Goal: Information Seeking & Learning: Learn about a topic

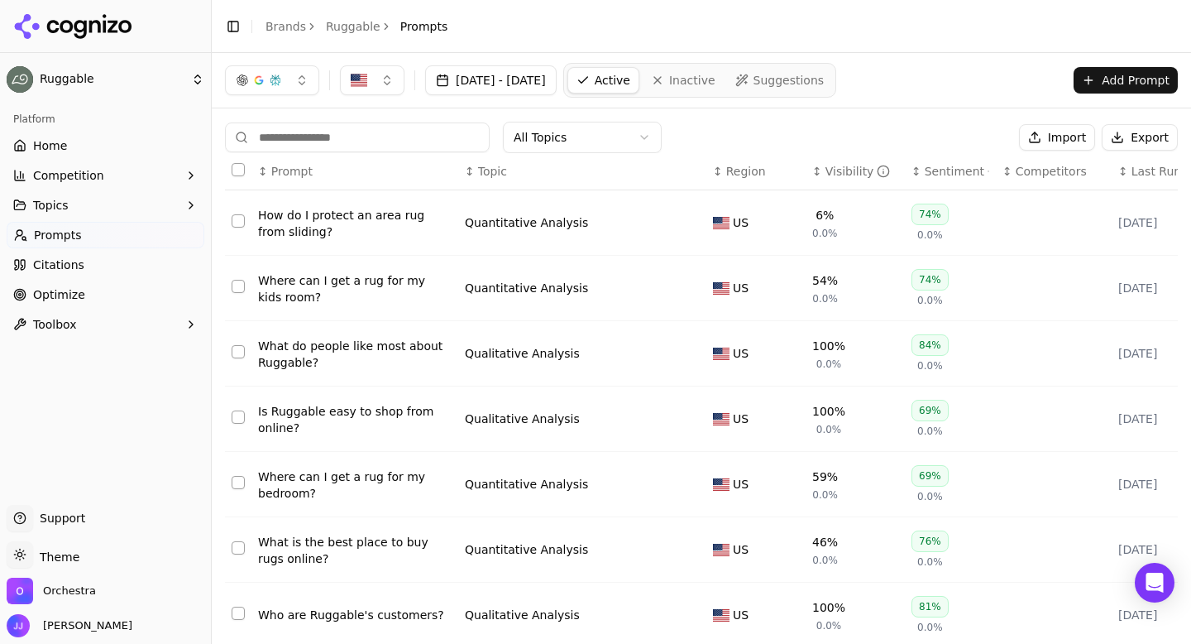
click at [335, 218] on div "How do I protect an area rug from sliding?" at bounding box center [355, 223] width 194 height 33
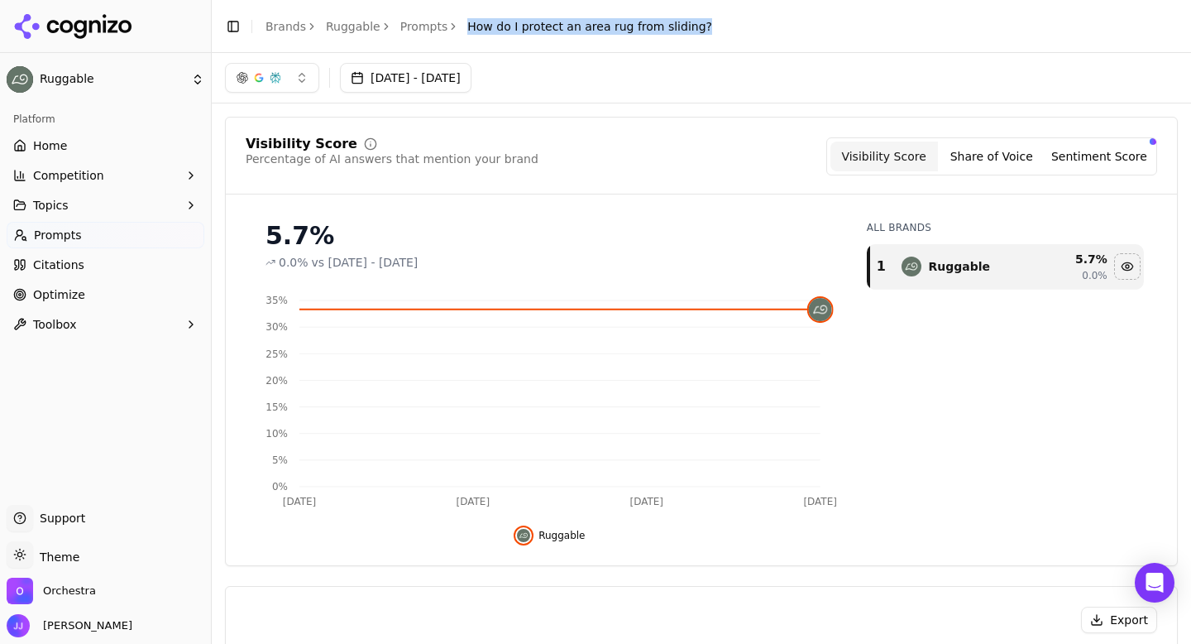
drag, startPoint x: 457, startPoint y: 28, endPoint x: 707, endPoint y: 24, distance: 249.8
click at [707, 24] on header "Toggle Sidebar Brands Ruggable Prompts How do I protect an area rug from slidin…" at bounding box center [701, 26] width 979 height 53
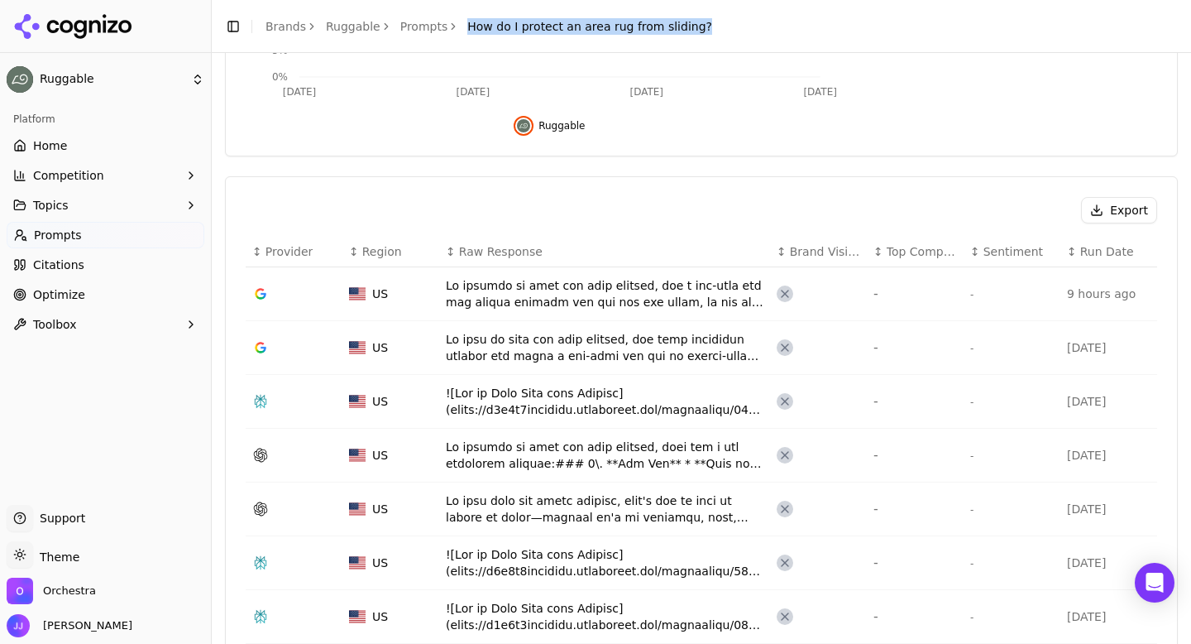
click at [1108, 208] on button "Export" at bounding box center [1119, 210] width 76 height 26
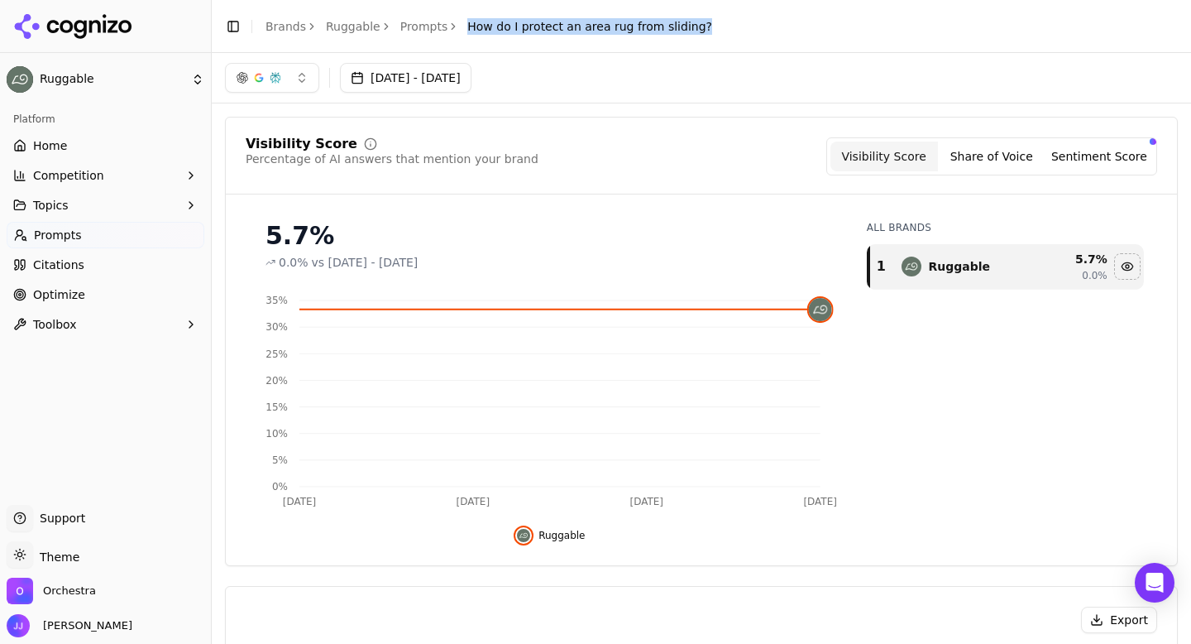
click at [416, 24] on link "Prompts" at bounding box center [424, 26] width 48 height 17
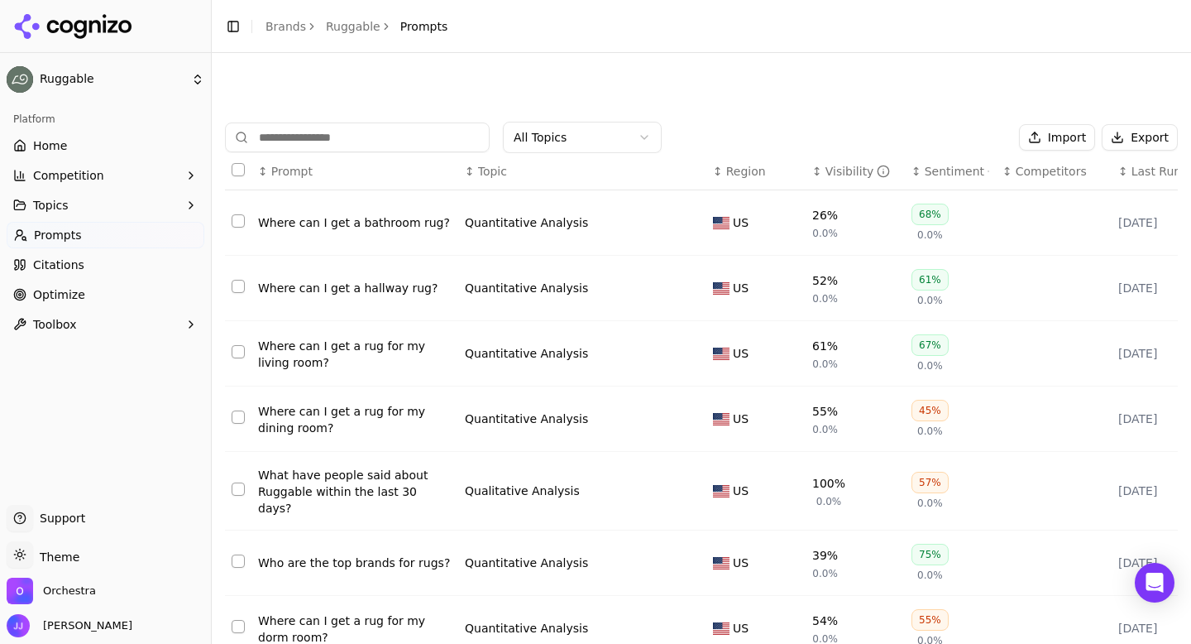
scroll to position [257, 0]
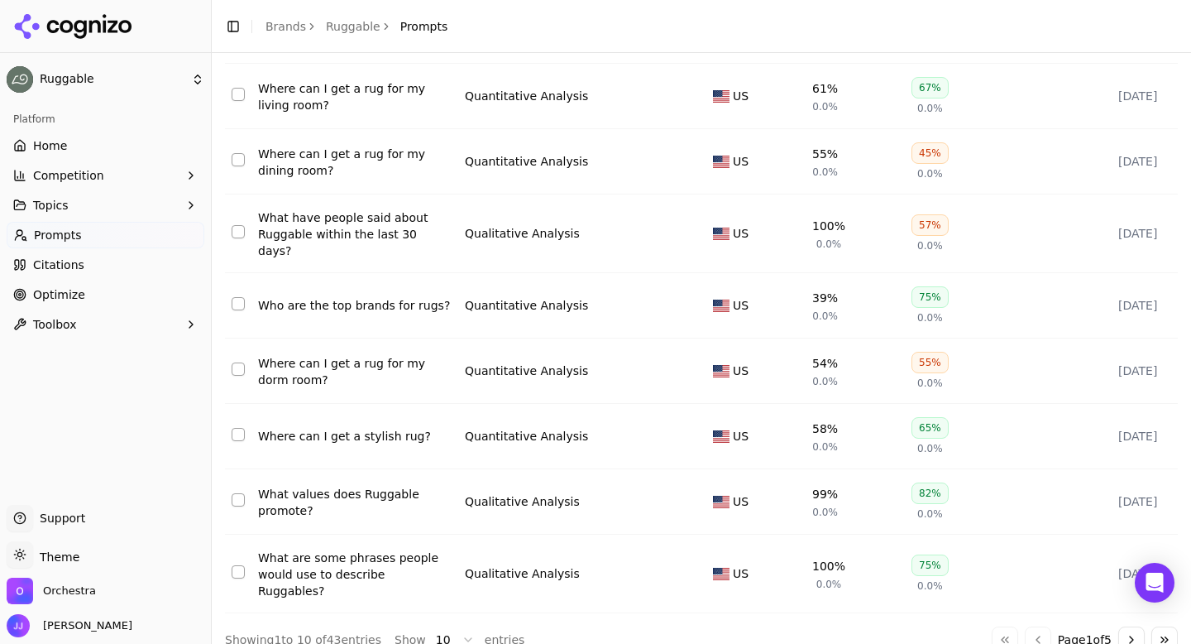
click at [1166, 626] on button "Go to last page" at bounding box center [1164, 639] width 26 height 26
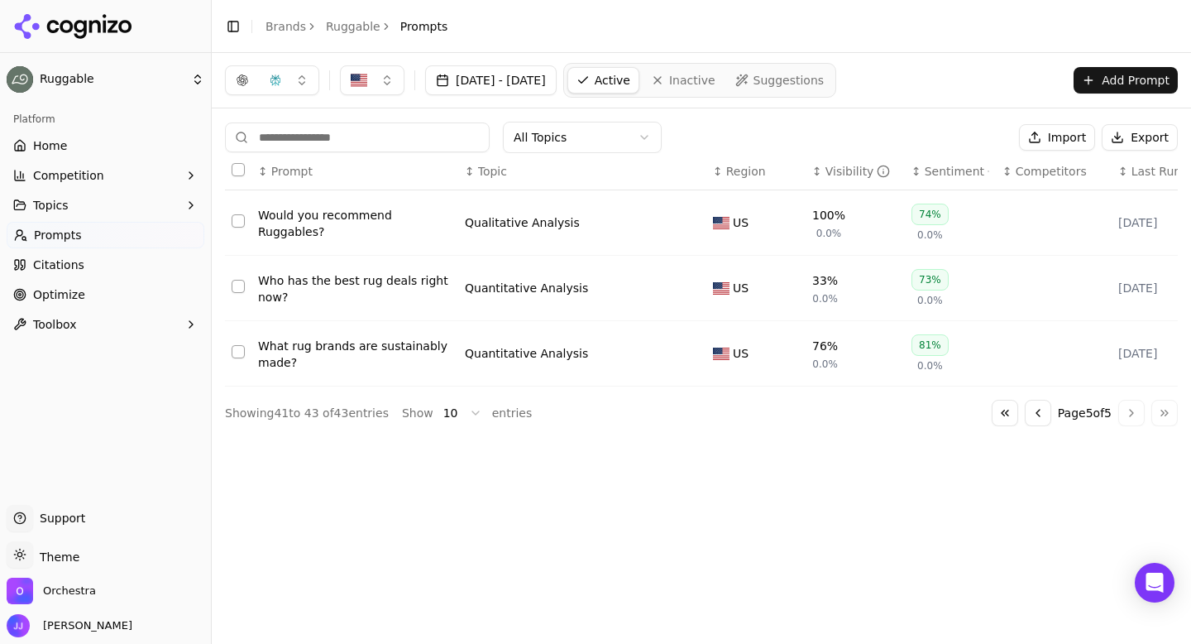
scroll to position [0, 0]
click at [1031, 415] on button "Go to previous page" at bounding box center [1038, 413] width 26 height 26
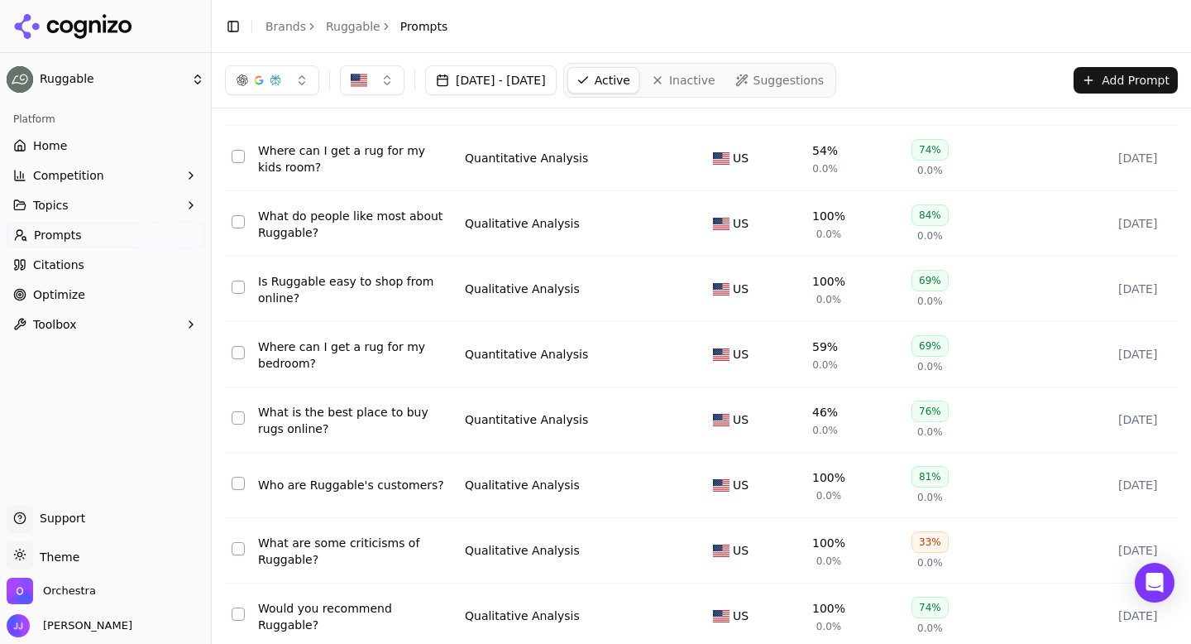
scroll to position [122, 0]
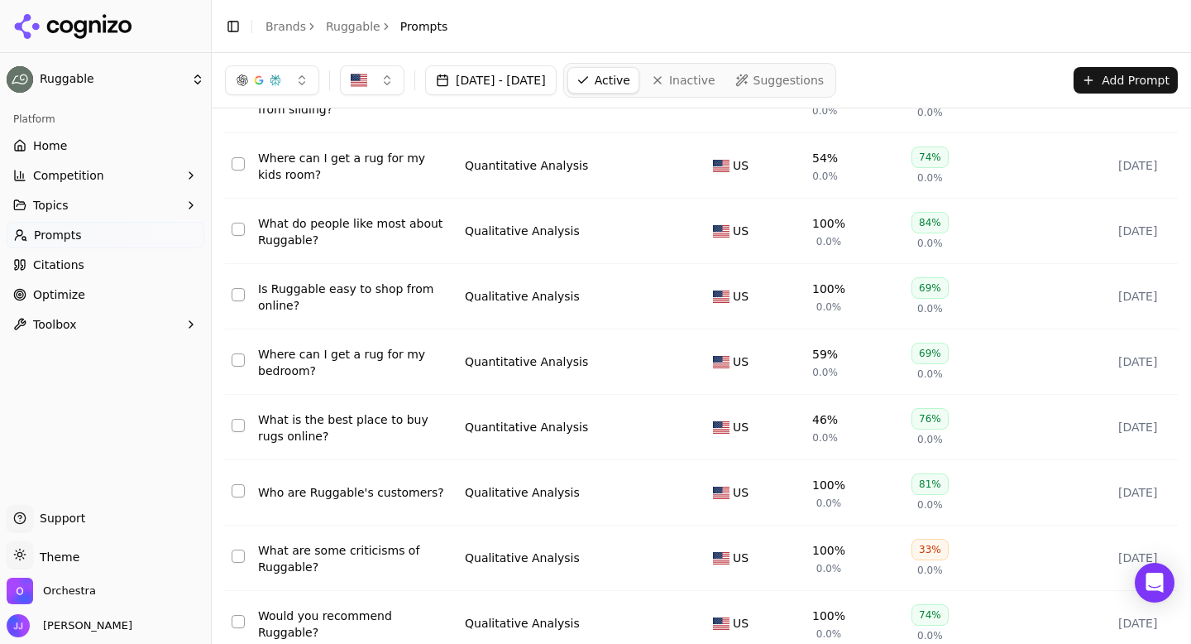
click at [318, 167] on div "Where can I get a rug for my kids room?" at bounding box center [355, 166] width 194 height 33
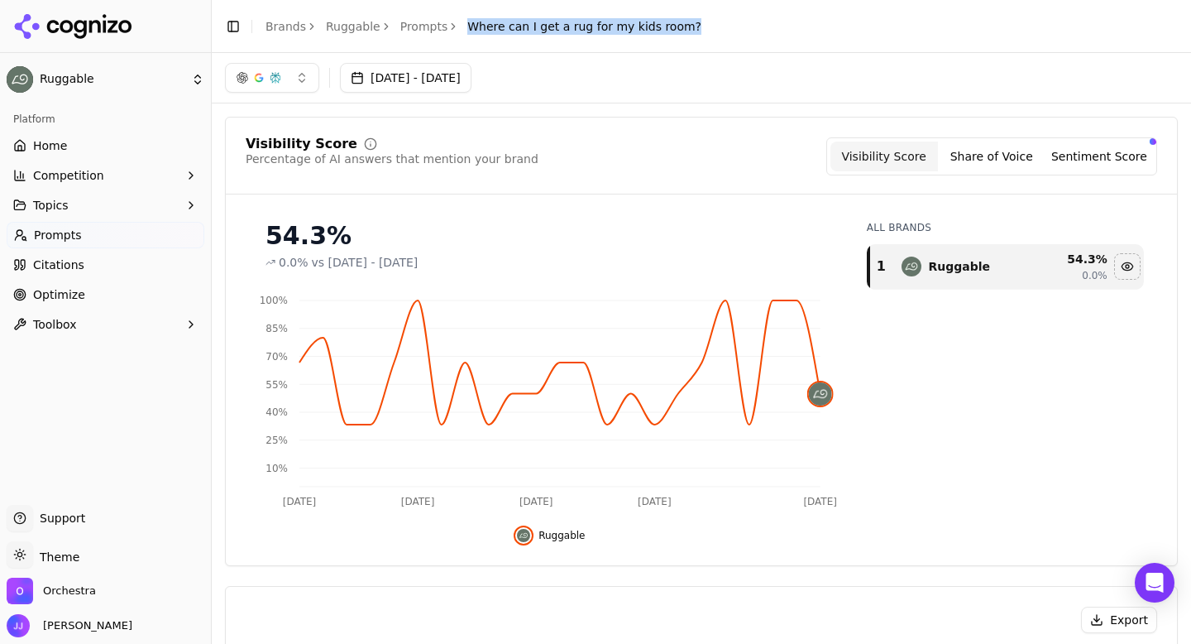
drag, startPoint x: 458, startPoint y: 26, endPoint x: 673, endPoint y: 28, distance: 215.1
click at [673, 28] on div "Toggle Sidebar Brands Ruggable Prompts Where can I get a rug for my kids room?" at bounding box center [463, 26] width 503 height 23
copy span "Where can I get a rug for my kids room?"
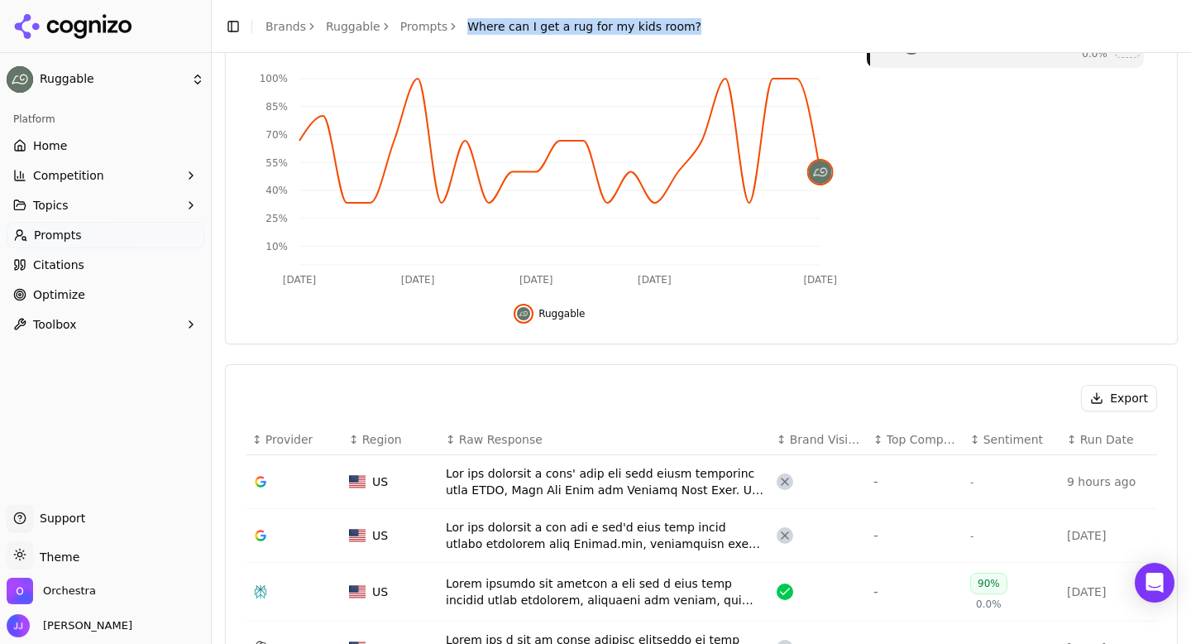
scroll to position [314, 0]
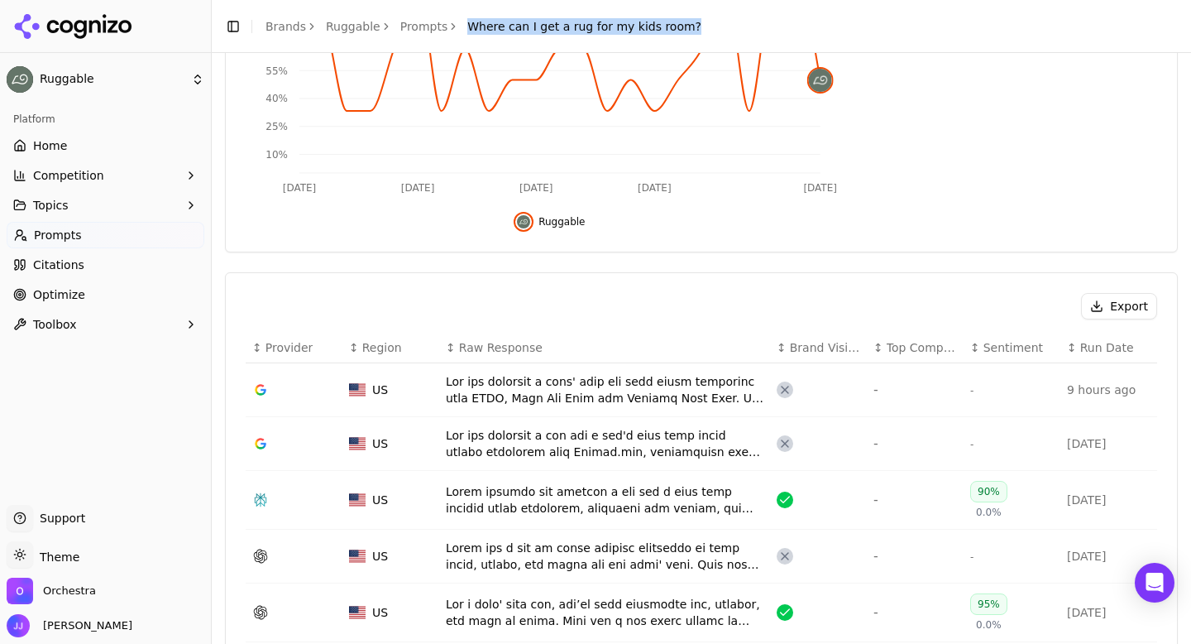
click at [1098, 305] on button "Export" at bounding box center [1119, 306] width 76 height 26
click at [413, 26] on link "Prompts" at bounding box center [424, 26] width 48 height 17
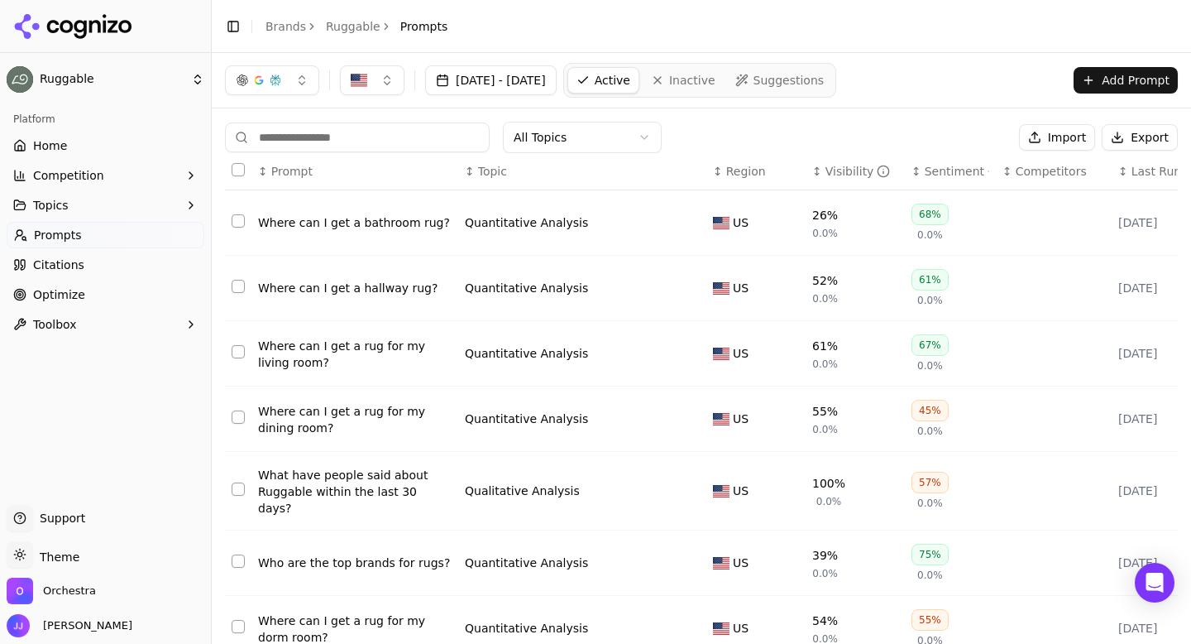
scroll to position [257, 0]
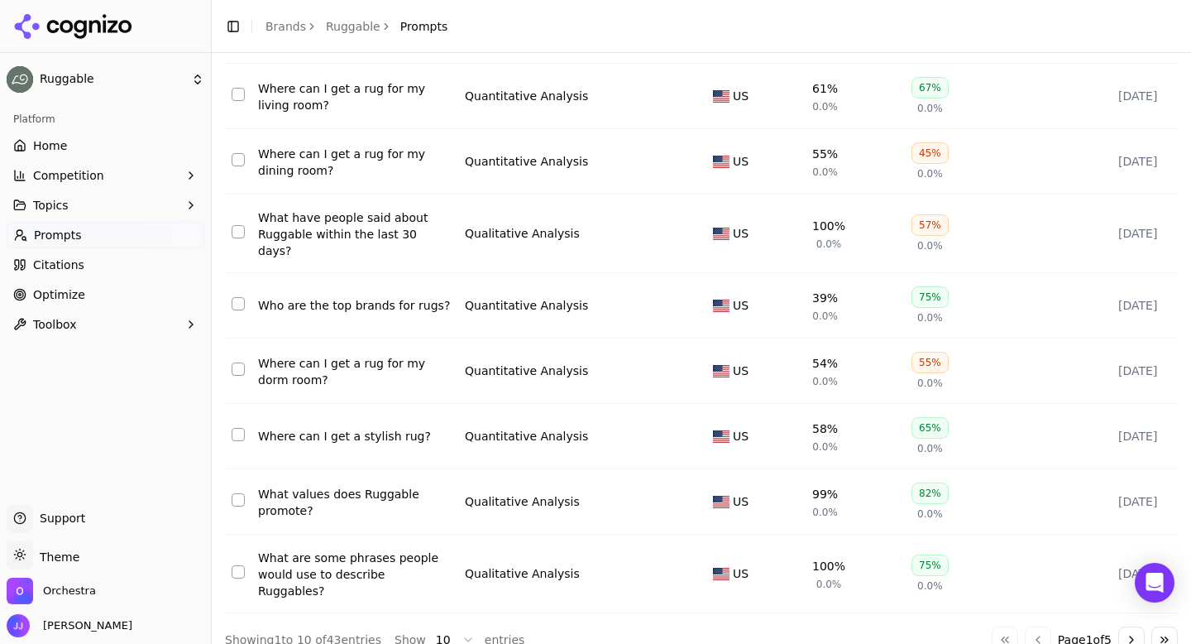
click at [996, 626] on div "Go to first page Go to previous page Page 1 of 5 Go to next page Go to last page" at bounding box center [1085, 639] width 186 height 26
click at [1172, 626] on button "Go to last page" at bounding box center [1164, 639] width 26 height 26
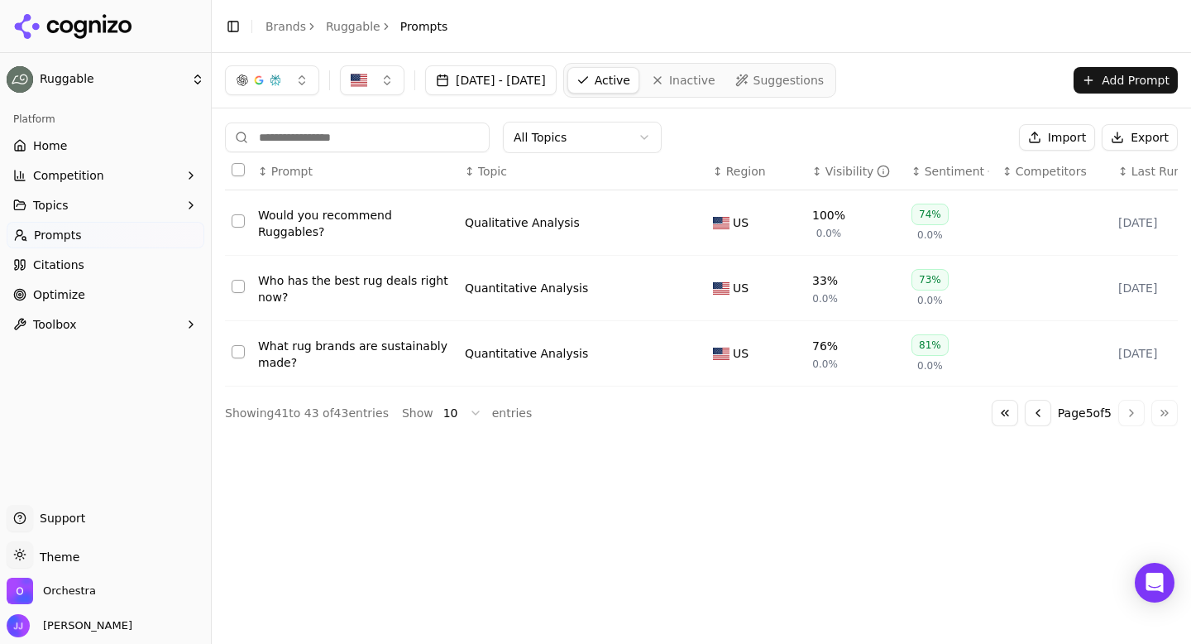
click at [1032, 423] on button "Go to previous page" at bounding box center [1038, 413] width 26 height 26
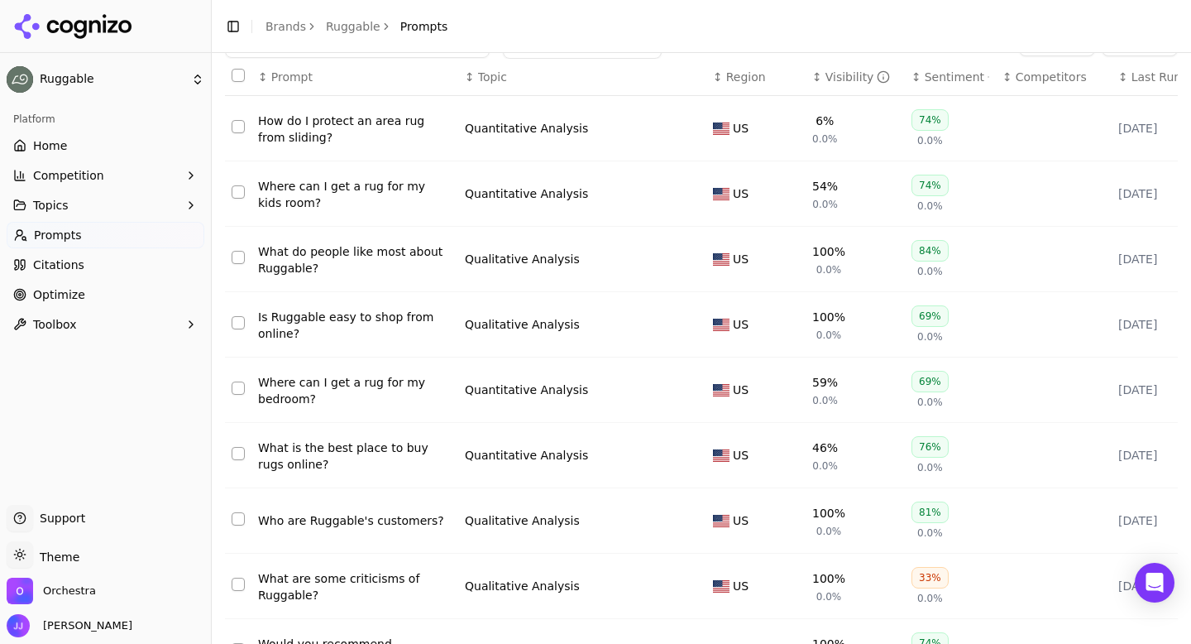
scroll to position [118, 0]
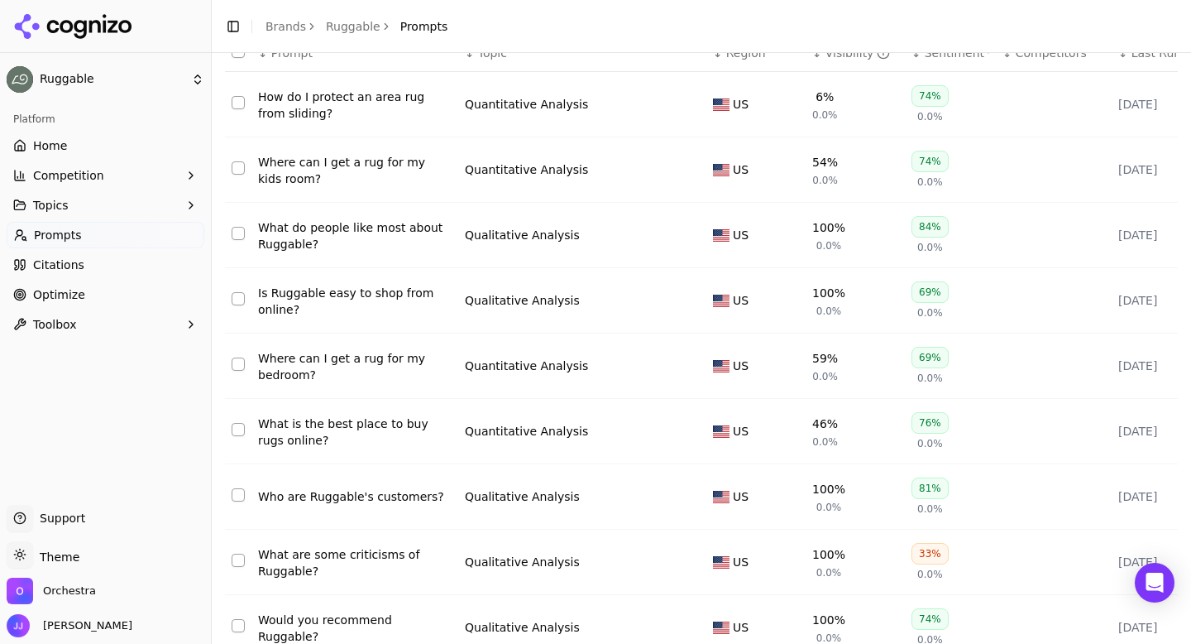
click at [337, 237] on div "What do people like most about Ruggable?" at bounding box center [355, 235] width 194 height 33
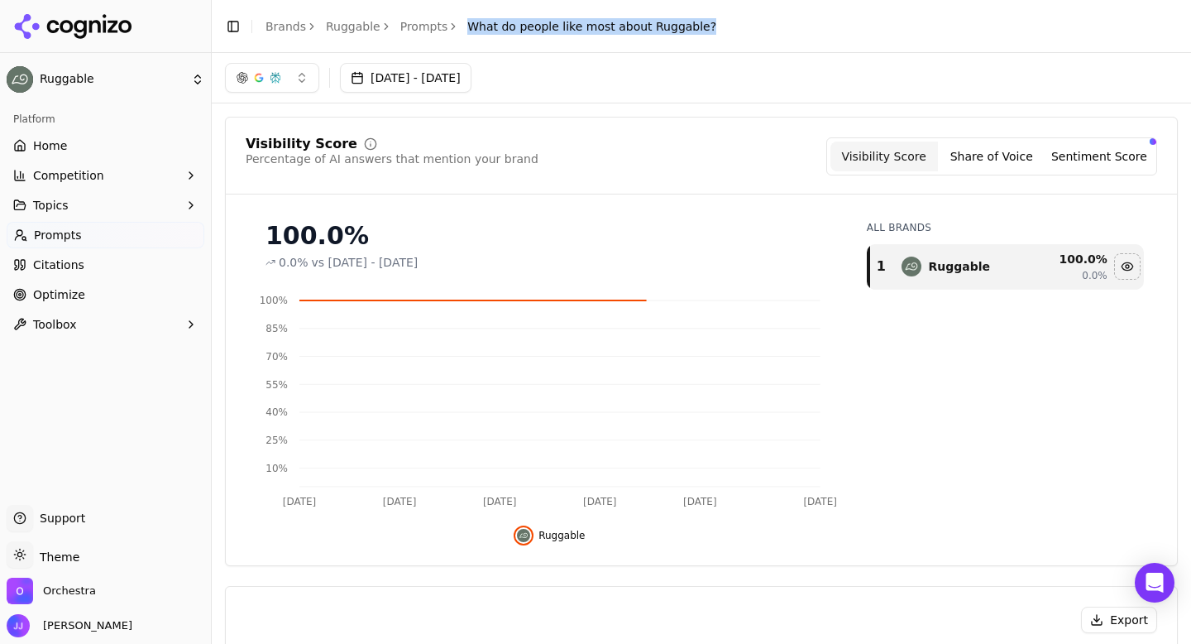
drag, startPoint x: 459, startPoint y: 25, endPoint x: 730, endPoint y: 26, distance: 270.5
click at [730, 26] on header "Toggle Sidebar Brands Ruggable Prompts What do people like most about Ruggable?" at bounding box center [701, 26] width 979 height 53
copy span "What do people like most about Ruggable?"
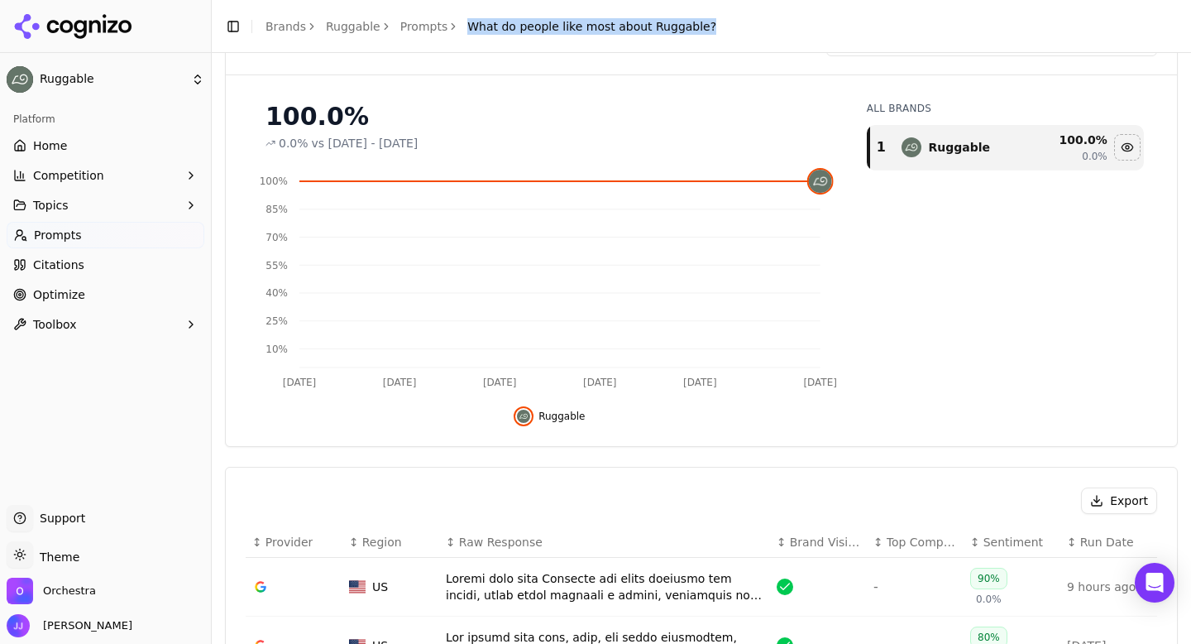
scroll to position [338, 0]
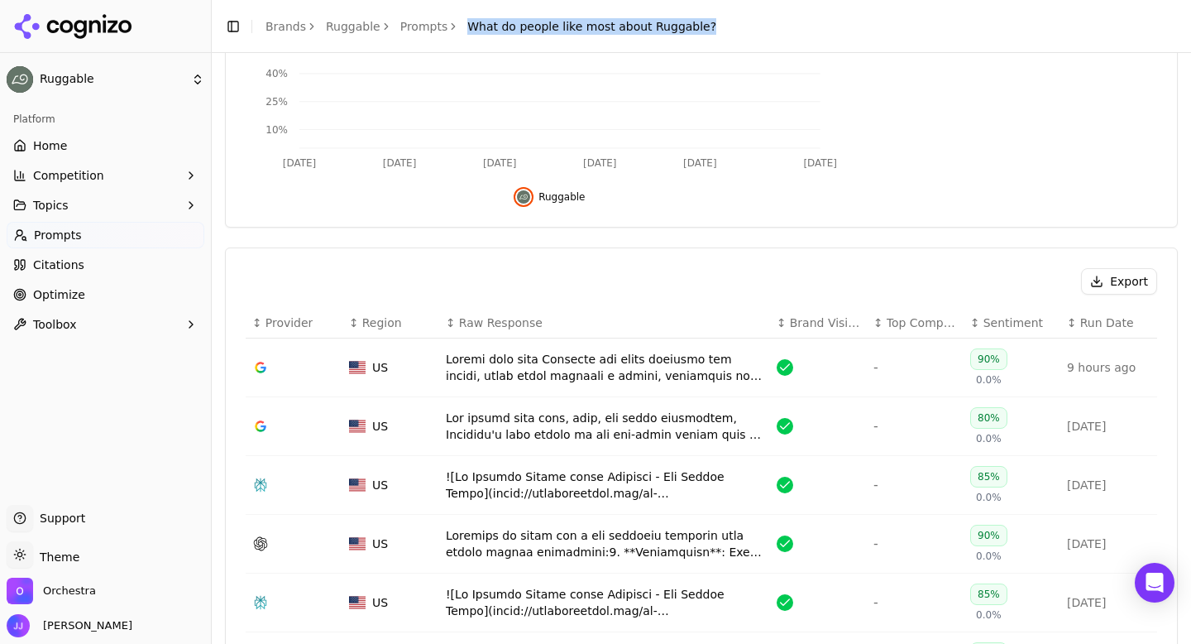
click at [1101, 273] on button "Export" at bounding box center [1119, 281] width 76 height 26
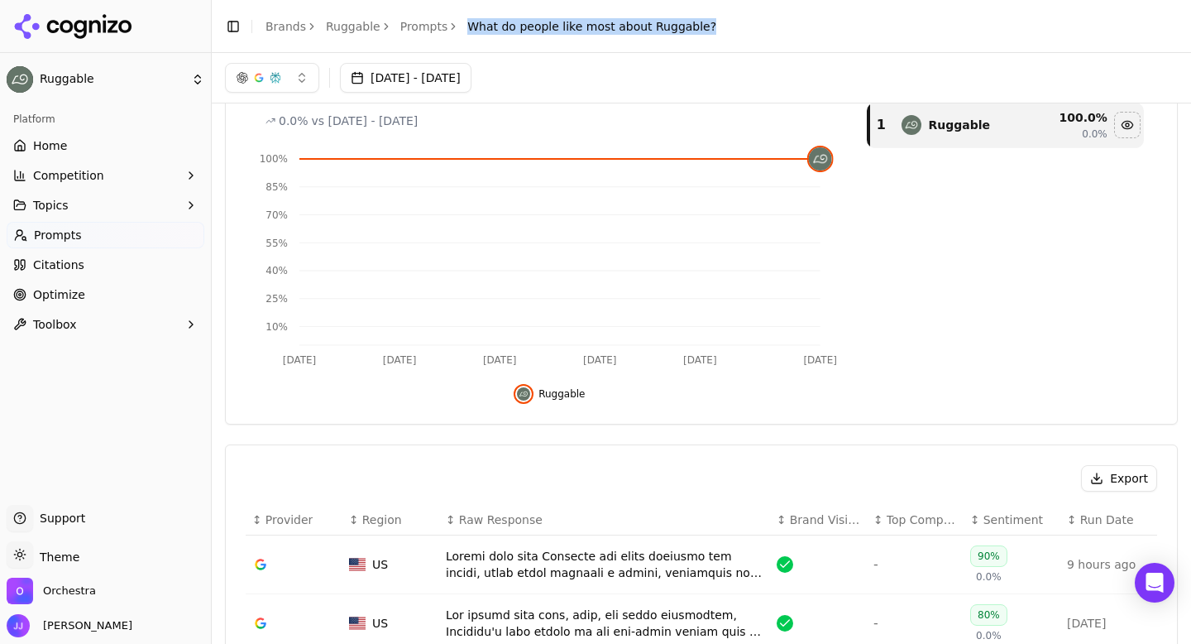
click at [404, 25] on link "Prompts" at bounding box center [424, 26] width 48 height 17
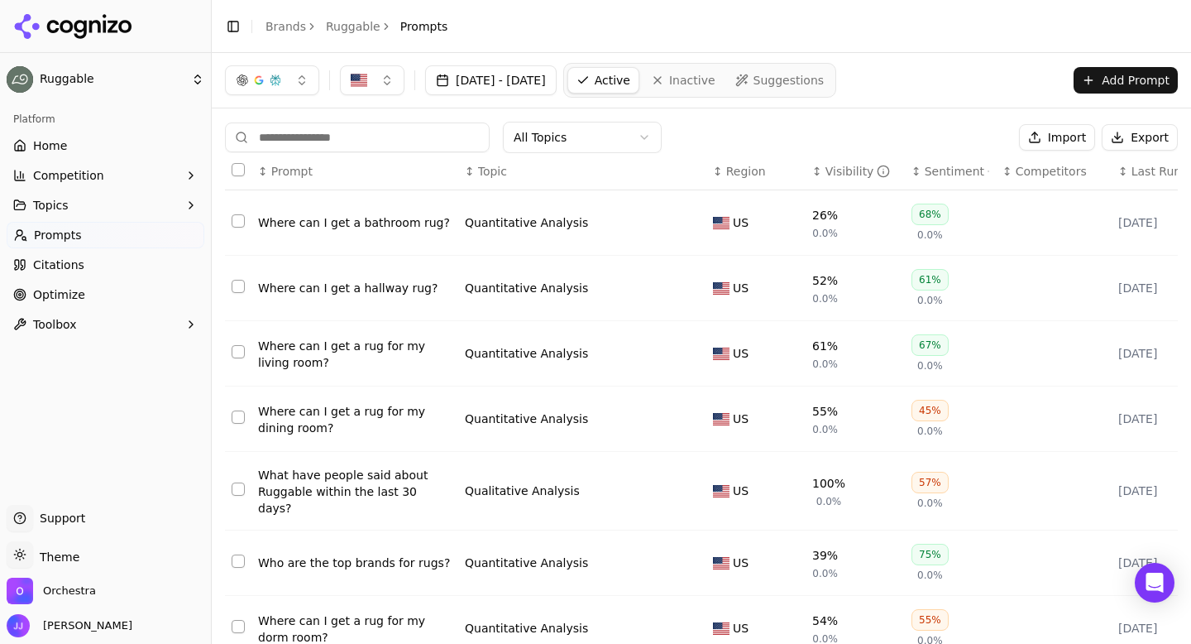
scroll to position [257, 0]
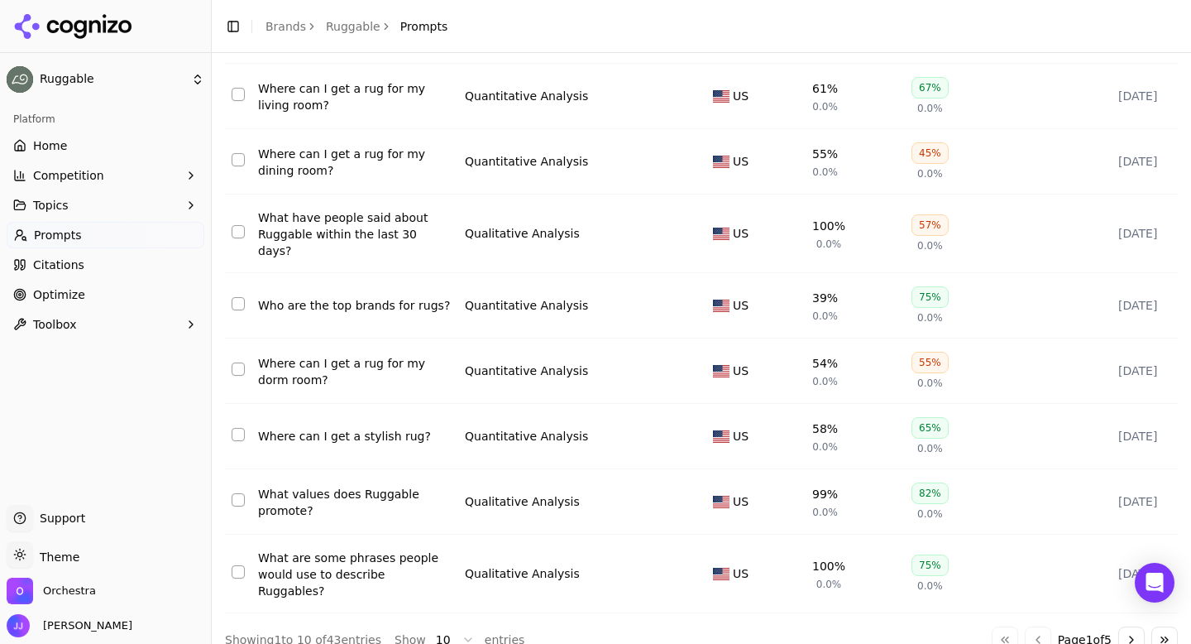
click at [1161, 626] on button "Go to last page" at bounding box center [1164, 639] width 26 height 26
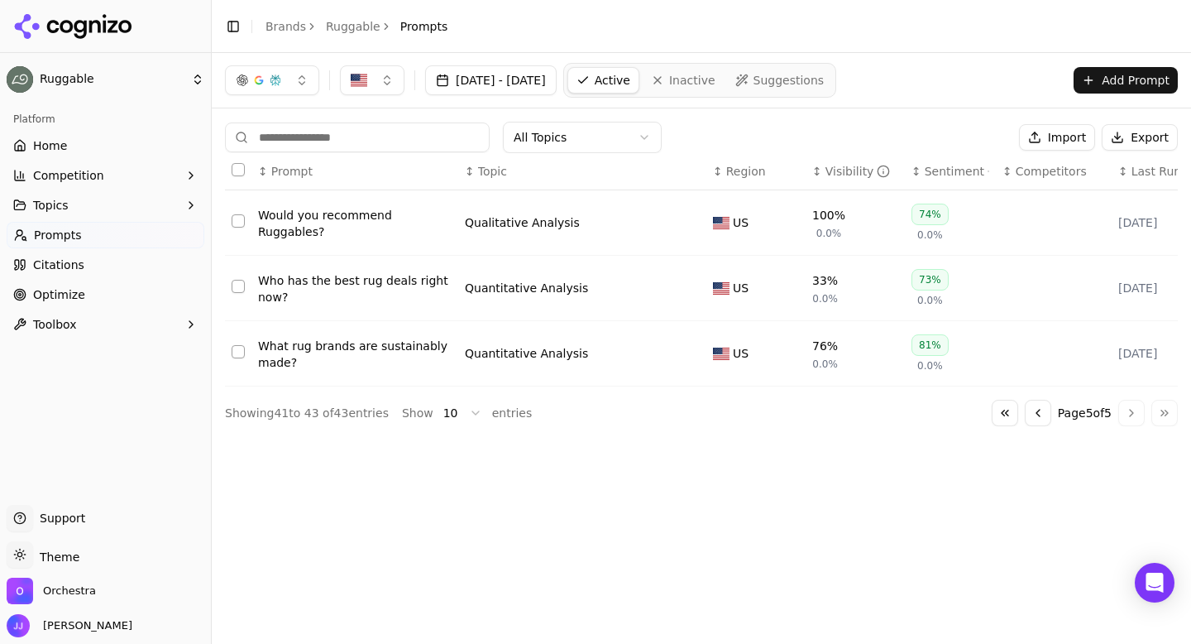
click at [1026, 428] on div "All Topics Import Export ↕ Prompt ↕ Topic ↕ Region ↕ Visibility ↕ Sentiment ↕ C…" at bounding box center [701, 273] width 979 height 331
click at [1030, 416] on button "Go to previous page" at bounding box center [1038, 413] width 26 height 26
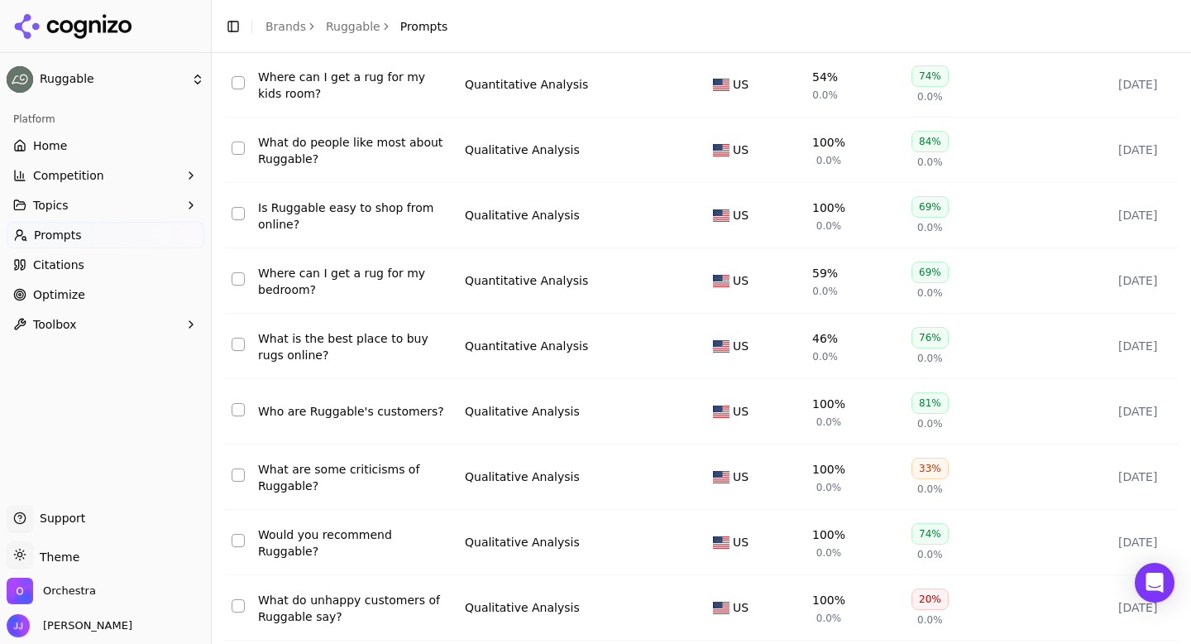
scroll to position [257, 0]
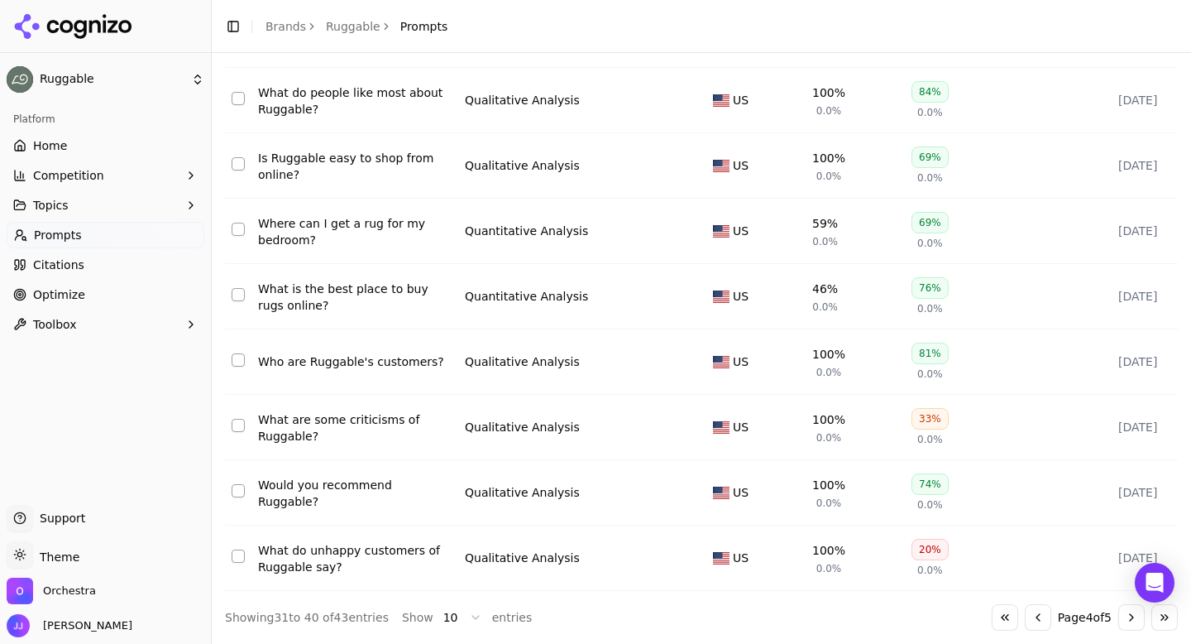
click at [304, 168] on div "Is Ruggable easy to shop from online?" at bounding box center [355, 166] width 194 height 33
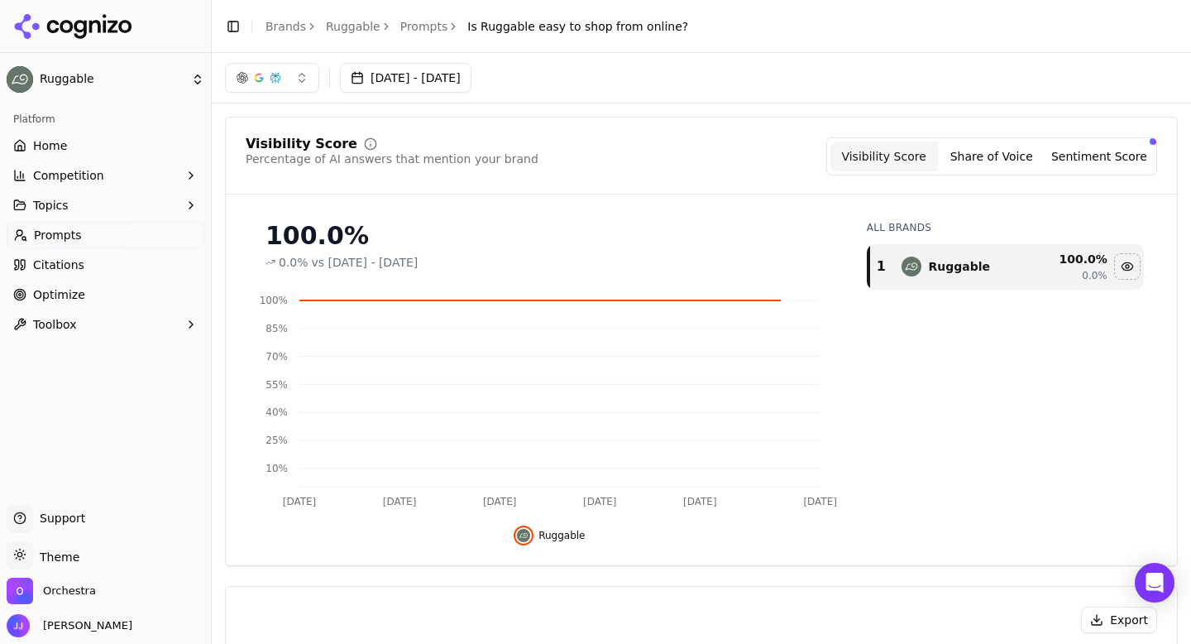
drag, startPoint x: 459, startPoint y: 23, endPoint x: 673, endPoint y: 25, distance: 213.4
click at [673, 25] on div "Toggle Sidebar Brands Ruggable Prompts Is Ruggable easy to shop from online?" at bounding box center [457, 26] width 490 height 23
drag, startPoint x: 459, startPoint y: 26, endPoint x: 742, endPoint y: 26, distance: 282.9
click at [742, 26] on header "Toggle Sidebar Brands Ruggable Prompts Is Ruggable easy to shop from online?" at bounding box center [701, 26] width 979 height 53
drag, startPoint x: 457, startPoint y: 26, endPoint x: 717, endPoint y: 39, distance: 260.9
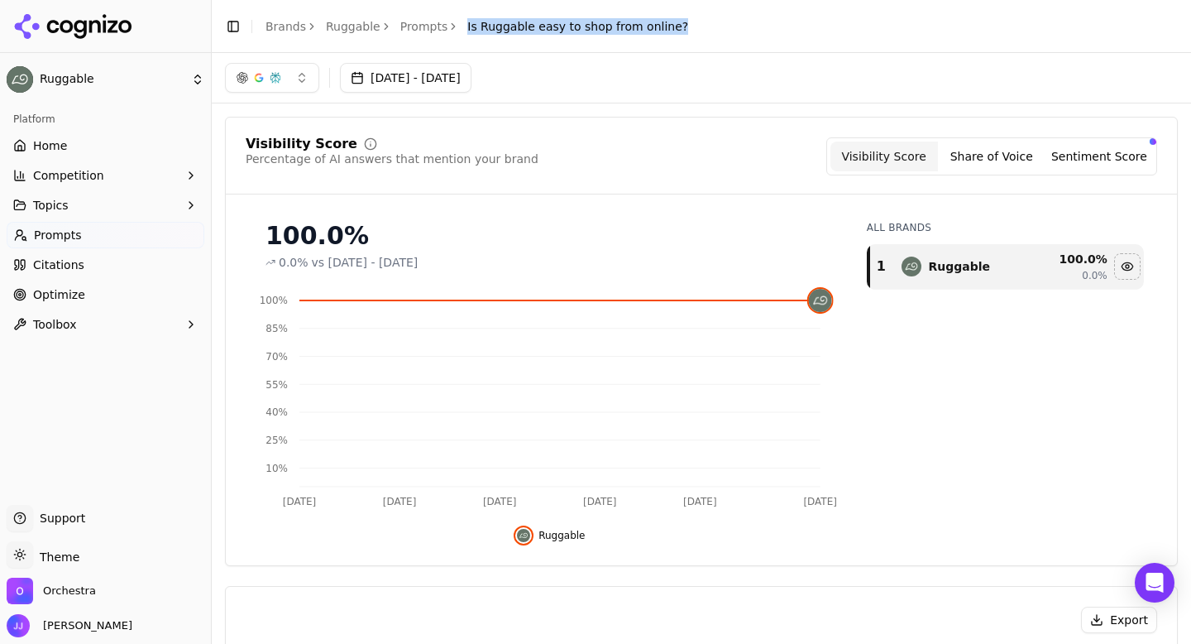
click at [717, 39] on header "Toggle Sidebar Brands Ruggable Prompts Is Ruggable easy to shop from online?" at bounding box center [701, 26] width 979 height 53
copy span "Is Ruggable easy to shop from online?"
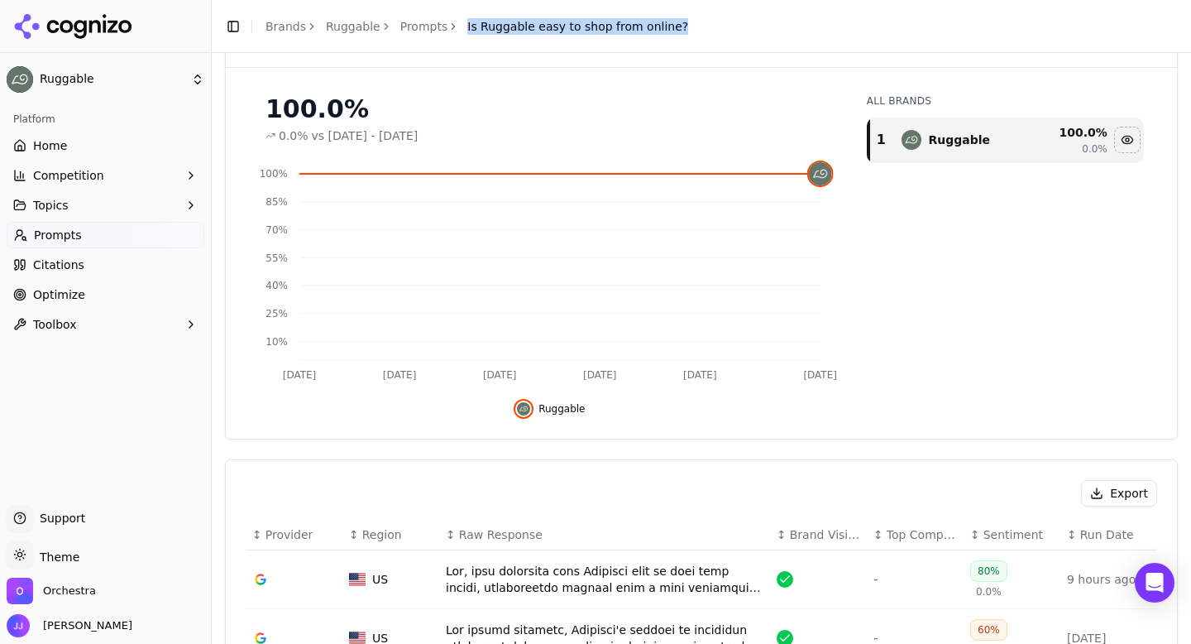
scroll to position [198, 0]
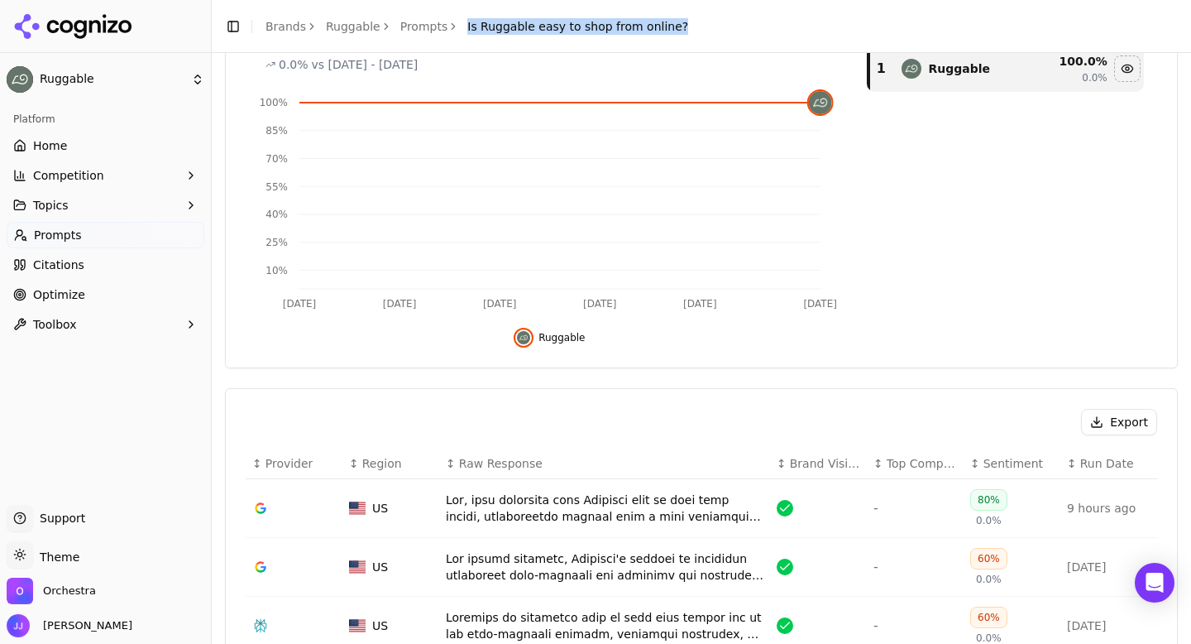
click at [1122, 428] on button "Export" at bounding box center [1119, 422] width 76 height 26
click at [429, 22] on link "Prompts" at bounding box center [424, 26] width 48 height 17
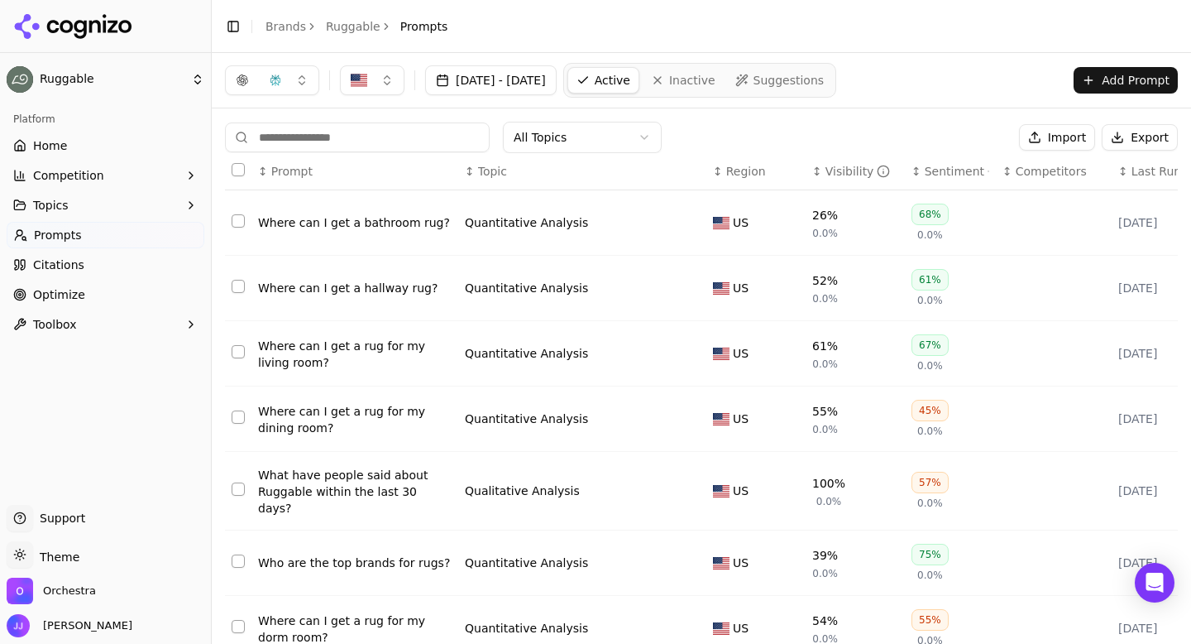
scroll to position [257, 0]
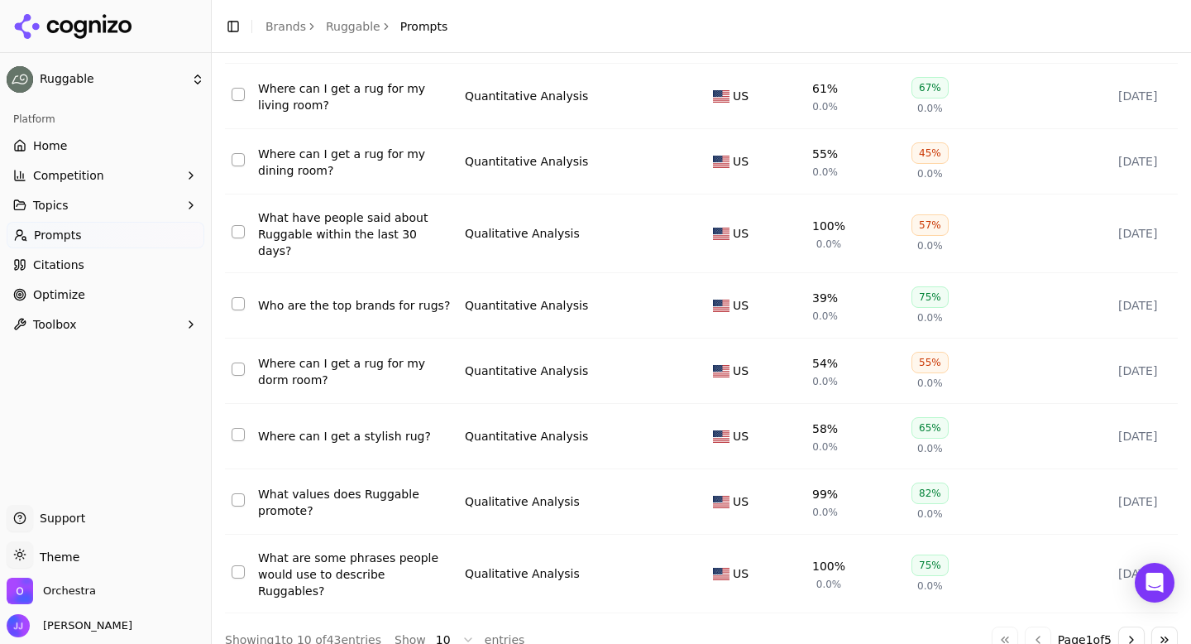
click at [1130, 626] on button "Go to next page" at bounding box center [1131, 639] width 26 height 26
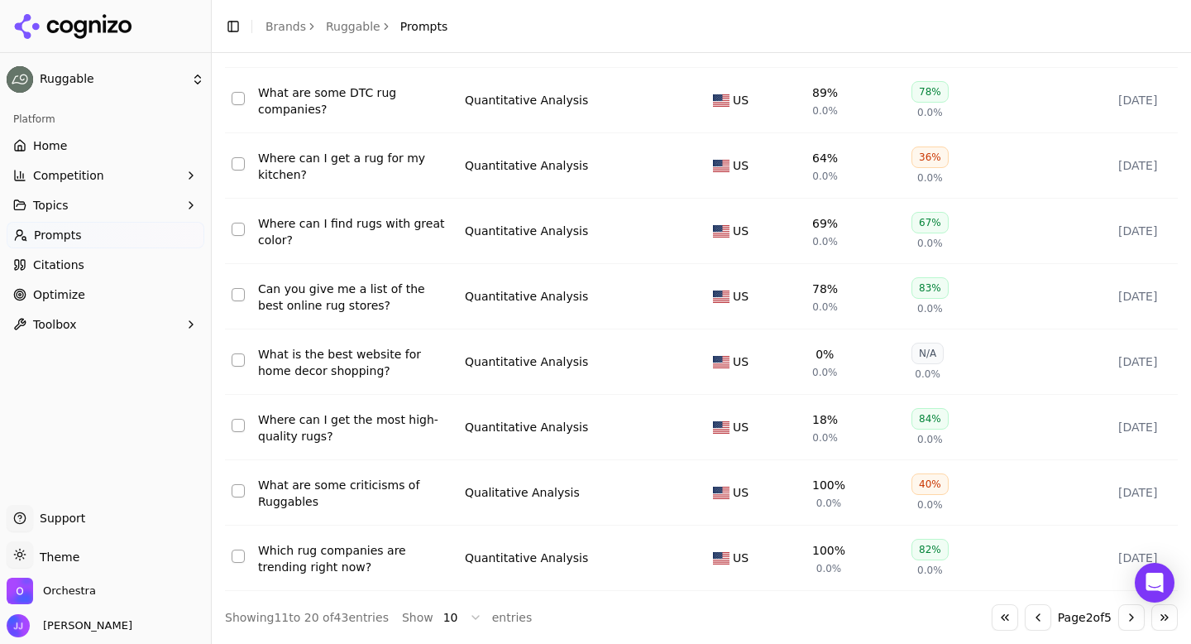
click at [1130, 617] on button "Go to next page" at bounding box center [1131, 617] width 26 height 26
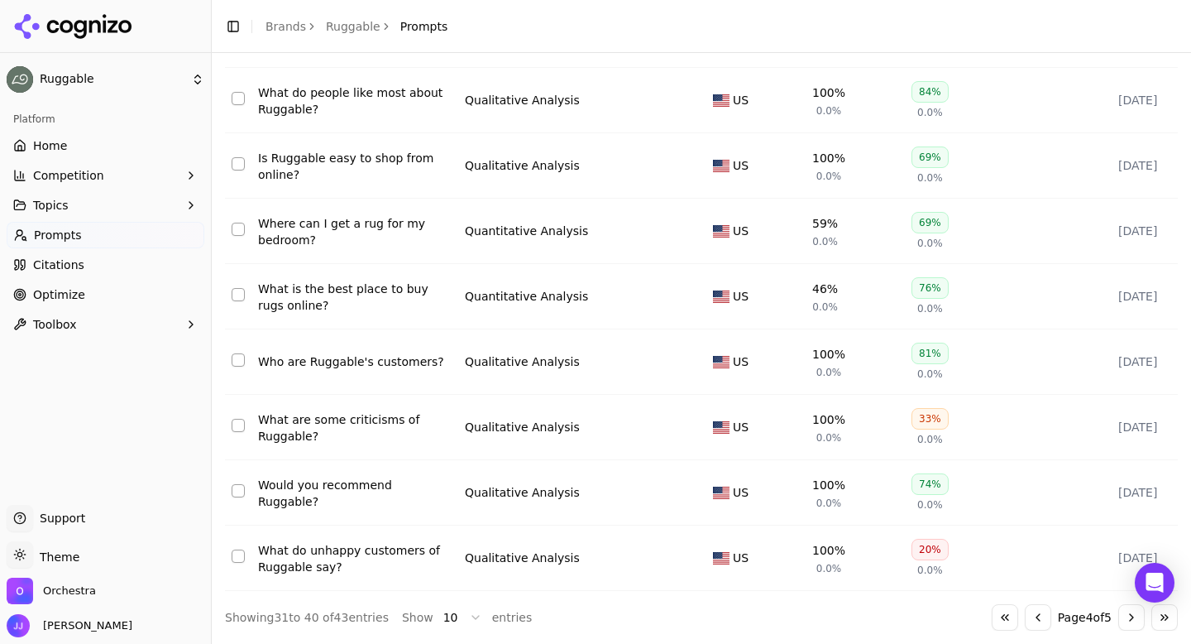
click at [341, 225] on div "Where can I get a rug for my bedroom?" at bounding box center [355, 231] width 194 height 33
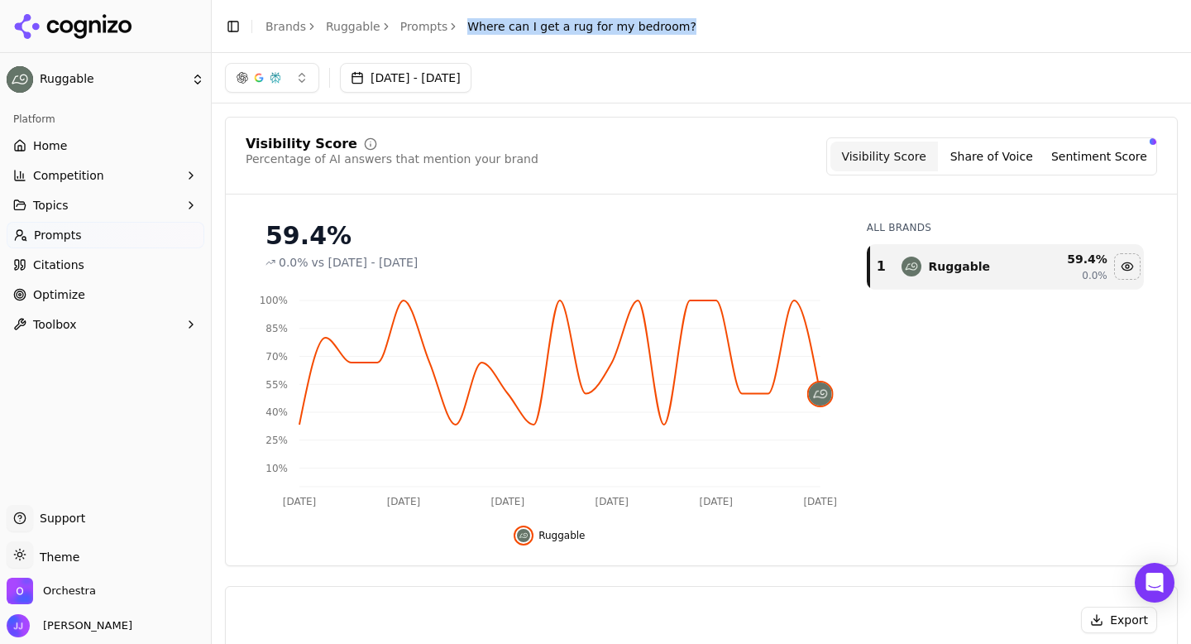
drag, startPoint x: 460, startPoint y: 26, endPoint x: 681, endPoint y: 30, distance: 220.9
click at [681, 30] on header "Toggle Sidebar Brands Ruggable Prompts Where can I get a rug for my bedroom?" at bounding box center [701, 26] width 979 height 53
copy span "Where can I get a rug for my bedroom?"
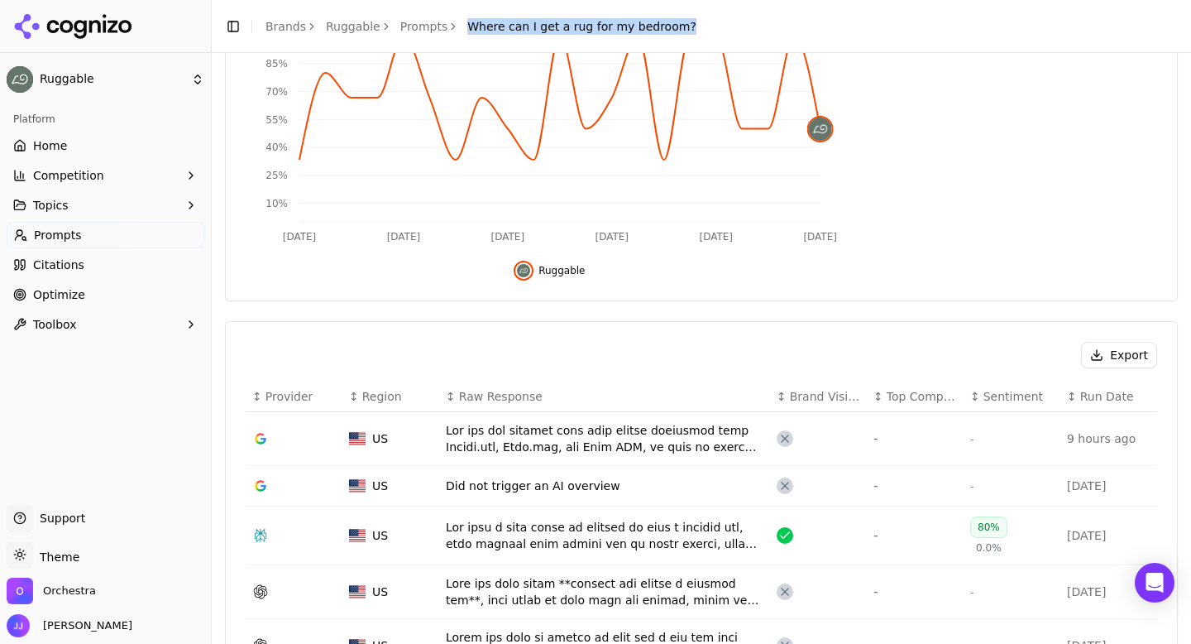
click at [1128, 361] on button "Export" at bounding box center [1119, 355] width 76 height 26
click at [418, 18] on link "Prompts" at bounding box center [424, 26] width 48 height 17
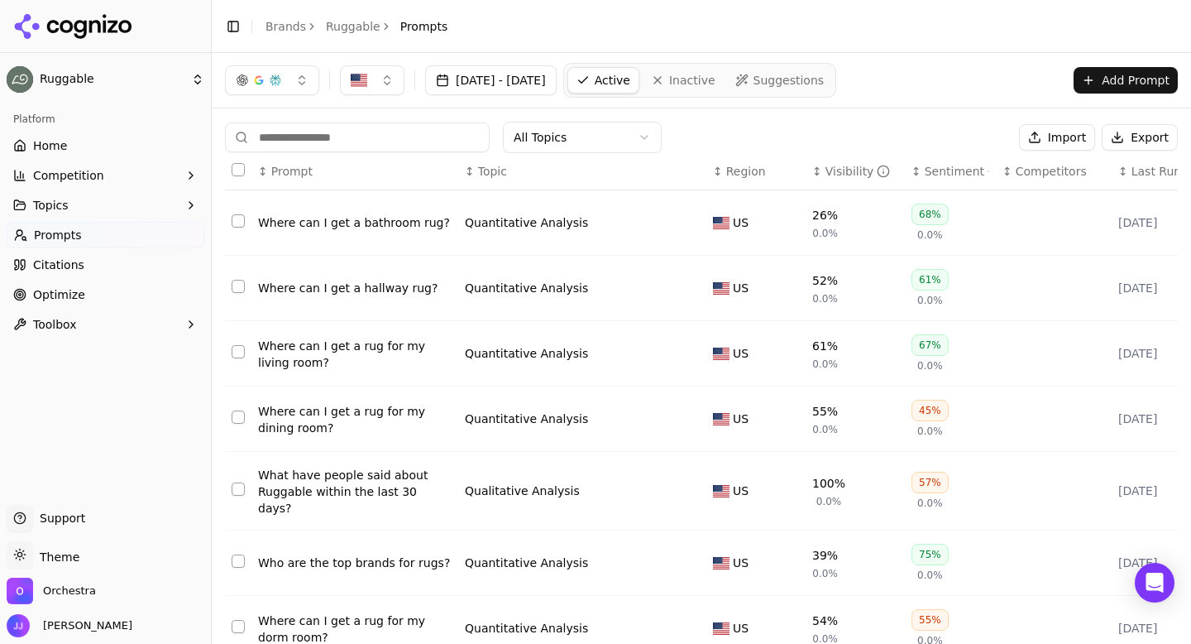
scroll to position [257, 0]
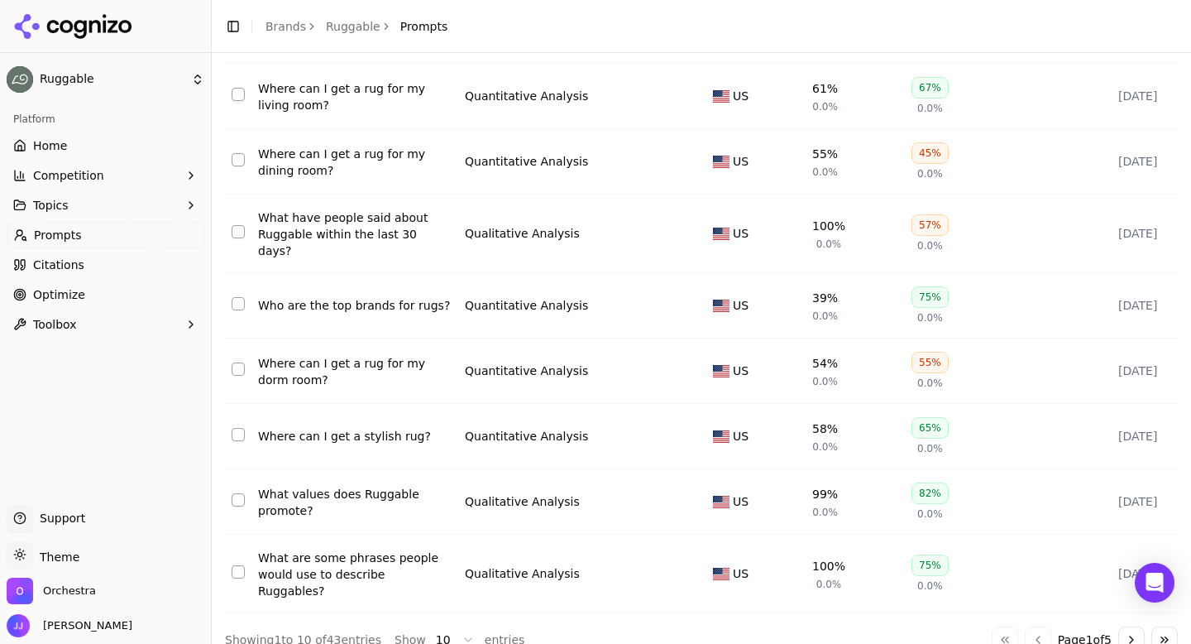
click at [1124, 626] on button "Go to next page" at bounding box center [1131, 639] width 26 height 26
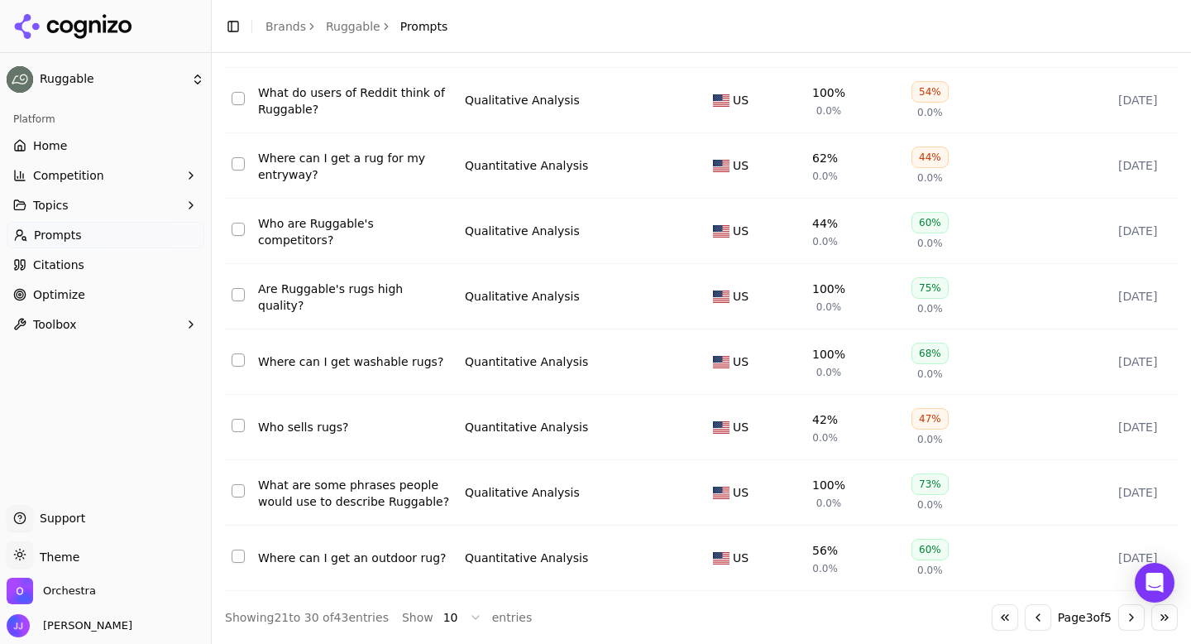
click at [1124, 616] on button "Go to next page" at bounding box center [1131, 617] width 26 height 26
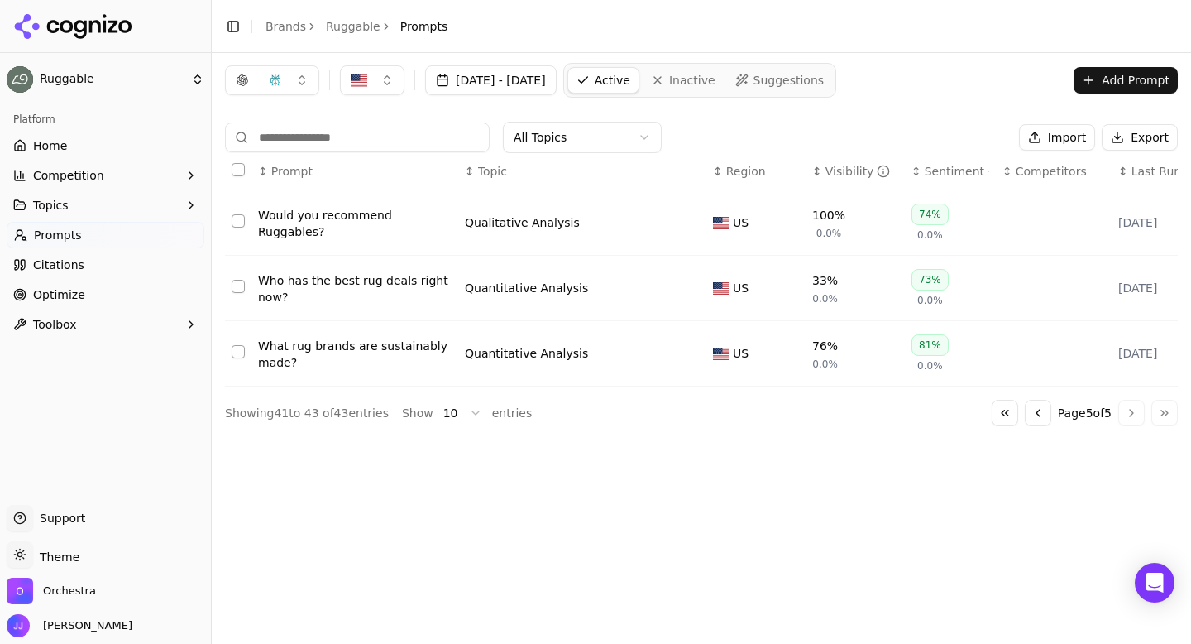
scroll to position [0, 0]
click at [1029, 414] on button "Go to previous page" at bounding box center [1038, 413] width 26 height 26
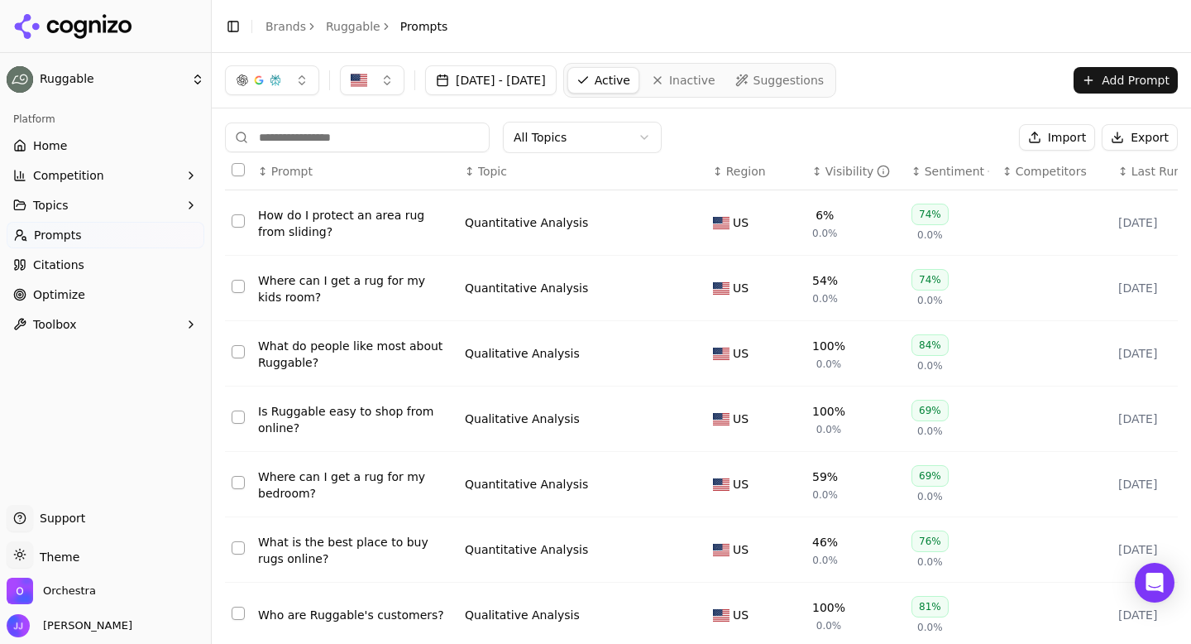
scroll to position [257, 0]
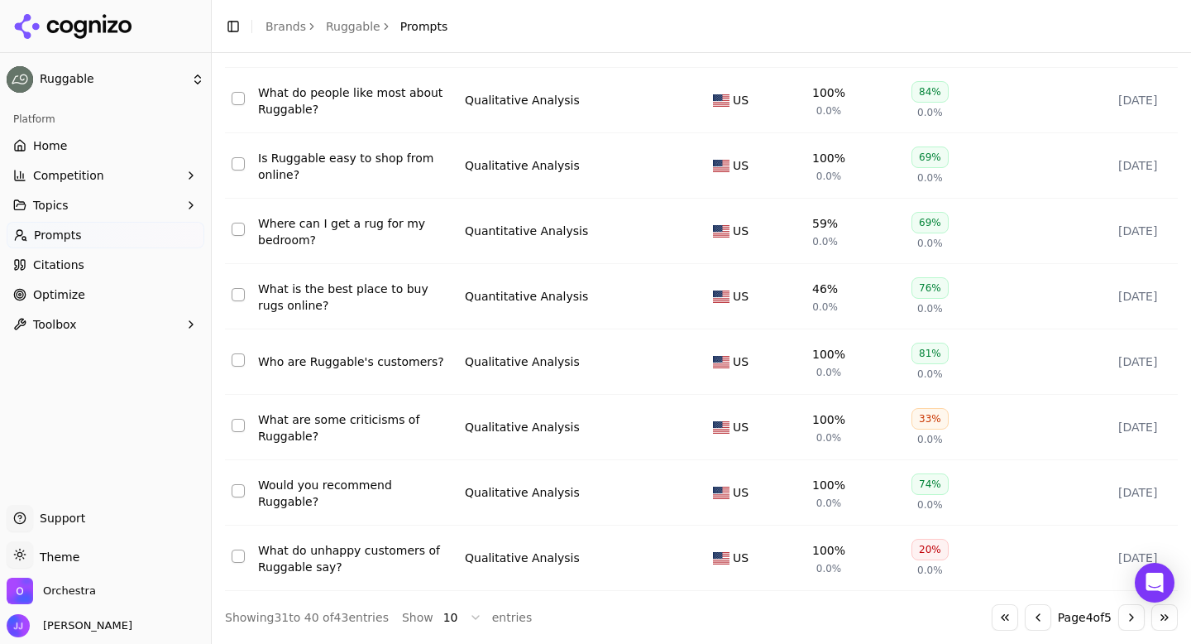
click at [336, 294] on div "What is the best place to buy rugs online?" at bounding box center [355, 296] width 194 height 33
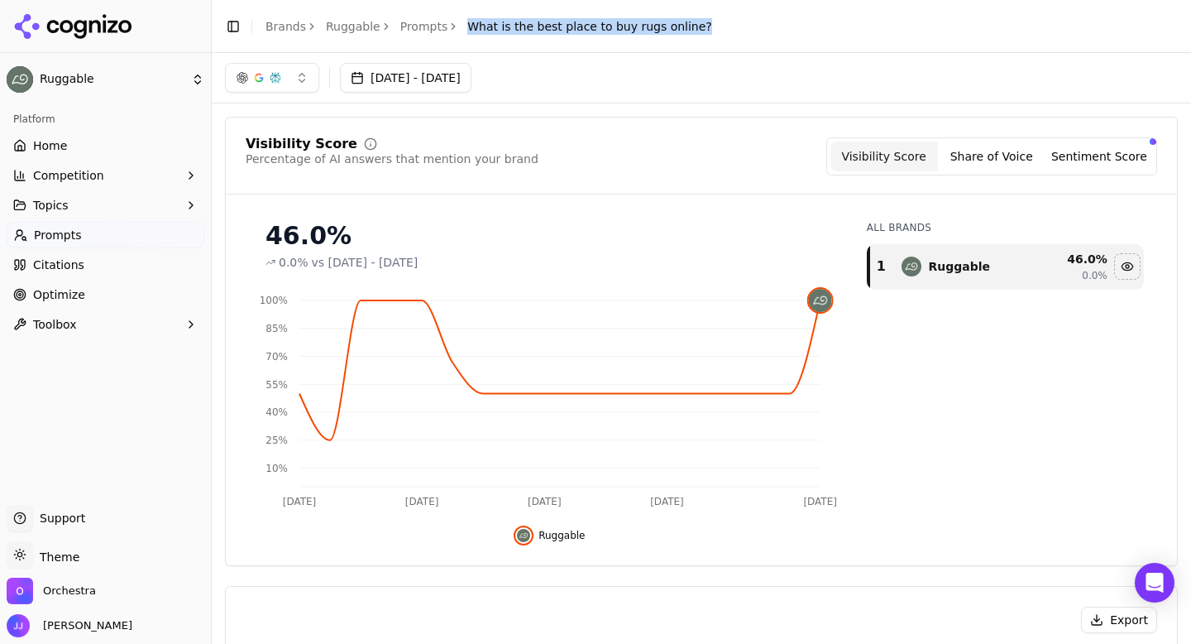
drag, startPoint x: 459, startPoint y: 22, endPoint x: 739, endPoint y: 31, distance: 279.7
click at [739, 31] on header "Toggle Sidebar Brands Ruggable Prompts What is the best place to buy rugs onlin…" at bounding box center [701, 26] width 979 height 53
copy span "What is the best place to buy rugs online?"
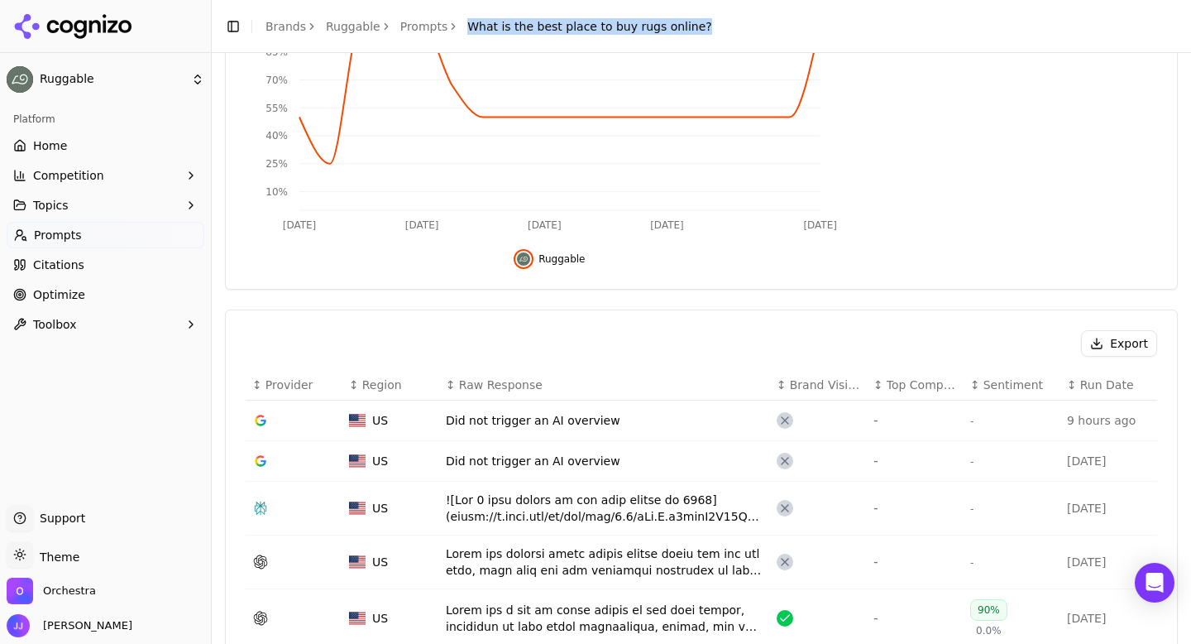
scroll to position [408, 0]
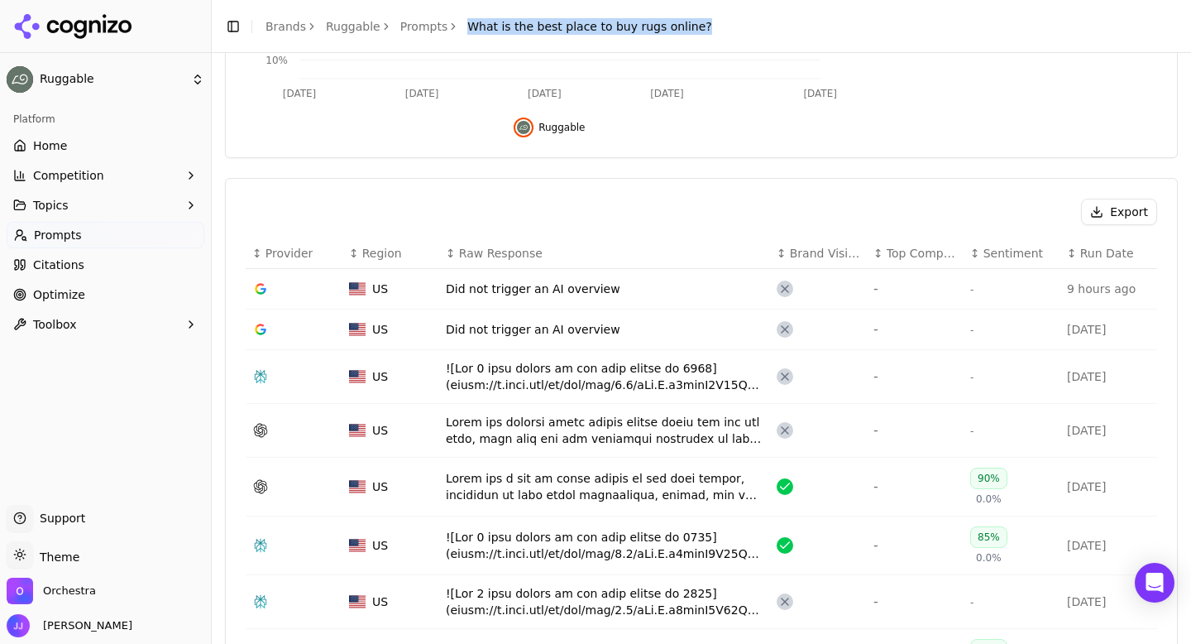
click at [1096, 203] on button "Export" at bounding box center [1119, 212] width 76 height 26
click at [402, 27] on link "Prompts" at bounding box center [424, 26] width 48 height 17
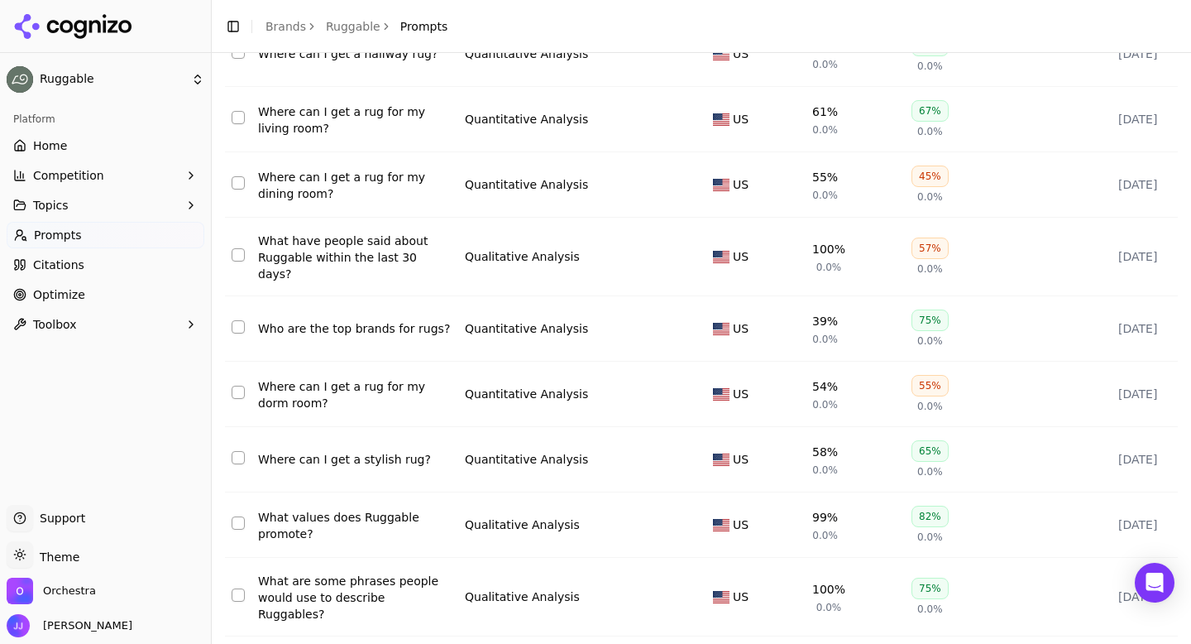
scroll to position [257, 0]
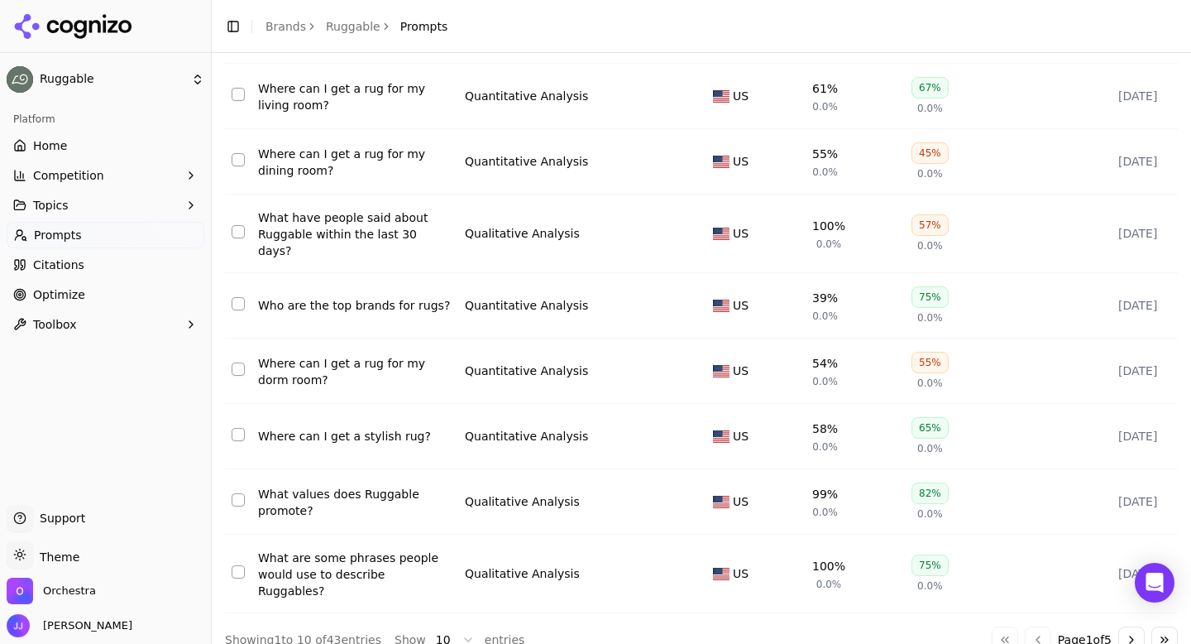
click at [1171, 626] on button "Go to last page" at bounding box center [1164, 639] width 26 height 26
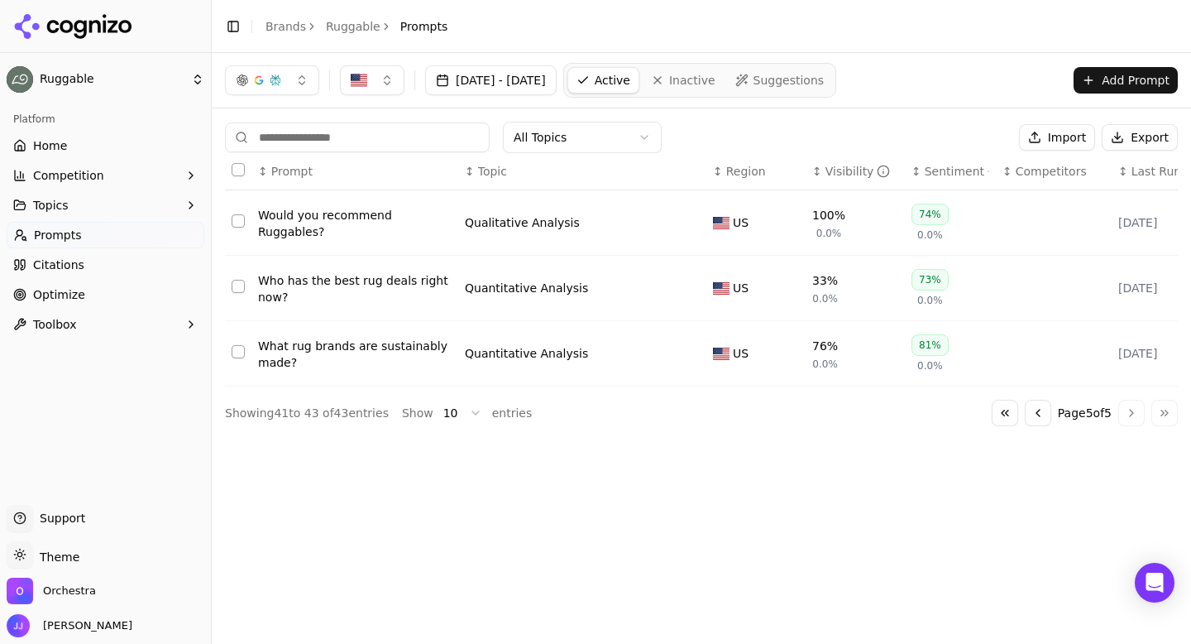
click at [1027, 410] on button "Go to previous page" at bounding box center [1038, 413] width 26 height 26
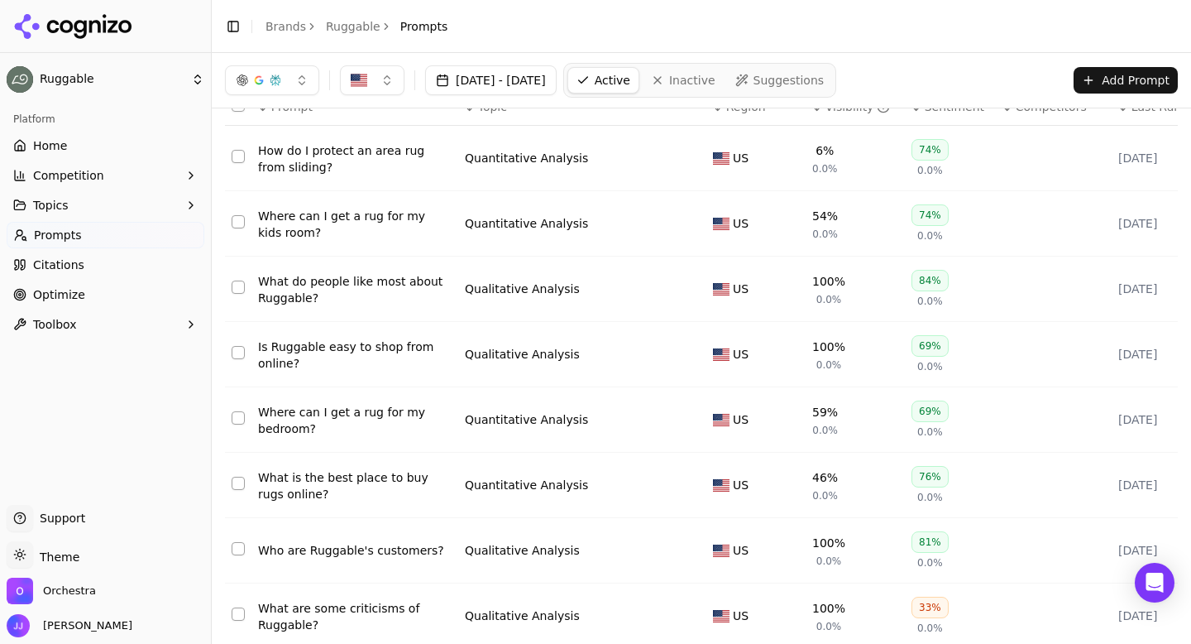
scroll to position [257, 0]
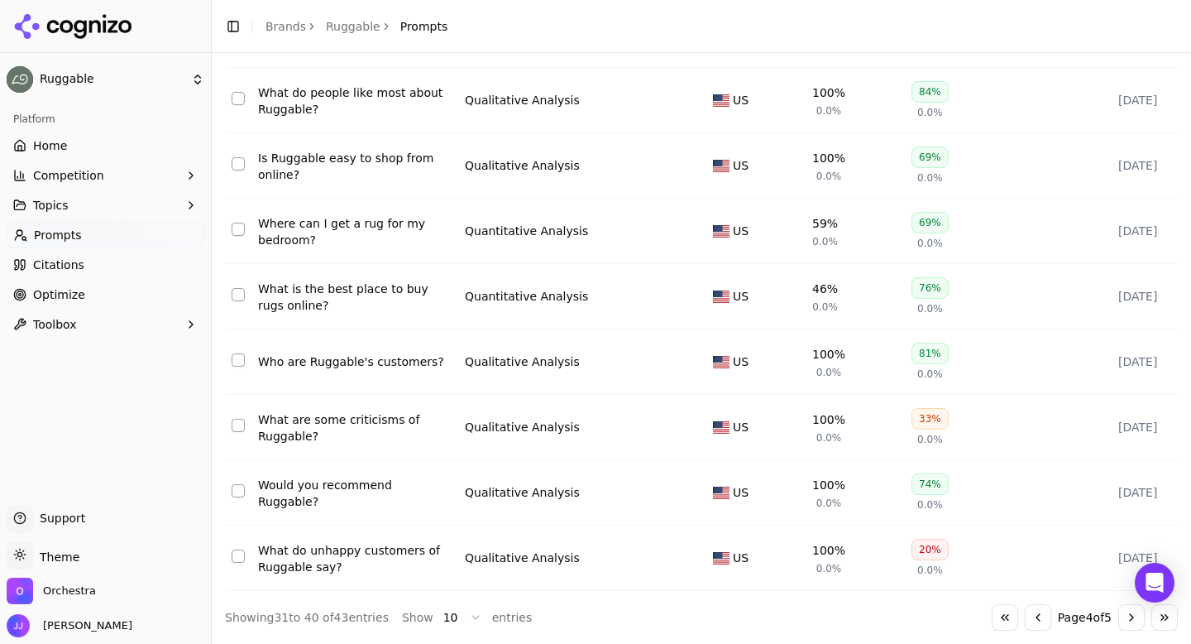
click at [350, 362] on div "Who are Ruggable's customers?" at bounding box center [355, 361] width 194 height 17
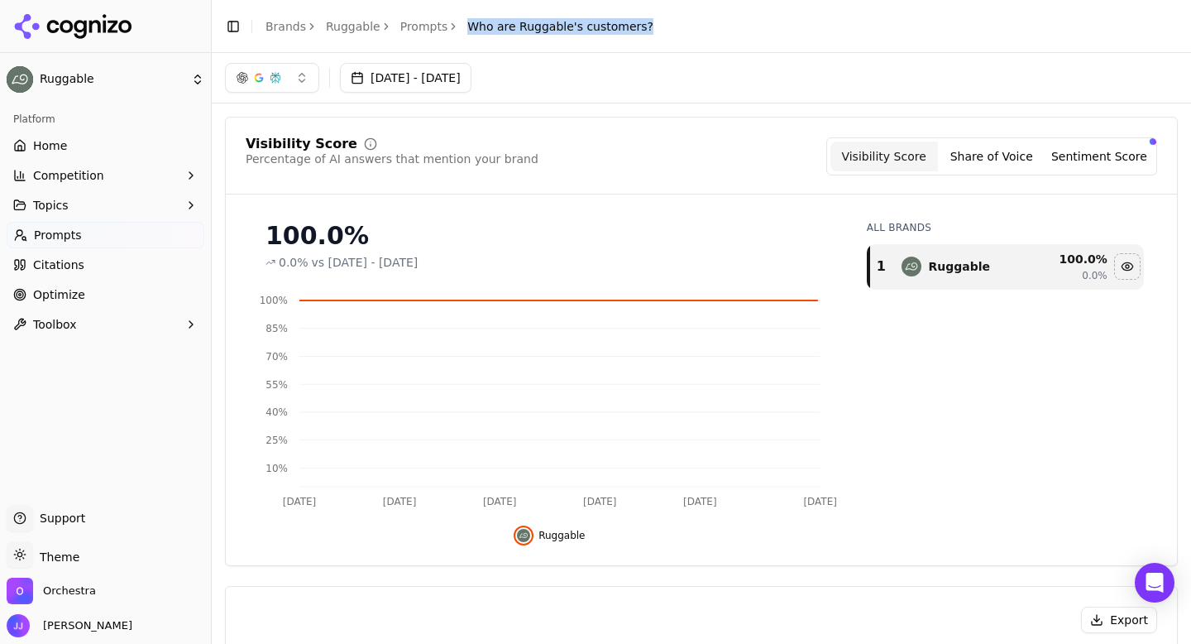
drag, startPoint x: 462, startPoint y: 26, endPoint x: 664, endPoint y: 26, distance: 201.8
click at [664, 26] on header "Toggle Sidebar Brands Ruggable Prompts Who are Ruggable's customers?" at bounding box center [701, 26] width 979 height 53
copy span "Who are Ruggable's customers?"
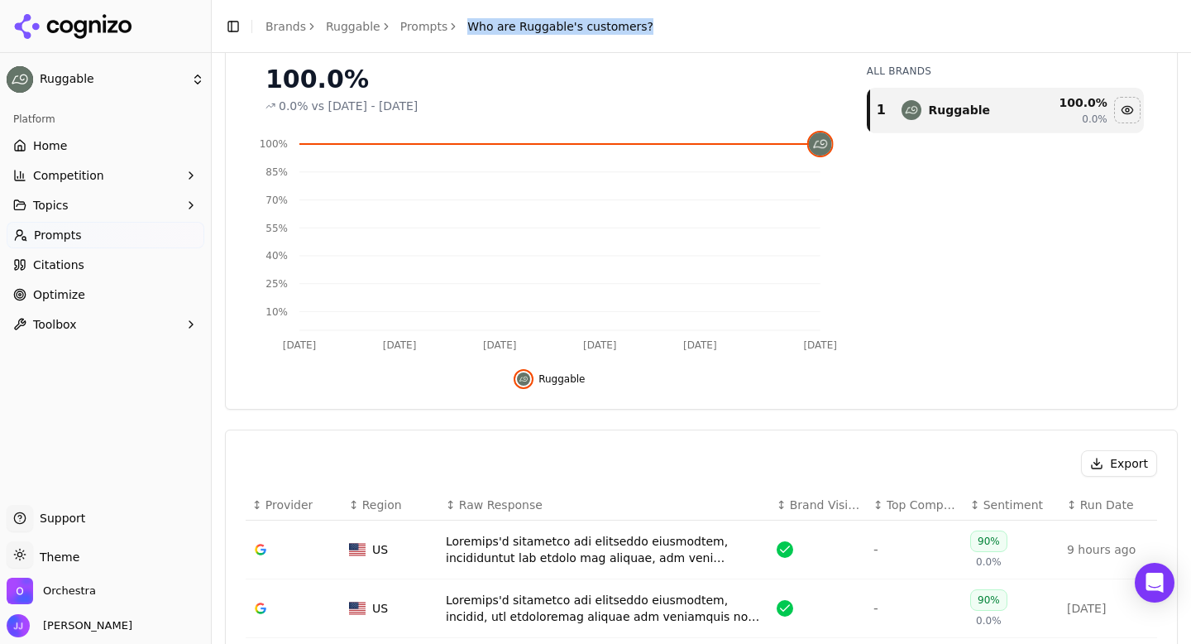
scroll to position [466, 0]
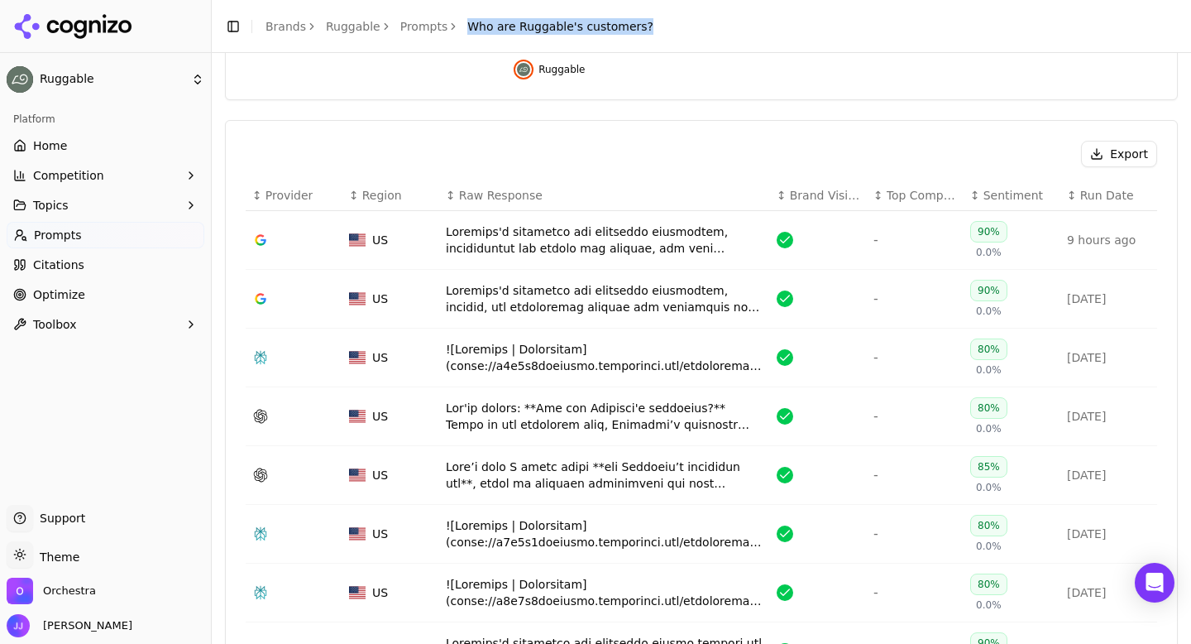
click at [1103, 161] on button "Export" at bounding box center [1119, 154] width 76 height 26
click at [406, 28] on link "Prompts" at bounding box center [424, 26] width 48 height 17
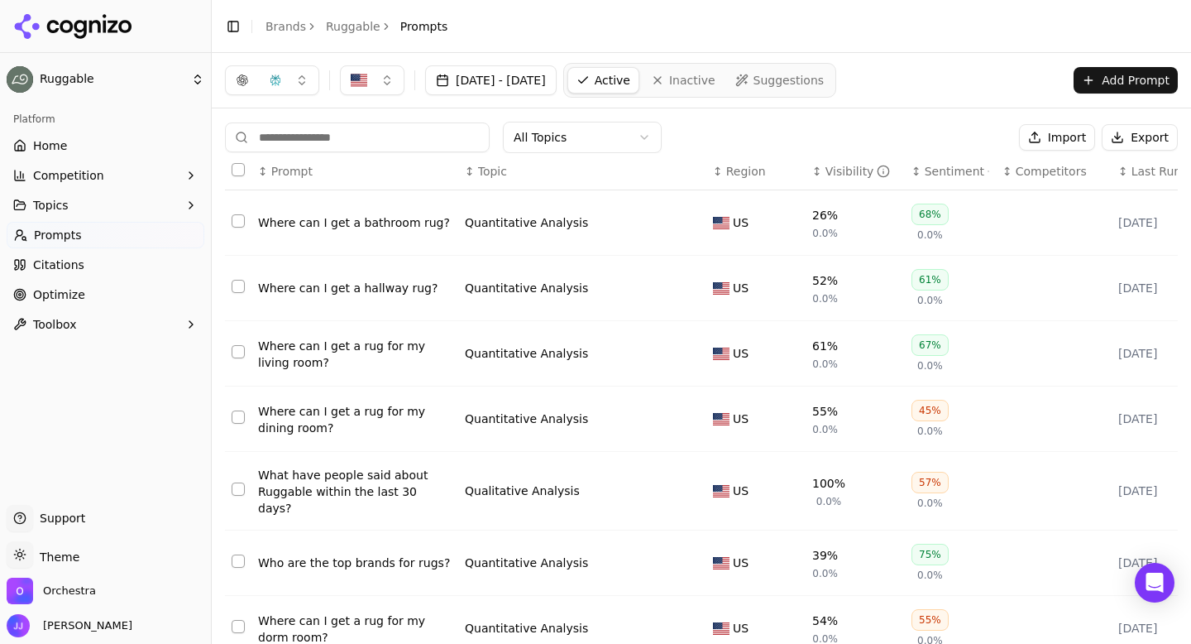
scroll to position [257, 0]
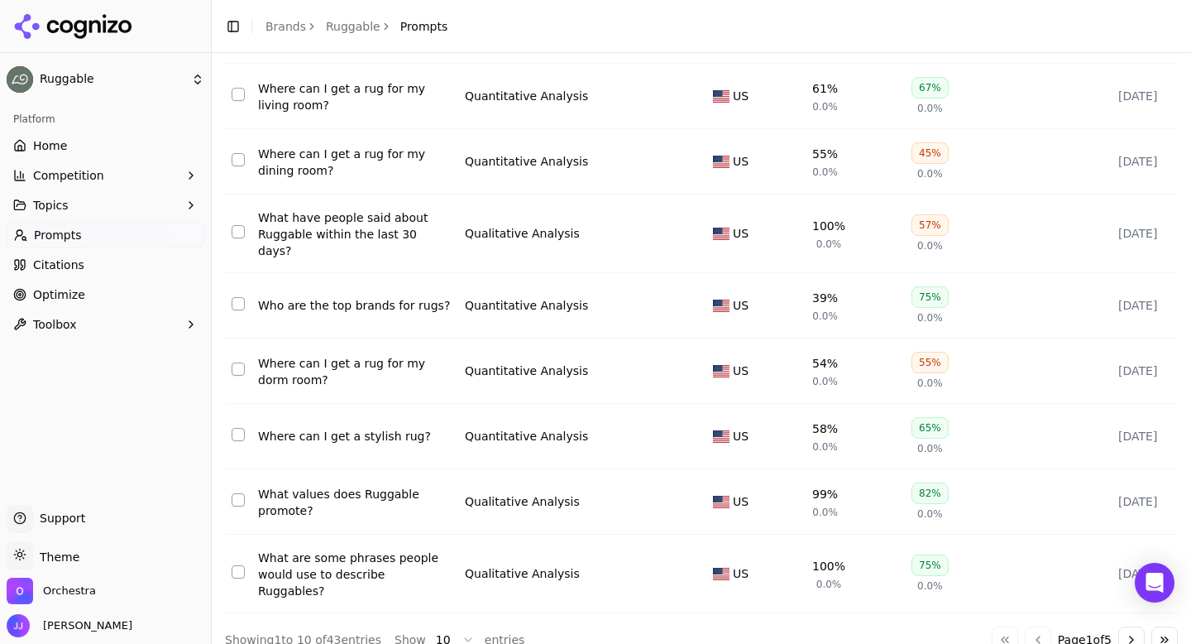
click at [1174, 626] on button "Go to last page" at bounding box center [1164, 639] width 26 height 26
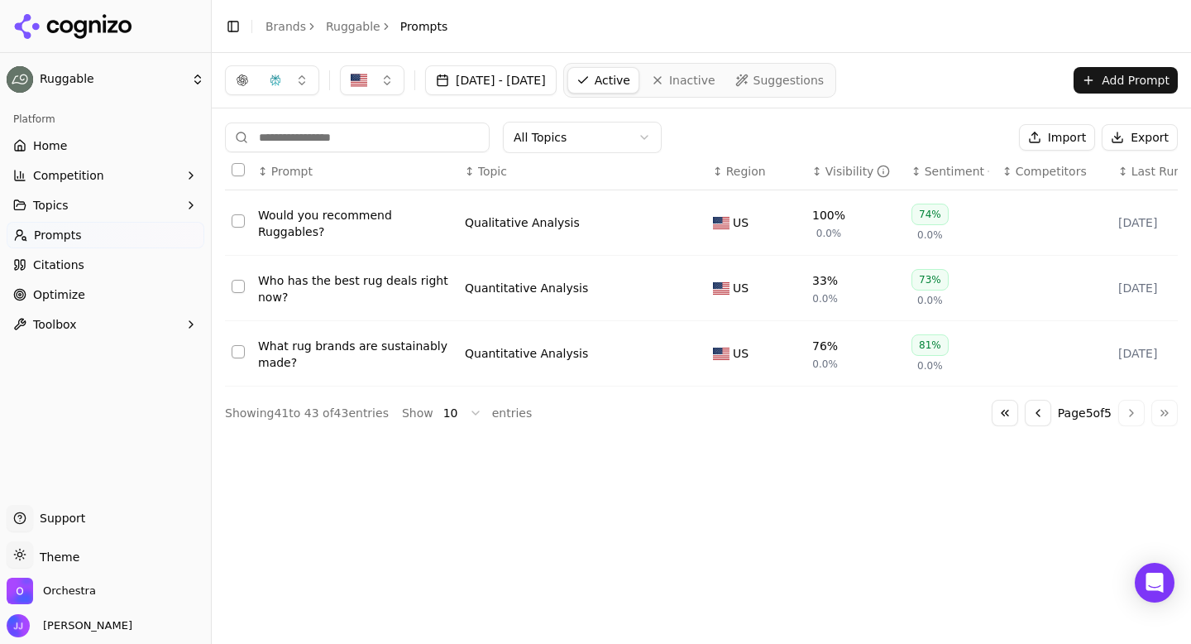
scroll to position [0, 0]
click at [1026, 416] on button "Go to previous page" at bounding box center [1038, 413] width 26 height 26
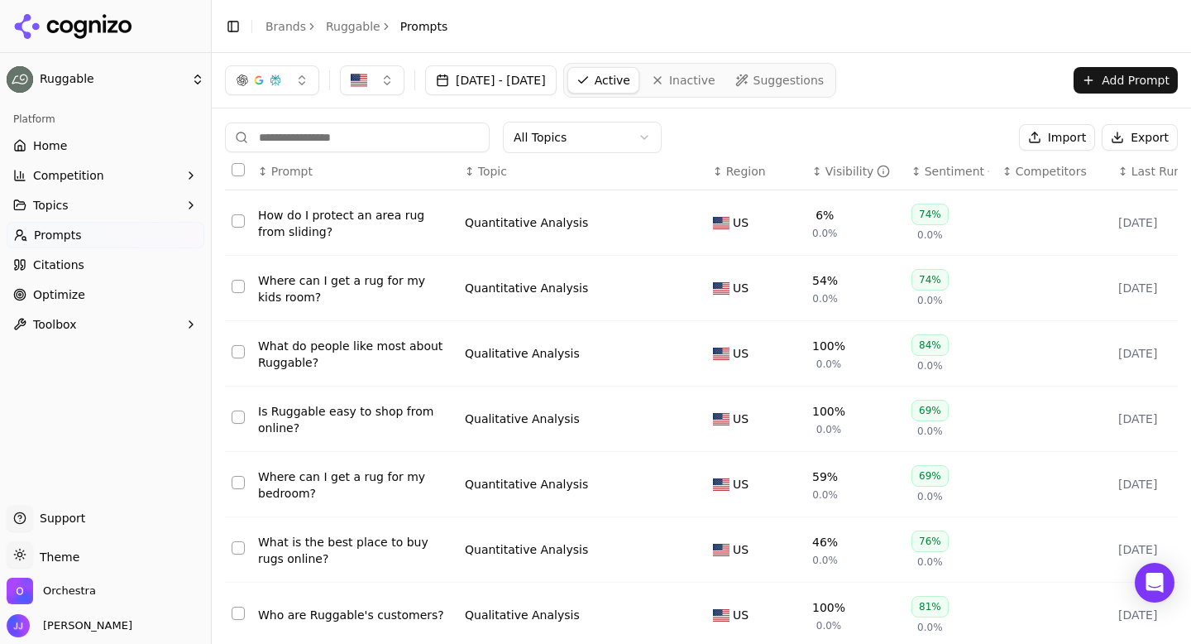
scroll to position [257, 0]
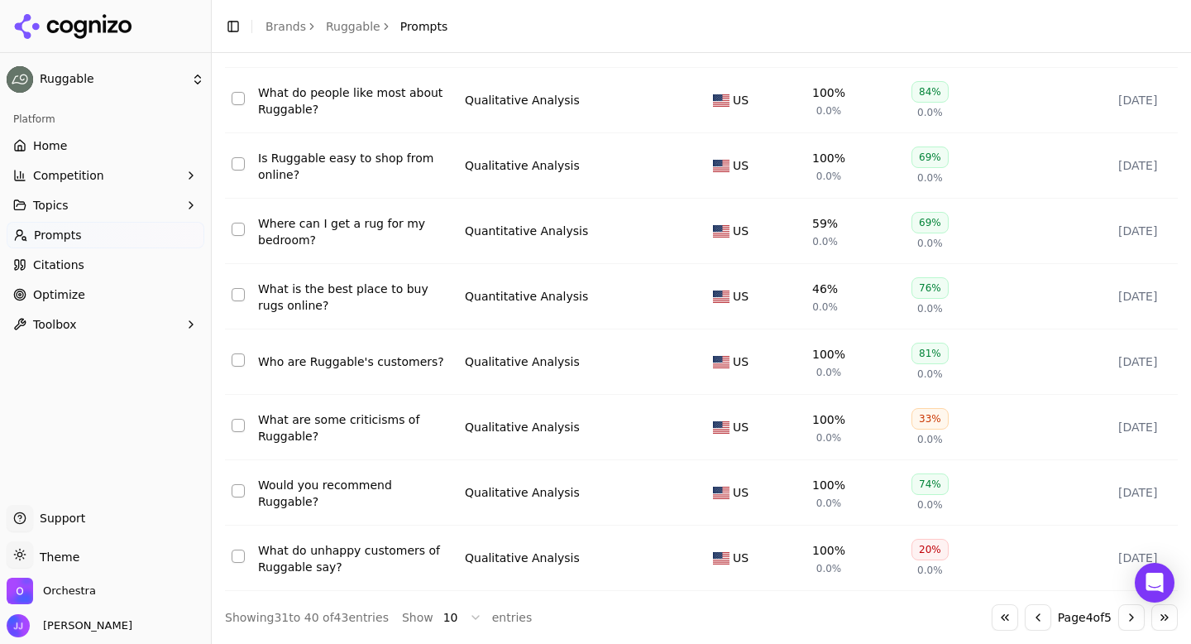
click at [301, 429] on div "What are some criticisms of Ruggable?" at bounding box center [355, 427] width 194 height 33
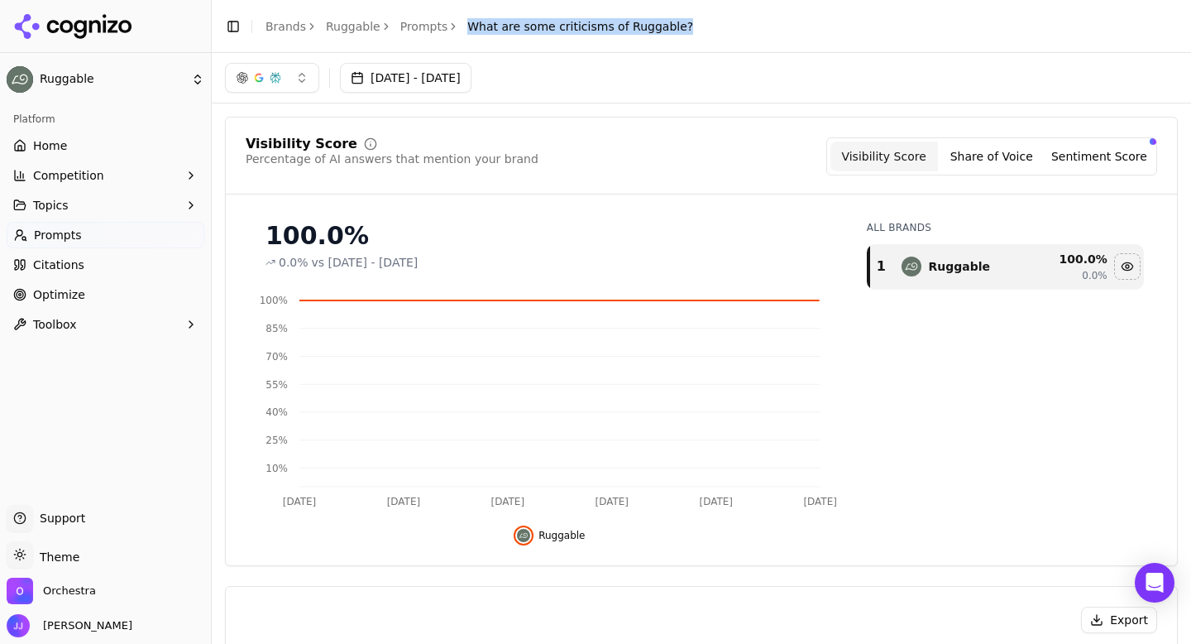
drag, startPoint x: 457, startPoint y: 26, endPoint x: 702, endPoint y: 26, distance: 244.8
click at [702, 26] on header "Toggle Sidebar Brands Ruggable Prompts What are some criticisms of Ruggable?" at bounding box center [701, 26] width 979 height 53
copy span "What are some criticisms of Ruggable?"
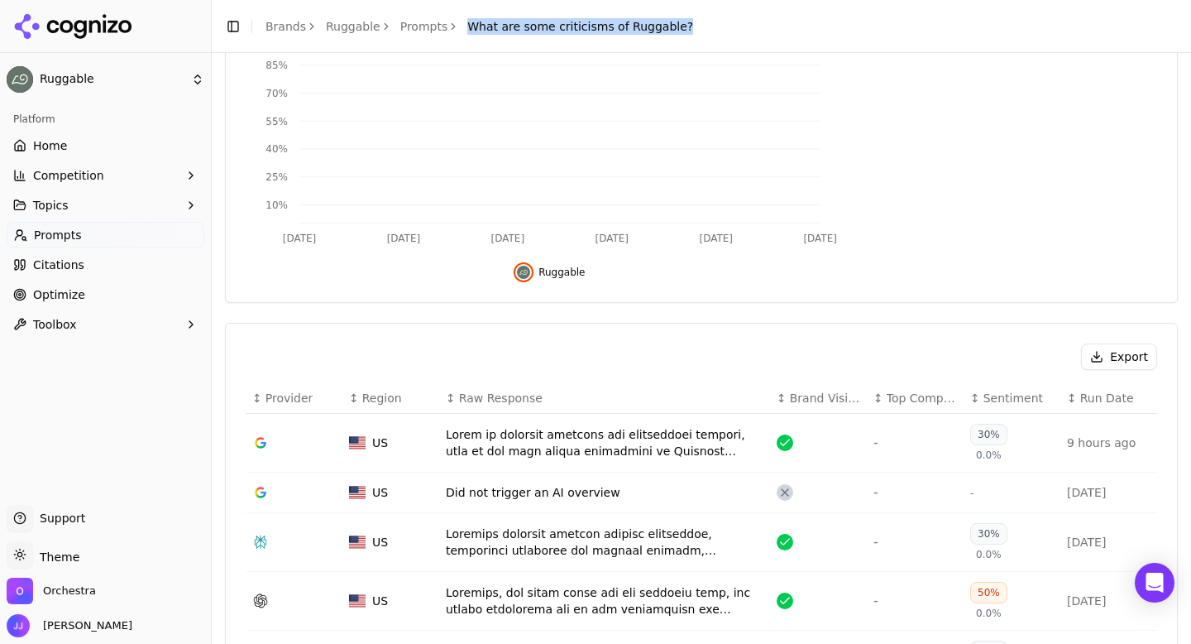
scroll to position [318, 0]
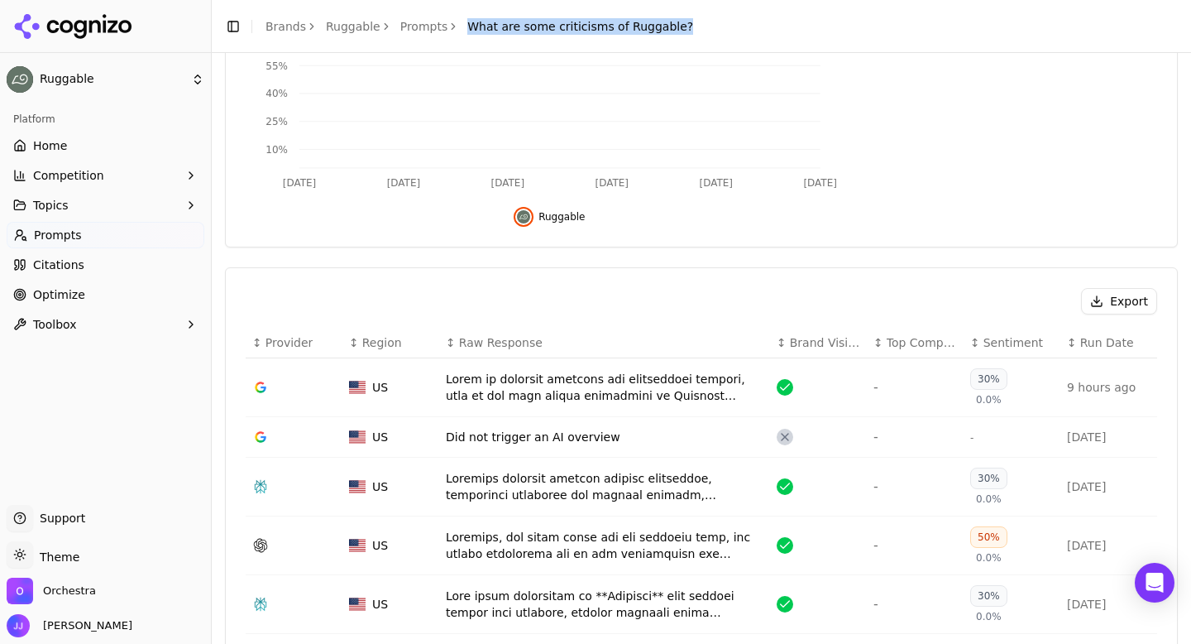
click at [1096, 299] on button "Export" at bounding box center [1119, 301] width 76 height 26
click at [409, 25] on link "Prompts" at bounding box center [424, 26] width 48 height 17
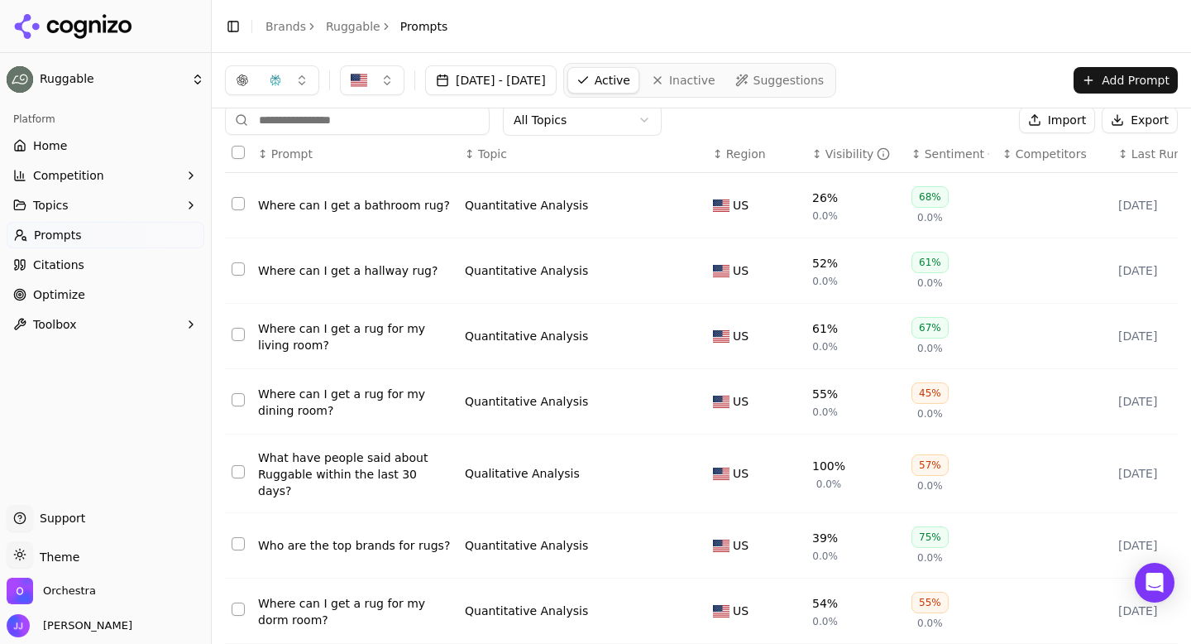
scroll to position [257, 0]
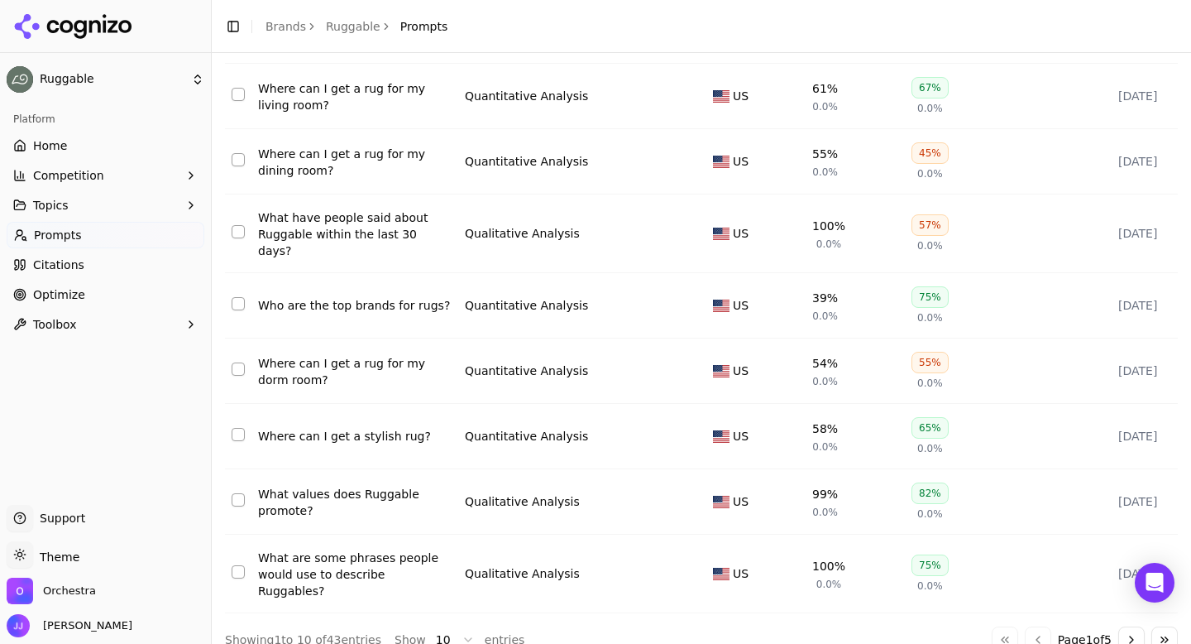
click at [1166, 626] on button "Go to last page" at bounding box center [1164, 639] width 26 height 26
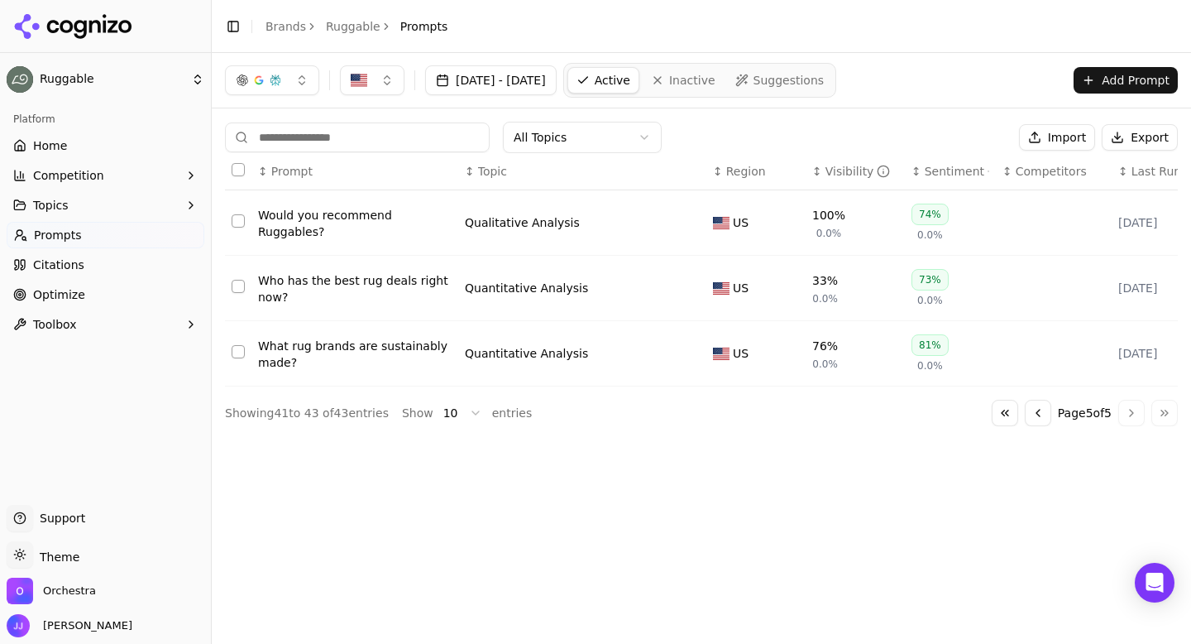
click at [1027, 422] on button "Go to previous page" at bounding box center [1038, 413] width 26 height 26
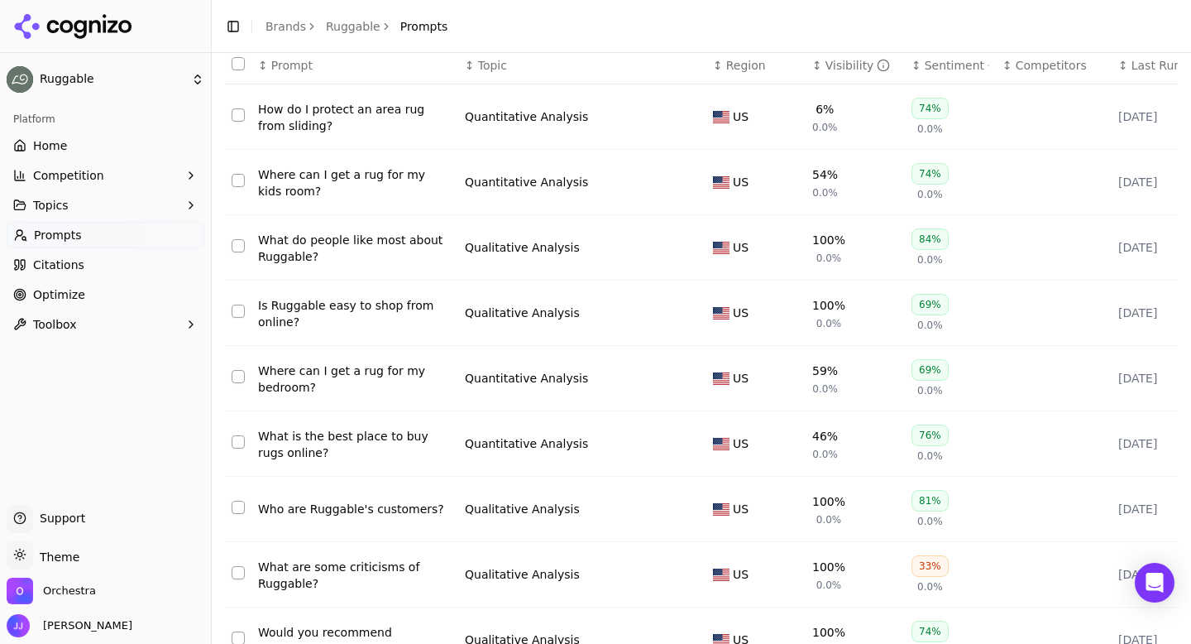
scroll to position [257, 0]
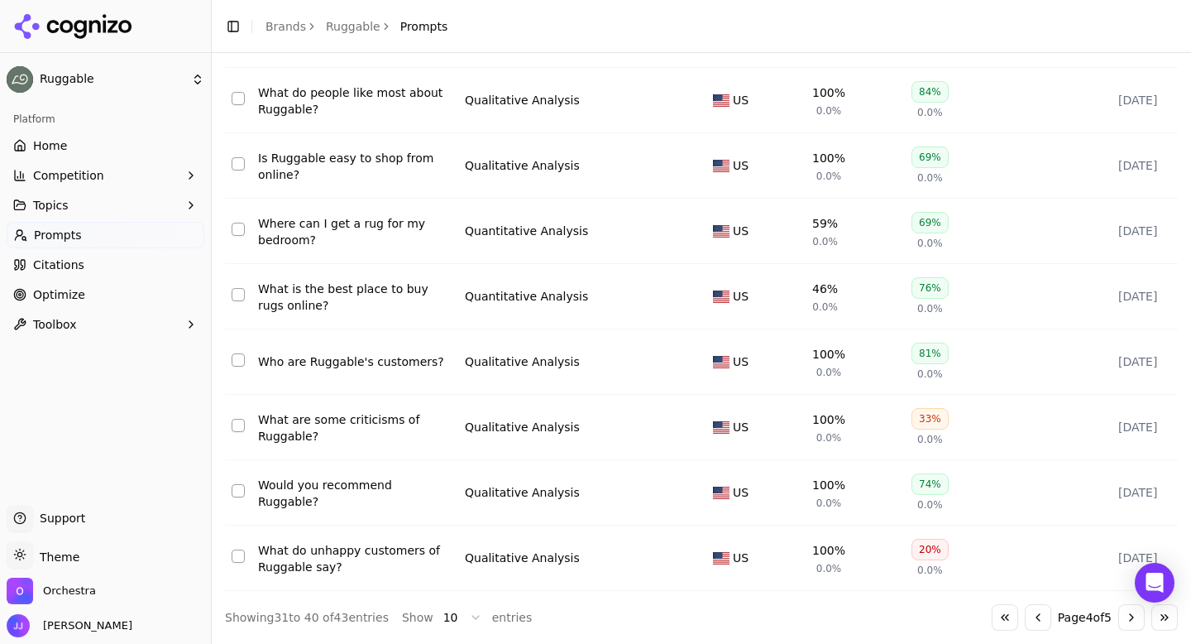
click at [306, 481] on td "Would you recommend Ruggable?" at bounding box center [354, 492] width 207 height 65
click at [306, 489] on div "Would you recommend Ruggable?" at bounding box center [355, 492] width 194 height 33
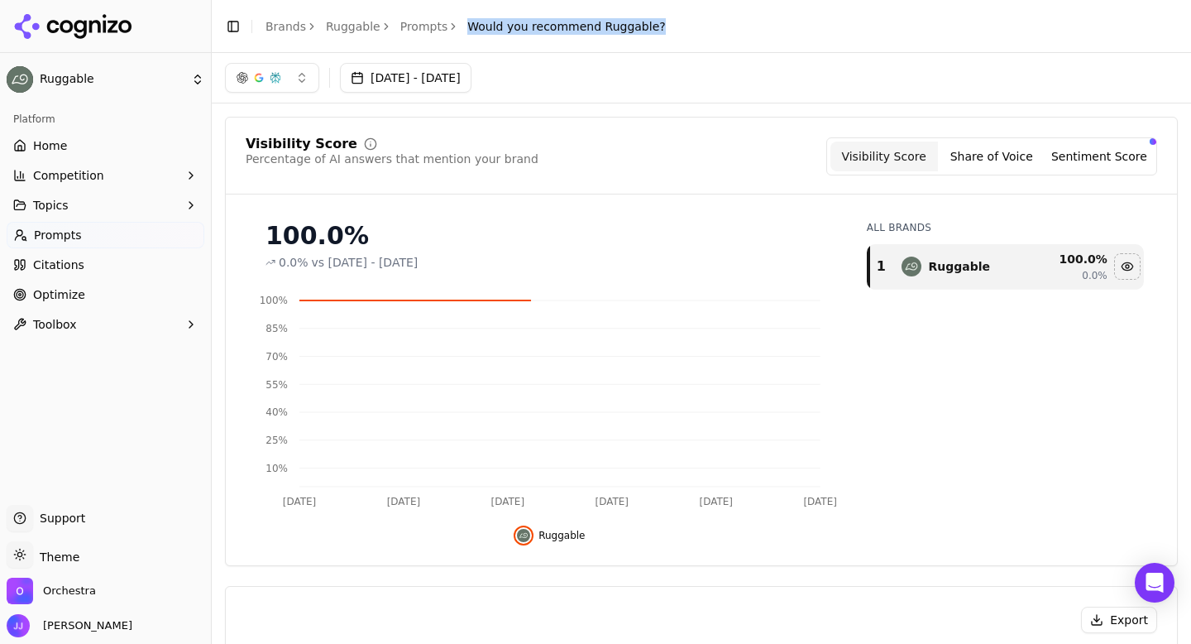
drag, startPoint x: 461, startPoint y: 28, endPoint x: 673, endPoint y: 20, distance: 212.7
click at [673, 20] on header "Toggle Sidebar Brands Ruggable Prompts Would you recommend Ruggable?" at bounding box center [701, 26] width 979 height 53
copy span "Would you recommend Ruggable?"
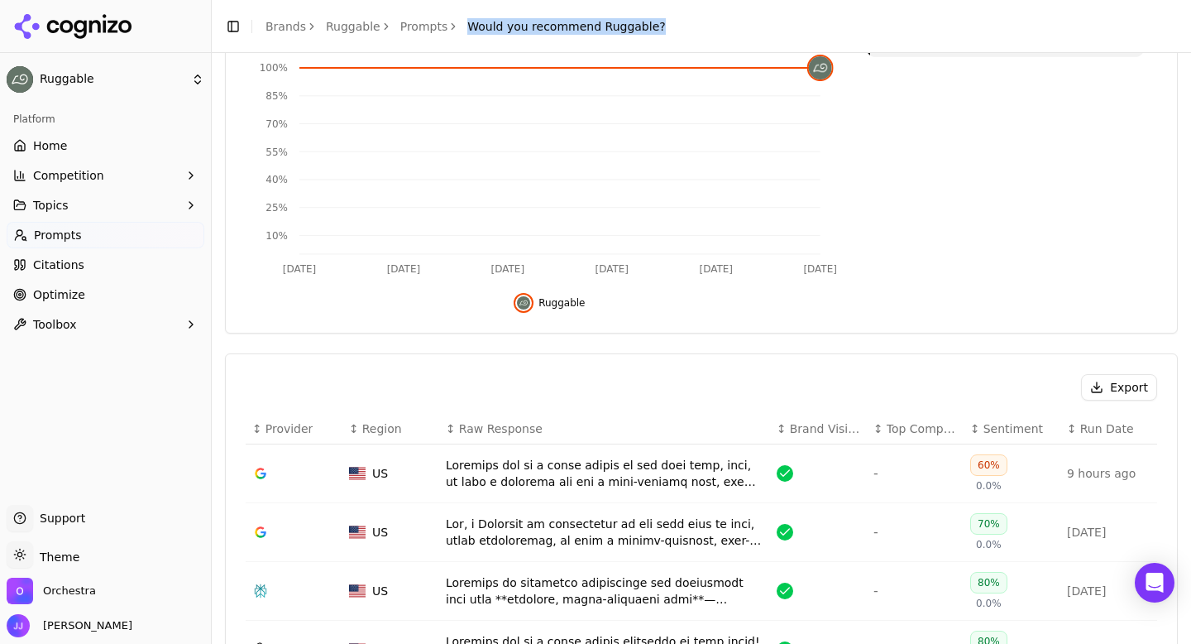
click at [1104, 390] on button "Export" at bounding box center [1119, 387] width 76 height 26
click at [419, 32] on link "Prompts" at bounding box center [424, 26] width 48 height 17
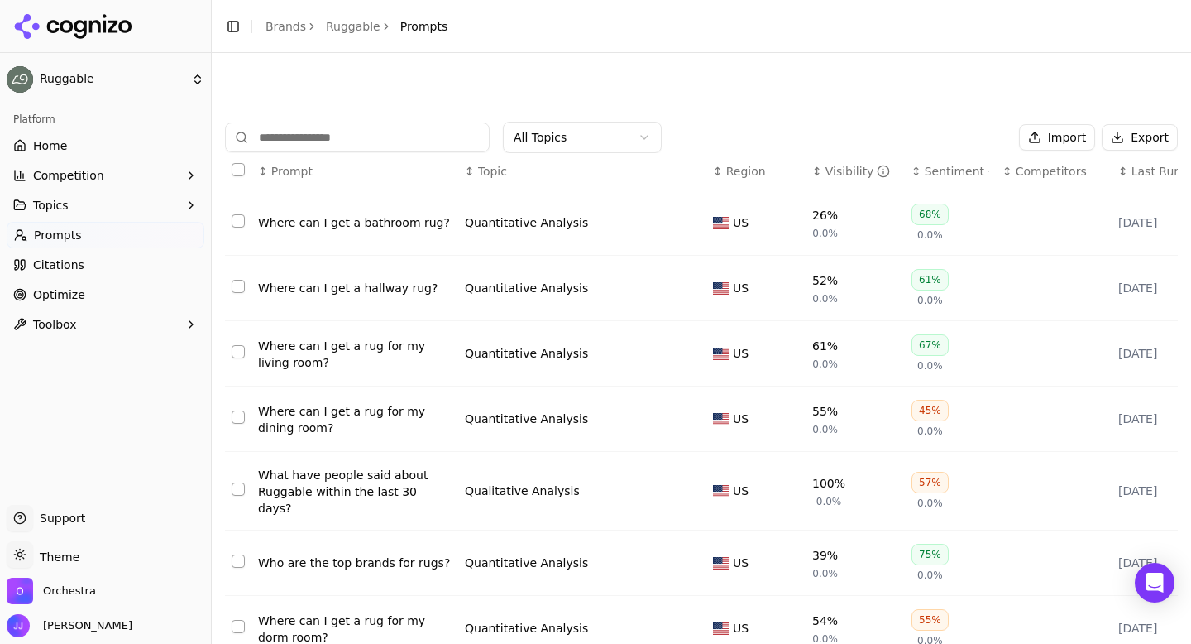
scroll to position [257, 0]
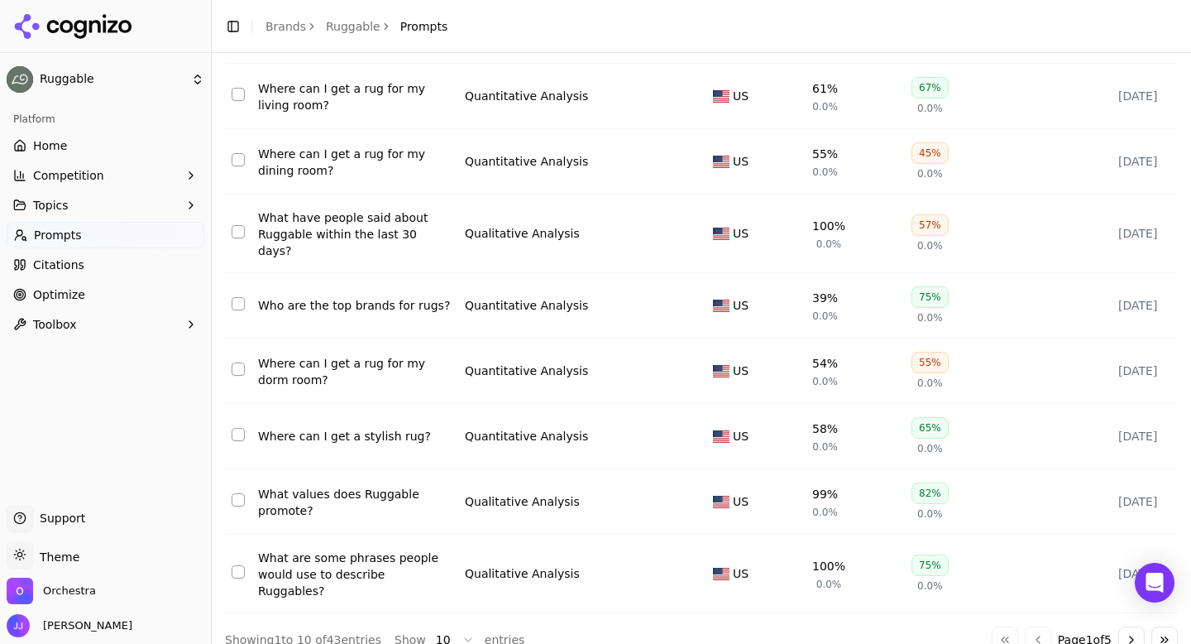
click at [1164, 626] on button "Go to last page" at bounding box center [1164, 639] width 26 height 26
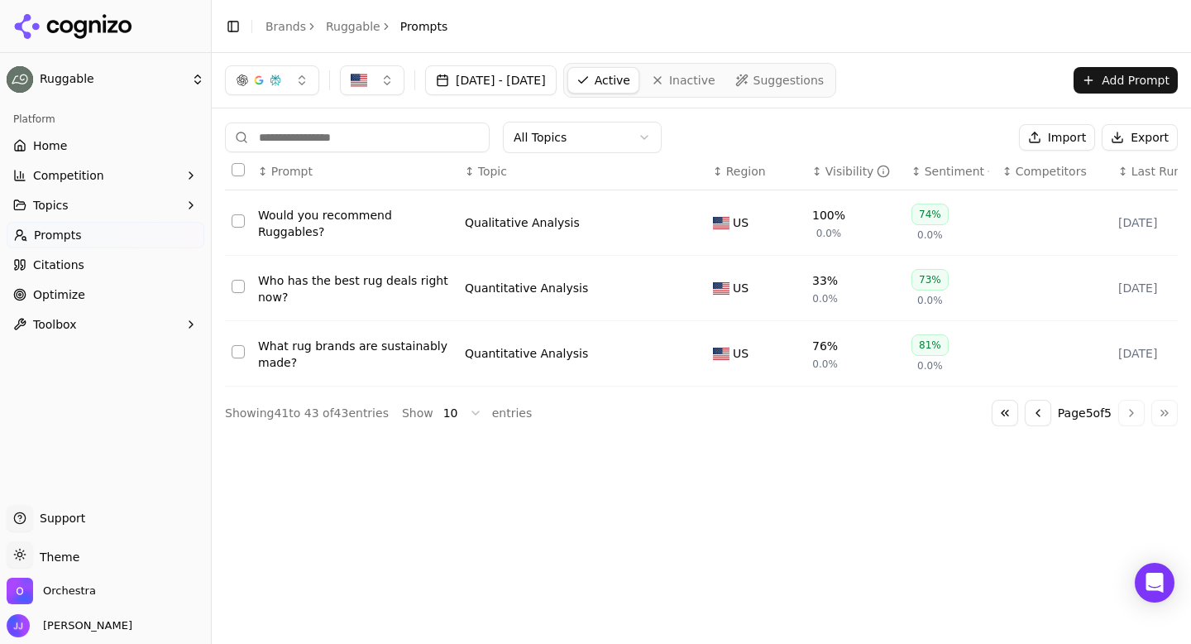
scroll to position [0, 0]
click at [1025, 421] on button "Go to previous page" at bounding box center [1038, 413] width 26 height 26
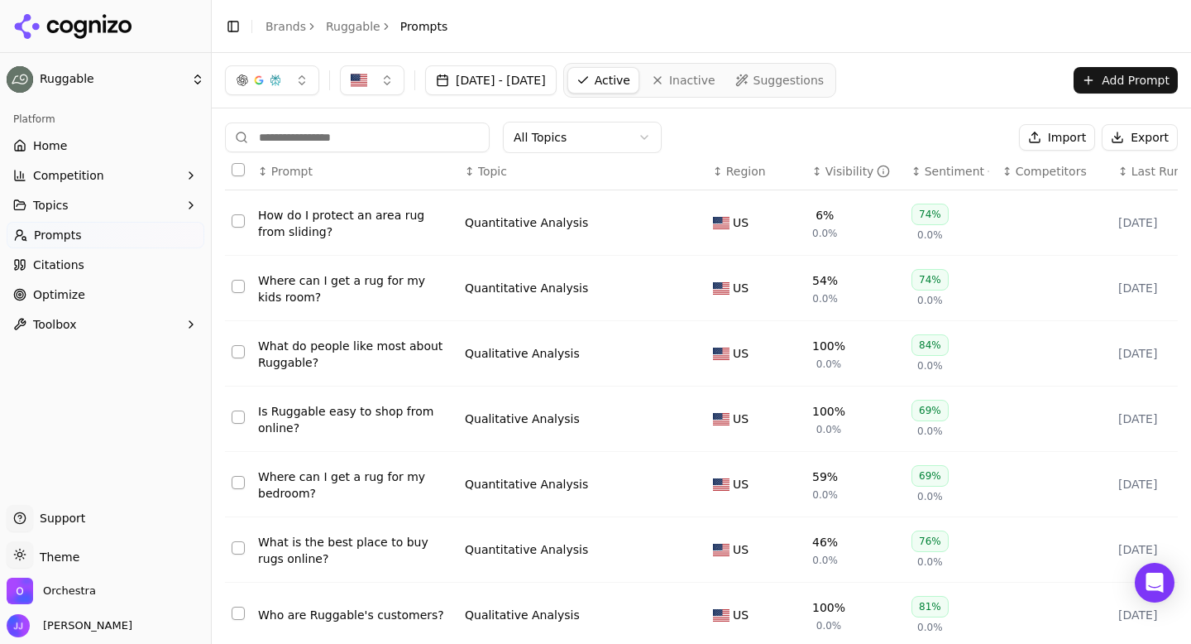
scroll to position [257, 0]
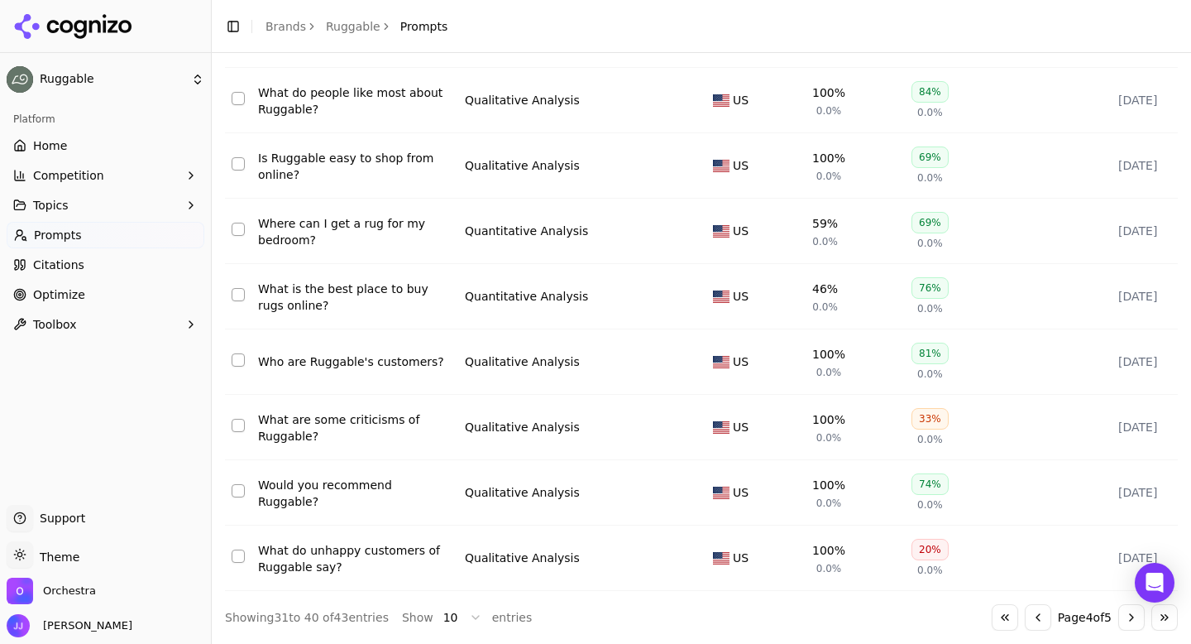
click at [374, 560] on div "What do unhappy customers of Ruggable say?" at bounding box center [355, 558] width 194 height 33
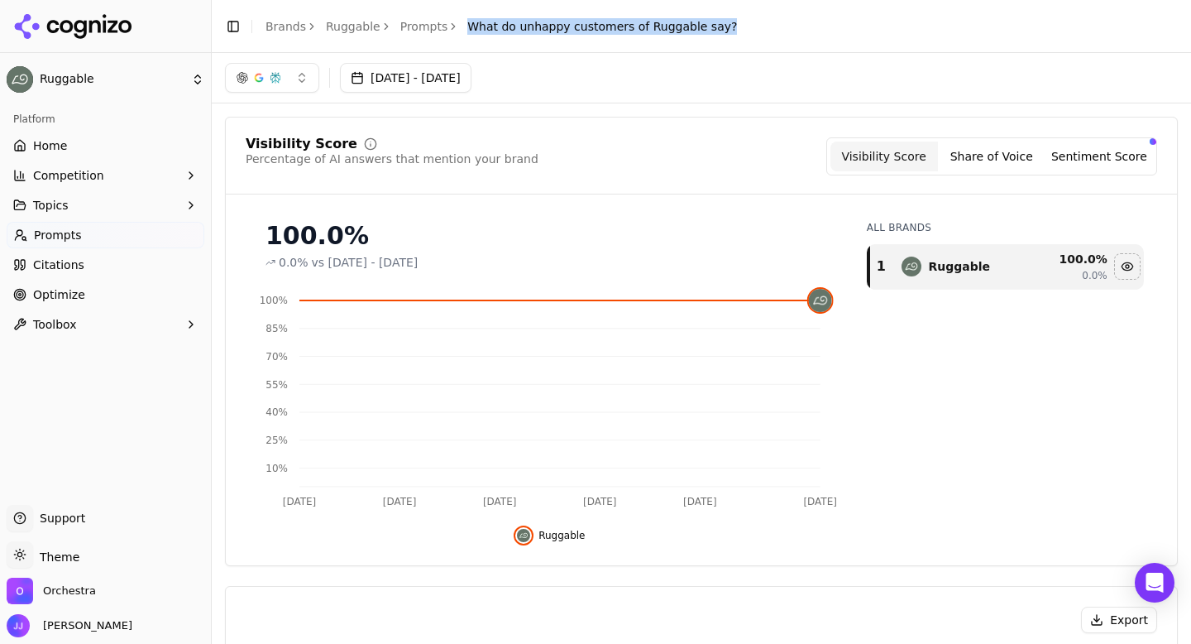
drag, startPoint x: 457, startPoint y: 26, endPoint x: 708, endPoint y: 31, distance: 251.5
click at [708, 31] on div "Toggle Sidebar Brands Ruggable Prompts What do unhappy customers of Ruggable sa…" at bounding box center [481, 26] width 538 height 23
copy span "What do unhappy customers of Ruggable say?"
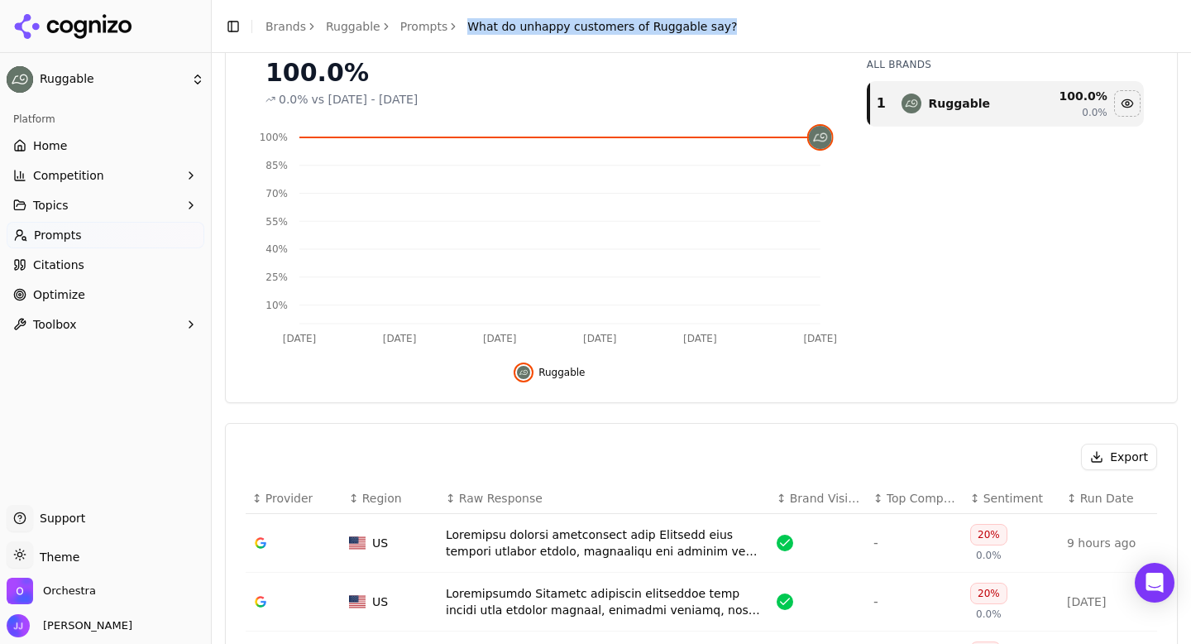
scroll to position [492, 0]
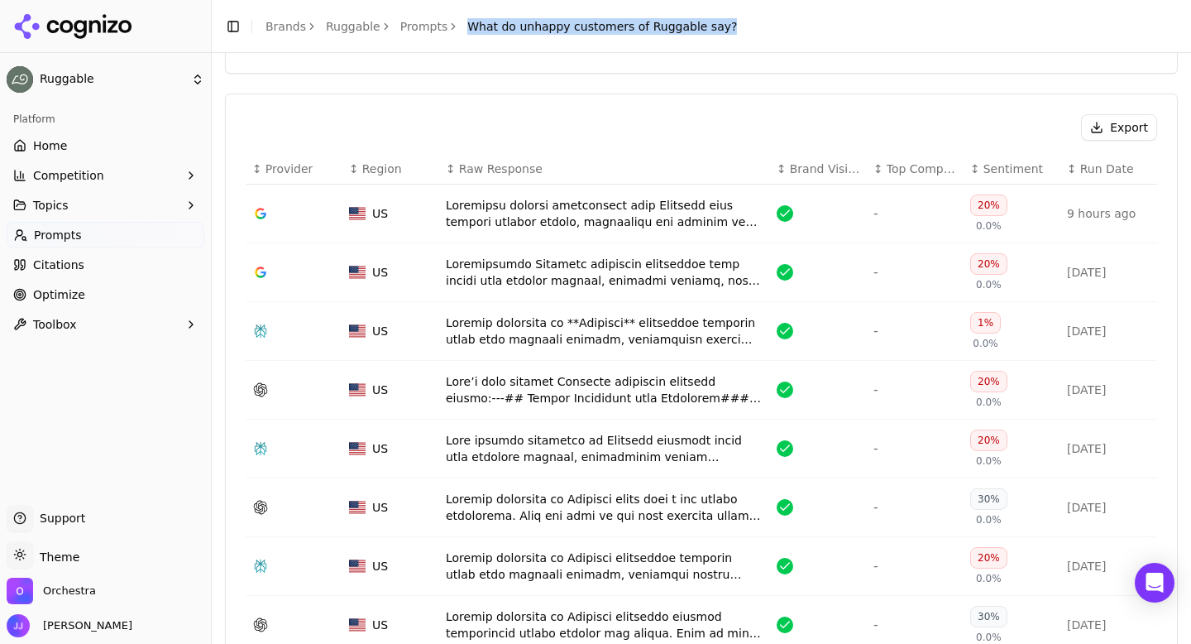
click at [1132, 127] on button "Export" at bounding box center [1119, 127] width 76 height 26
click at [433, 33] on link "Prompts" at bounding box center [424, 26] width 48 height 17
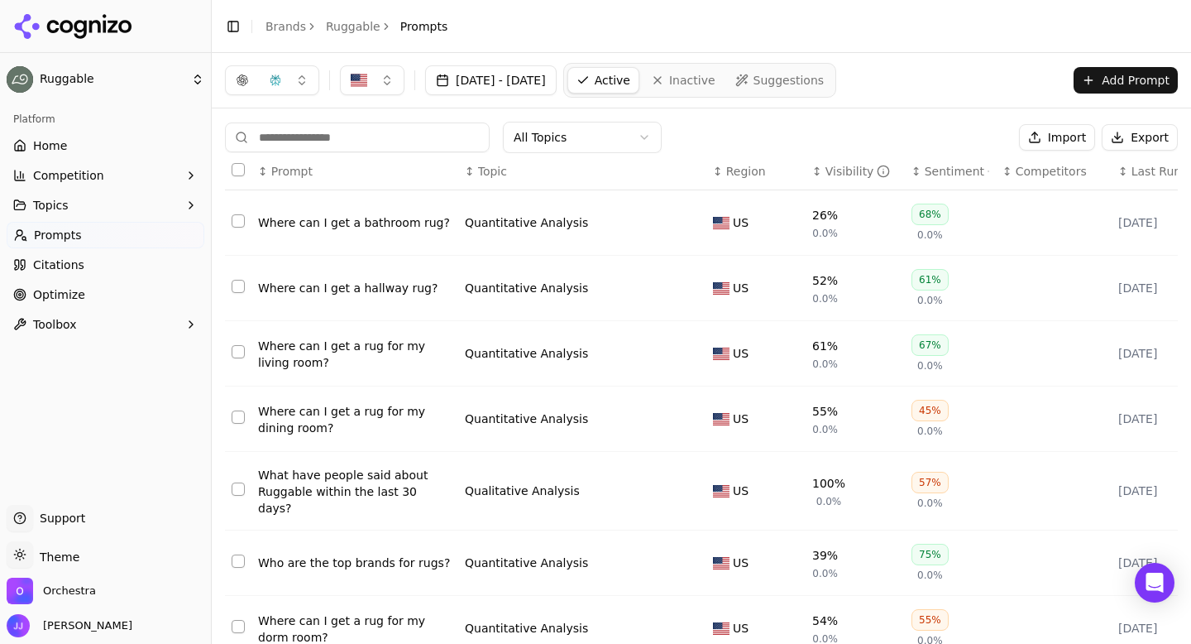
scroll to position [257, 0]
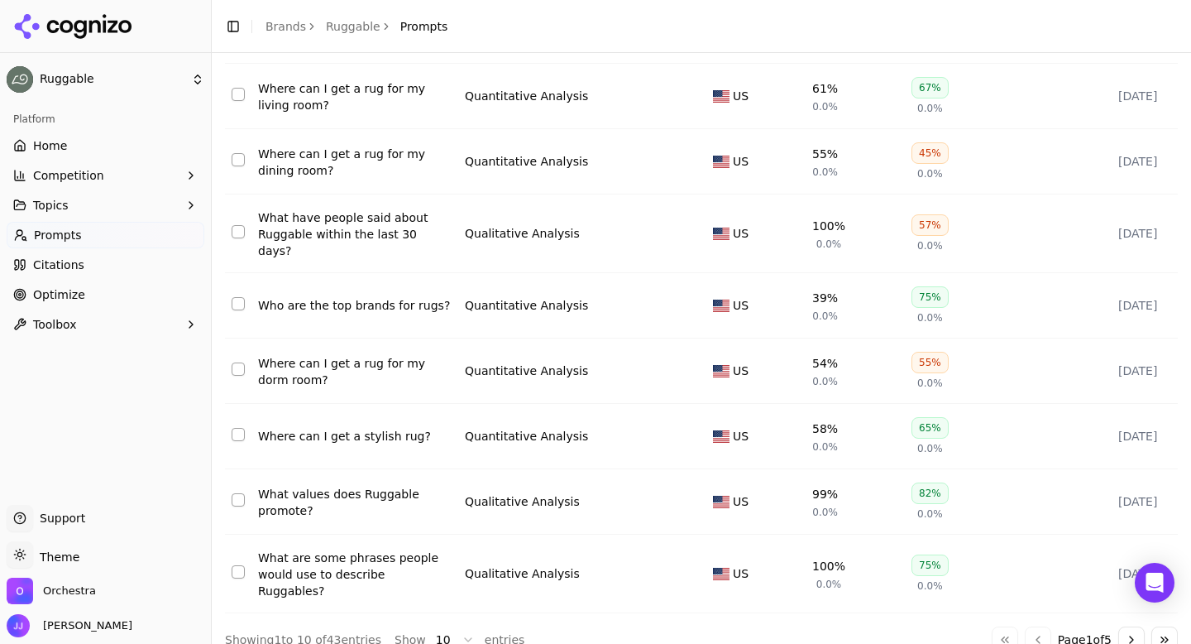
click at [1164, 626] on button "Go to last page" at bounding box center [1164, 639] width 26 height 26
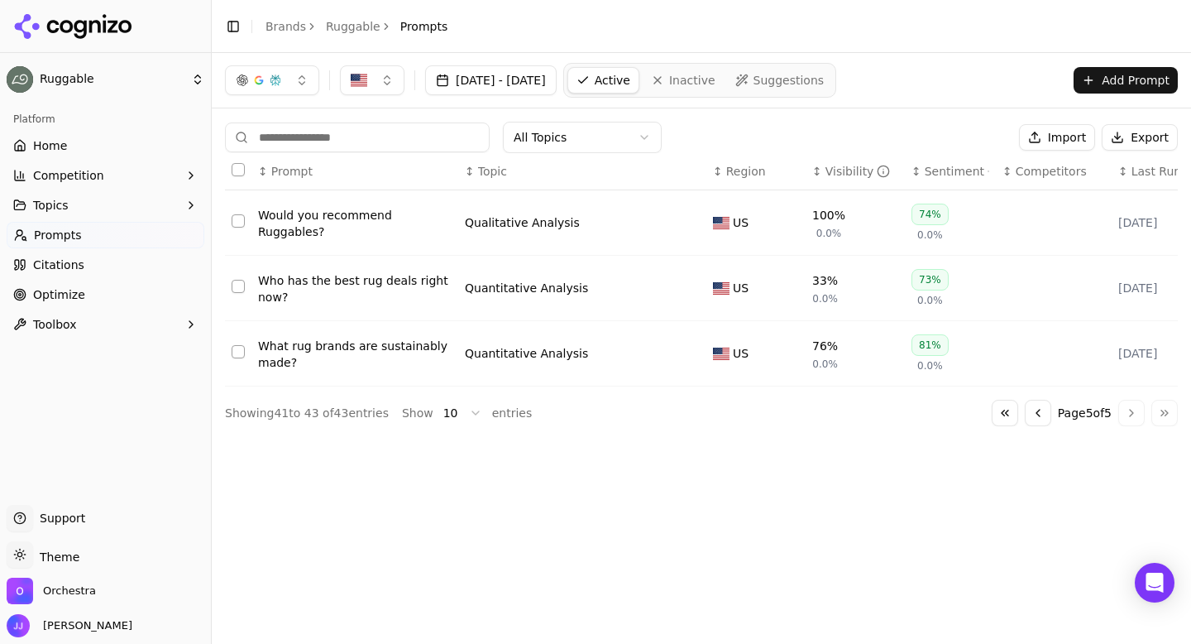
click at [357, 234] on td "Would you recommend Ruggables?" at bounding box center [354, 222] width 207 height 65
click at [347, 226] on div "Would you recommend Ruggables?" at bounding box center [355, 223] width 194 height 33
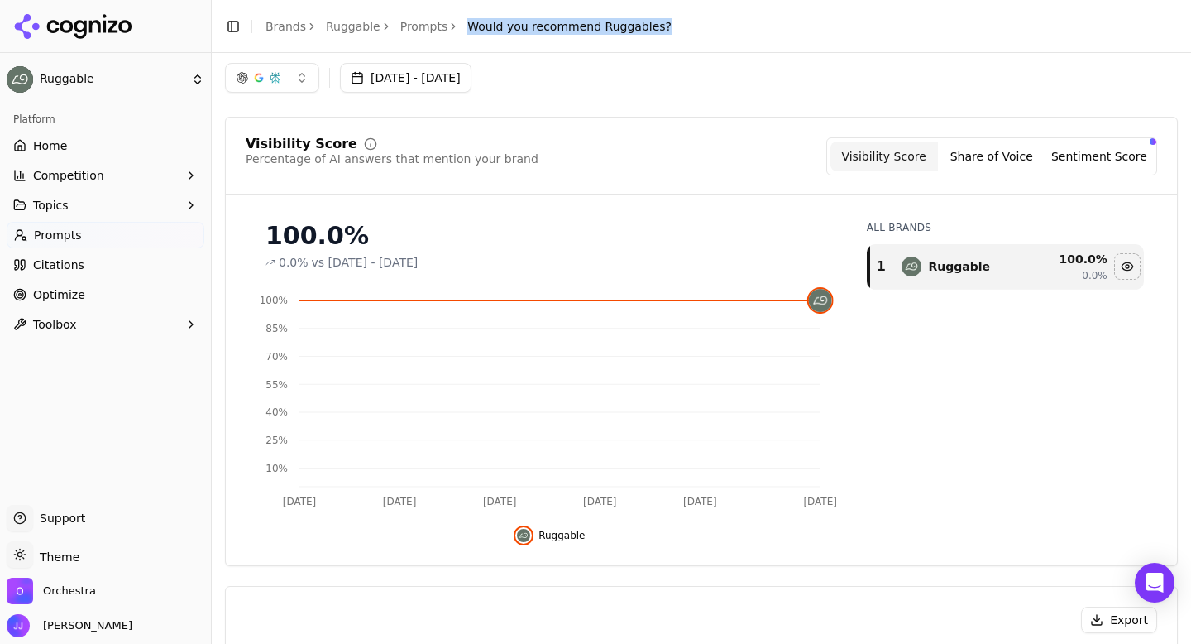
drag, startPoint x: 457, startPoint y: 29, endPoint x: 673, endPoint y: 26, distance: 215.1
click at [673, 26] on header "Toggle Sidebar Brands Ruggable Prompts Would you recommend Ruggables?" at bounding box center [701, 26] width 979 height 53
copy span "Would you recommend Ruggables?"
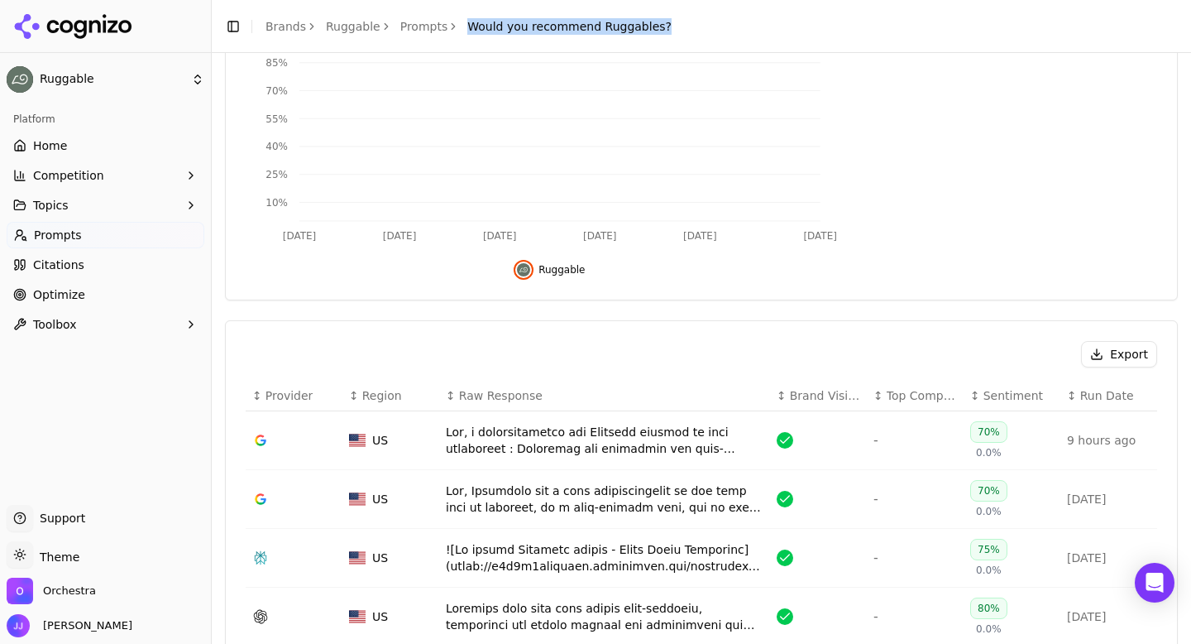
scroll to position [404, 0]
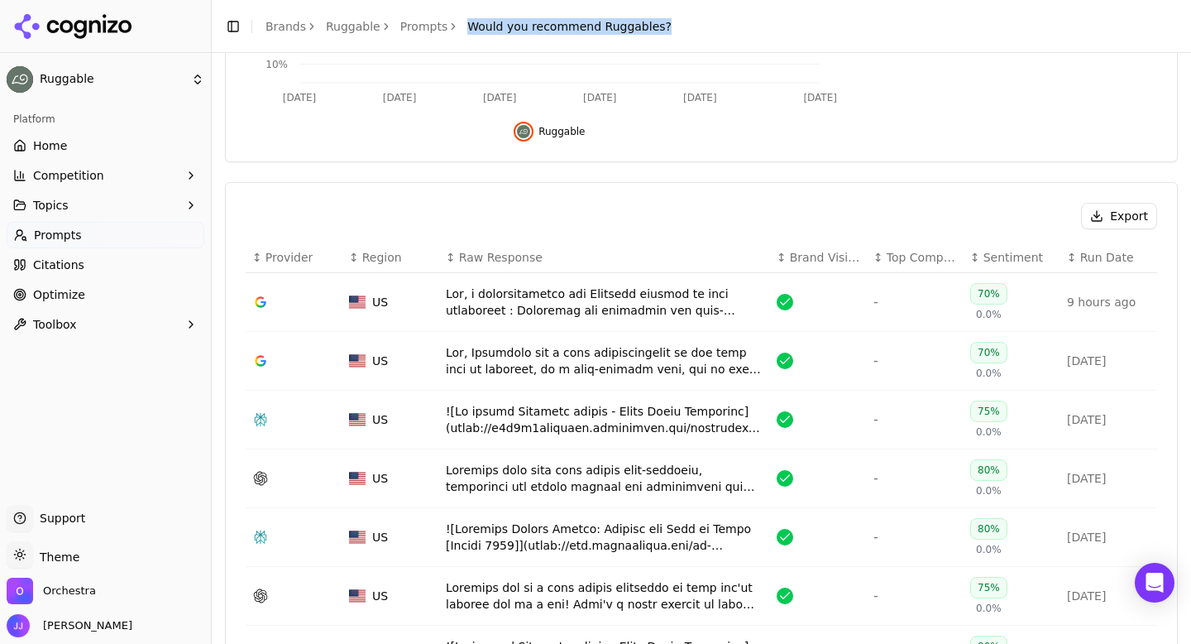
click at [1103, 221] on button "Export" at bounding box center [1119, 216] width 76 height 26
click at [428, 26] on link "Prompts" at bounding box center [424, 26] width 48 height 17
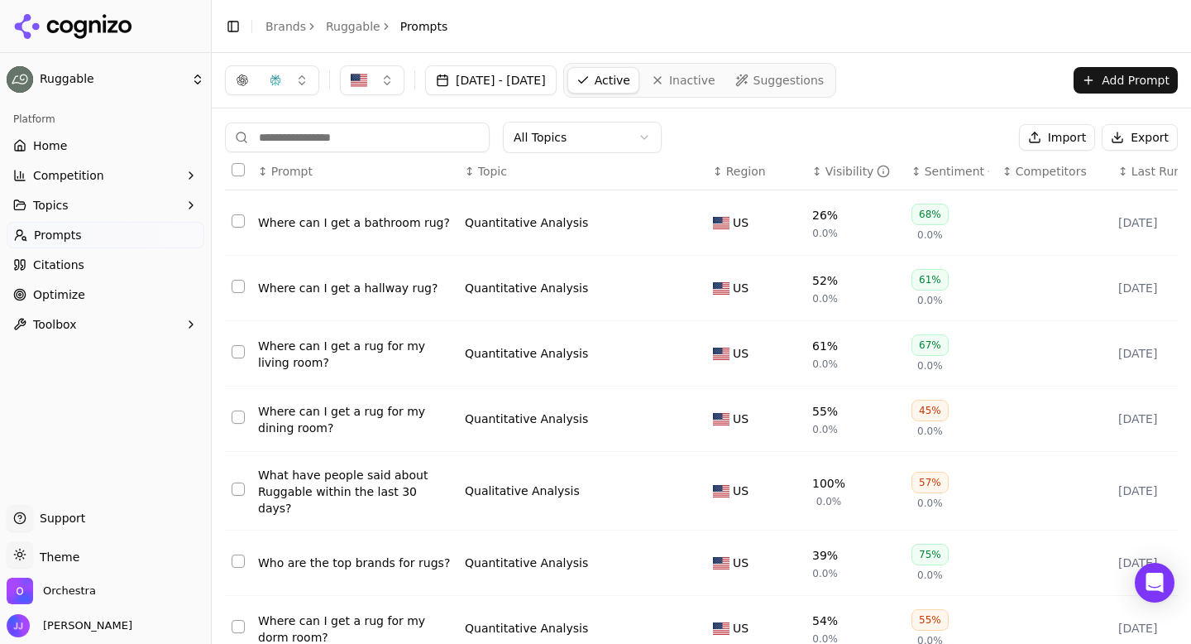
scroll to position [257, 0]
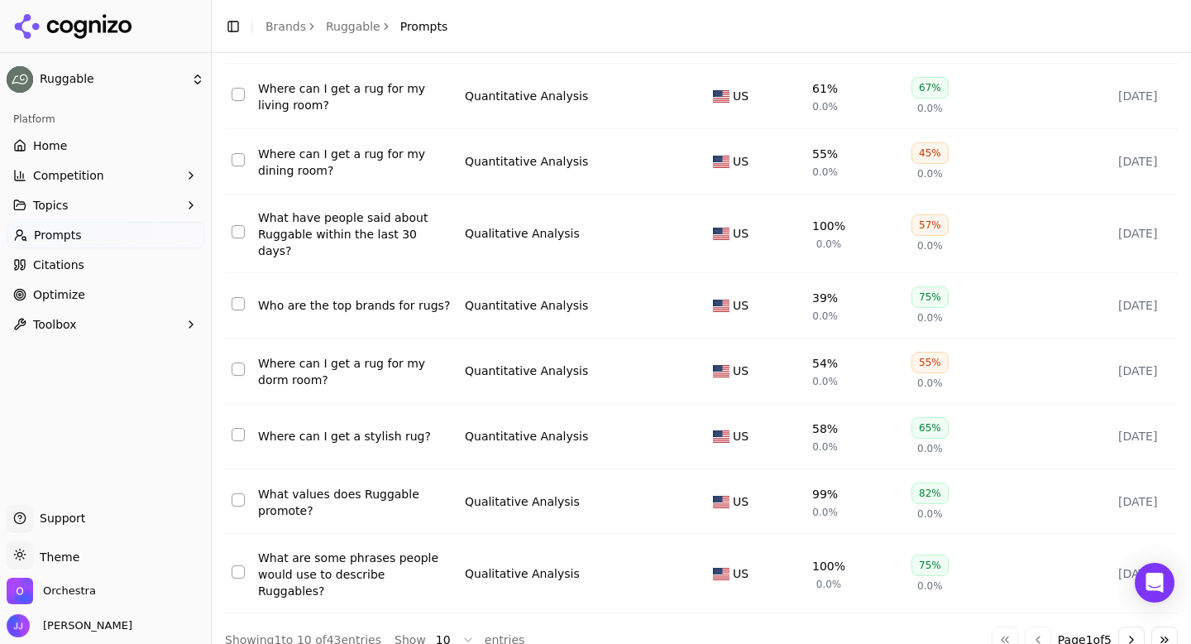
click at [1166, 626] on button "Go to last page" at bounding box center [1164, 639] width 26 height 26
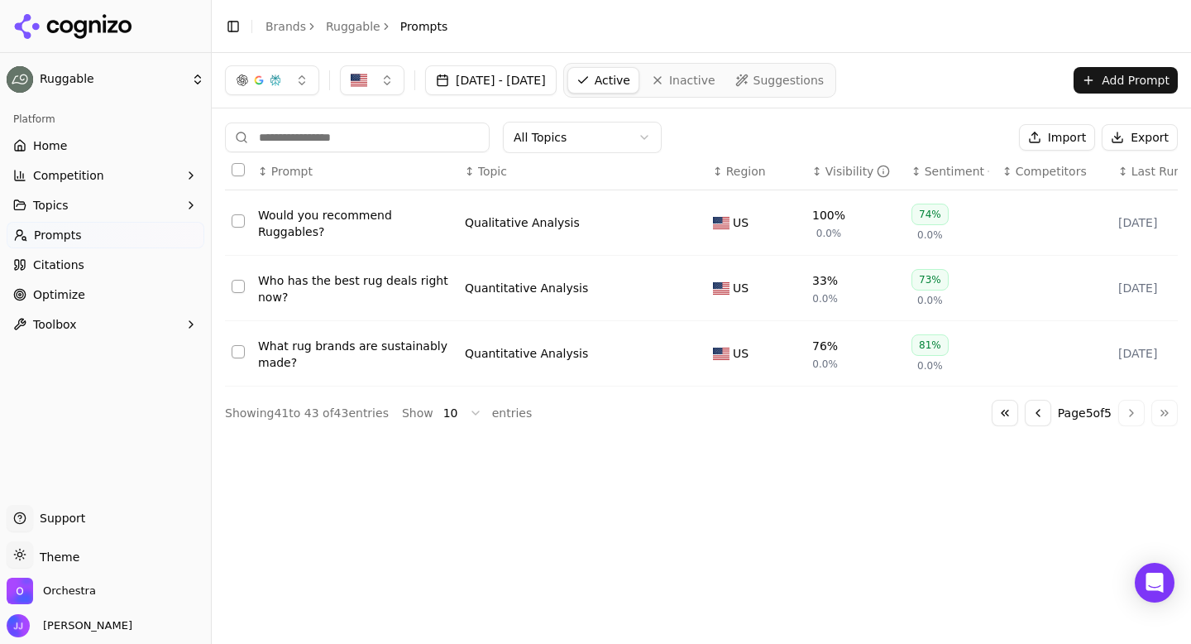
click at [297, 290] on div "Who has the best rug deals right now?" at bounding box center [355, 288] width 194 height 33
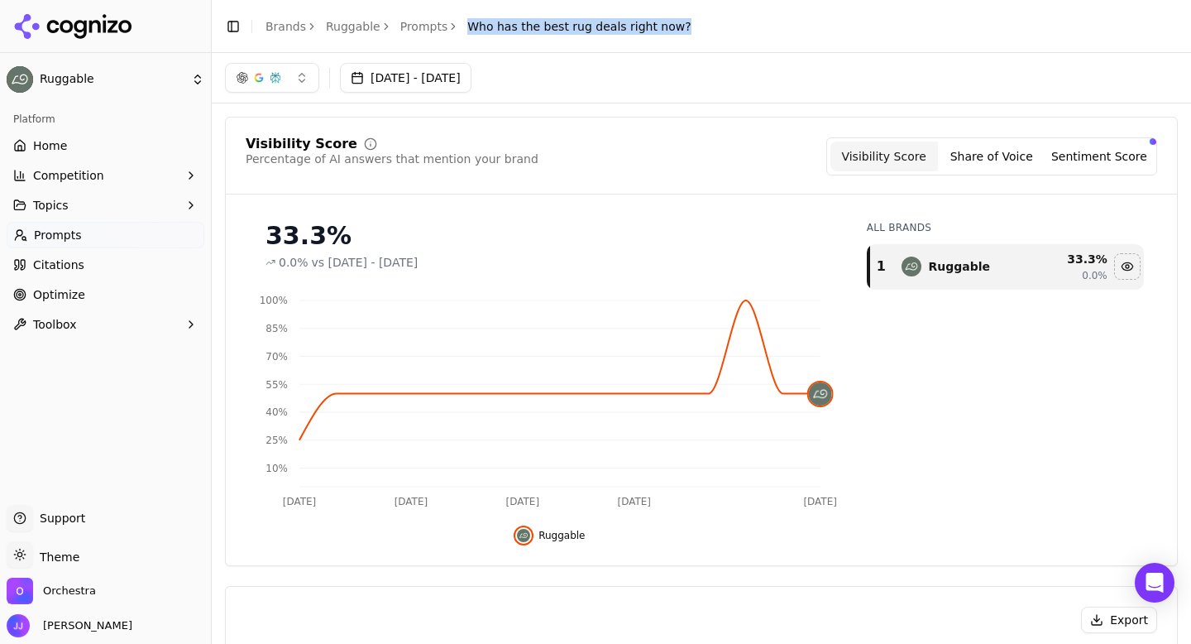
drag, startPoint x: 460, startPoint y: 25, endPoint x: 694, endPoint y: 29, distance: 234.1
click at [694, 29] on header "Toggle Sidebar Brands Ruggable Prompts Who has the best rug deals right now?" at bounding box center [701, 26] width 979 height 53
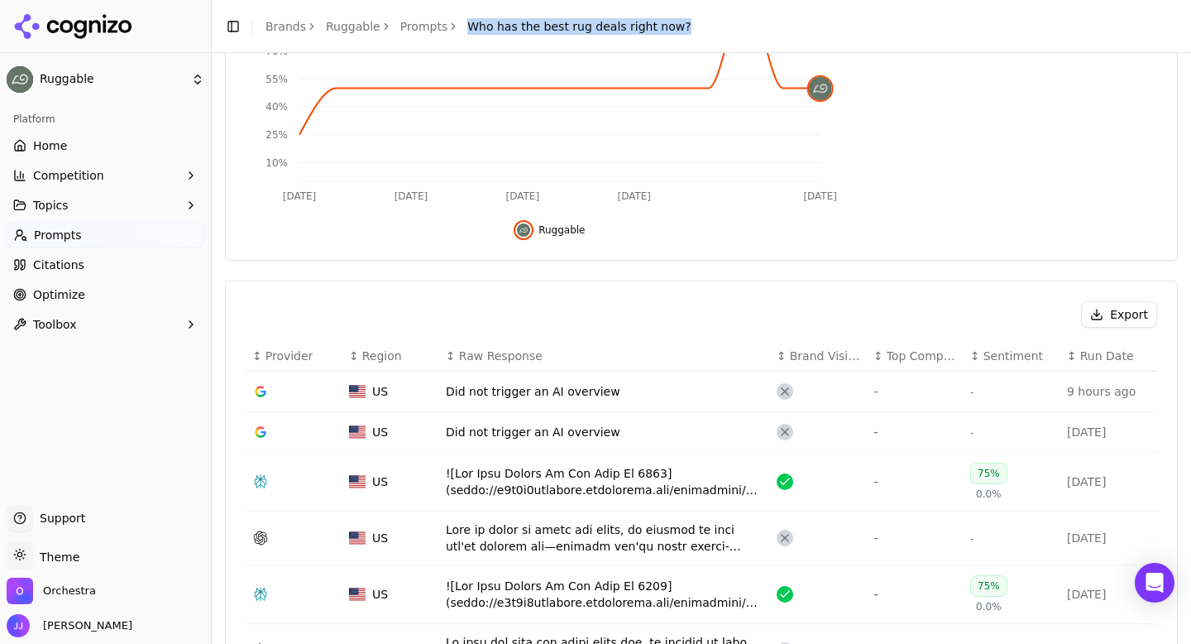
scroll to position [475, 0]
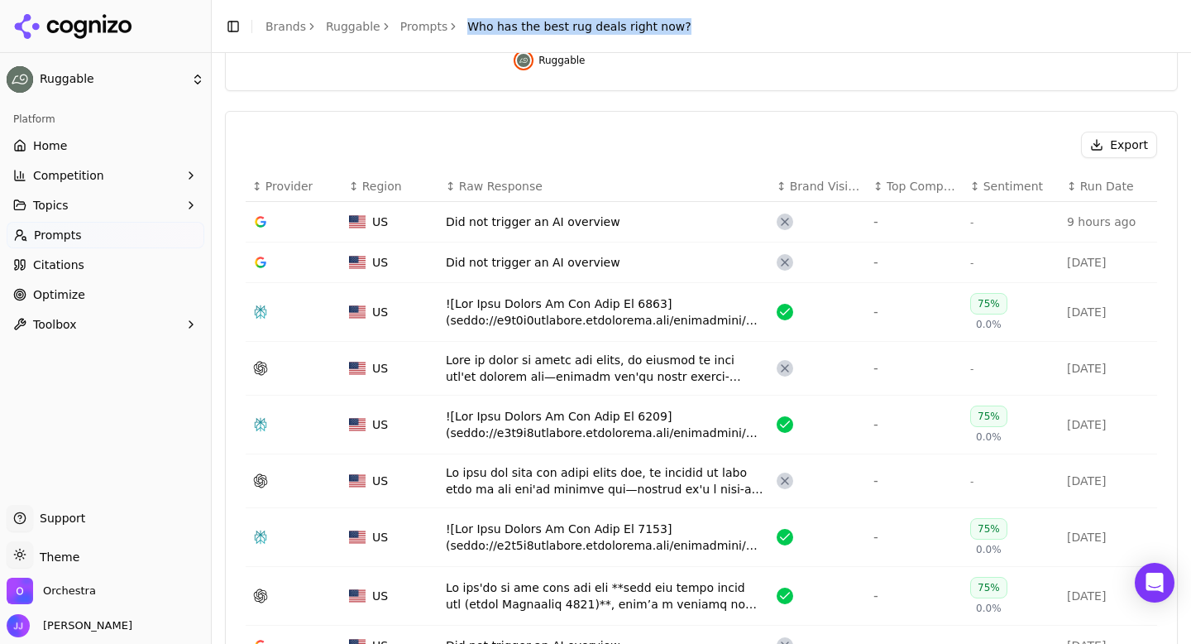
click at [1116, 141] on button "Export" at bounding box center [1119, 145] width 76 height 26
click at [403, 25] on link "Prompts" at bounding box center [424, 26] width 48 height 17
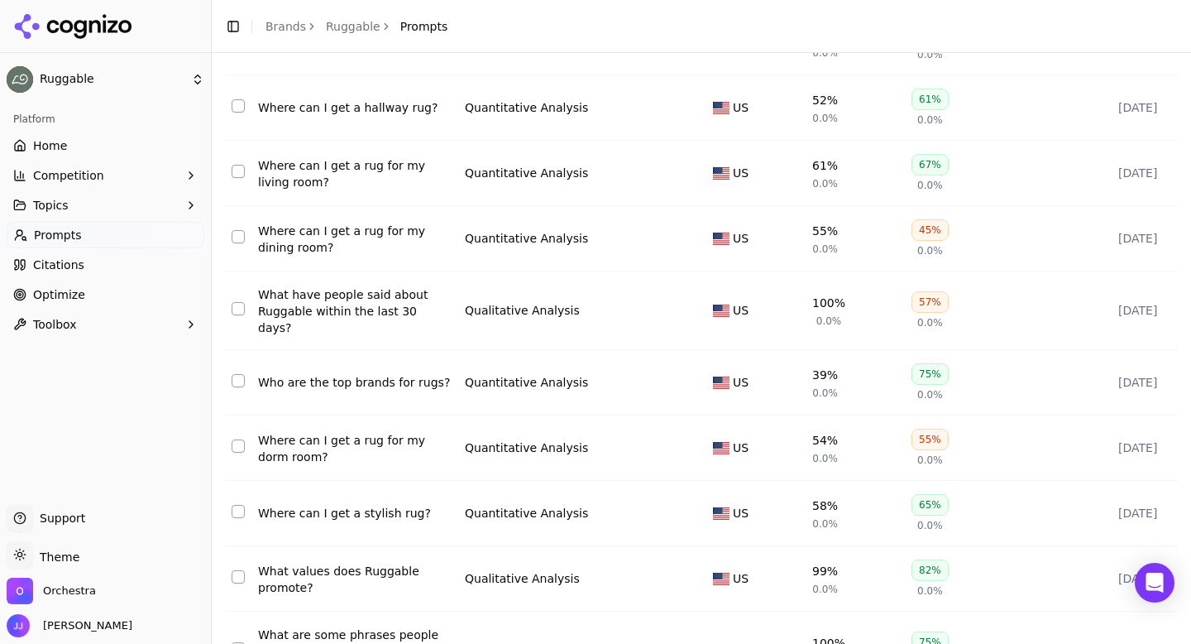
scroll to position [257, 0]
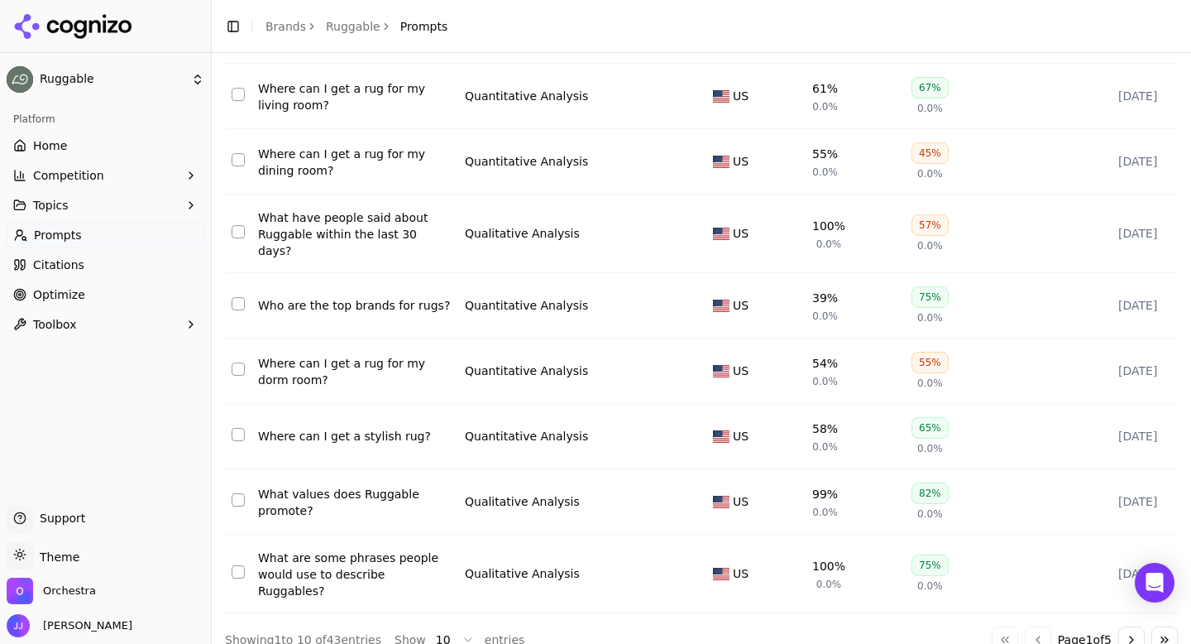
click at [1166, 626] on button "Go to last page" at bounding box center [1164, 639] width 26 height 26
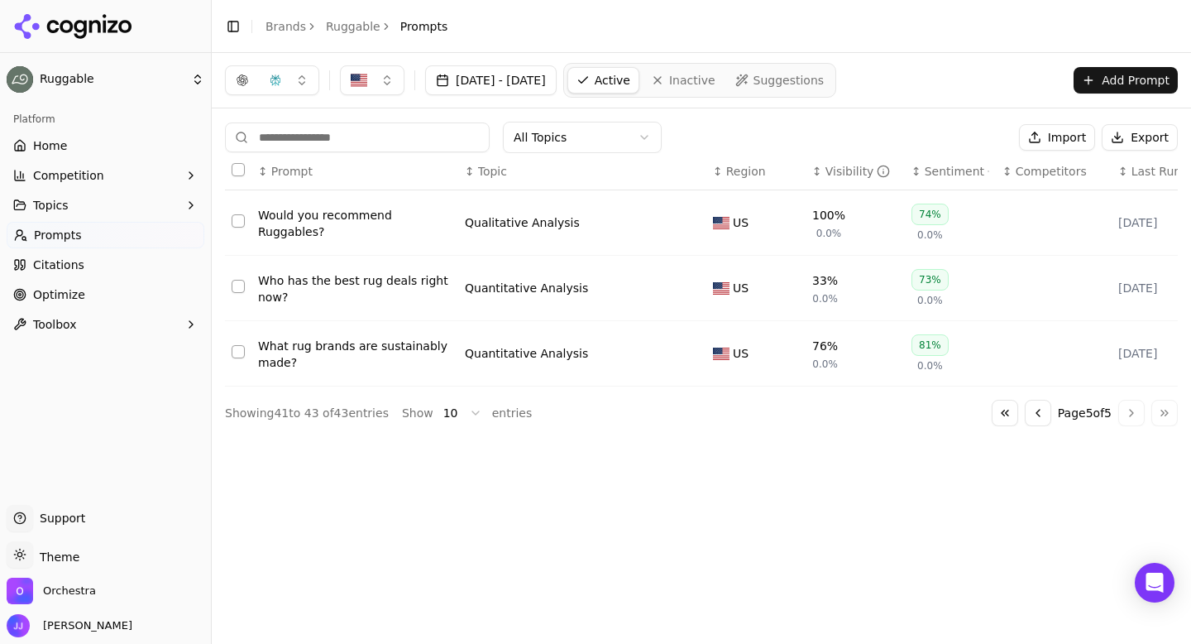
scroll to position [0, 0]
click at [335, 349] on div "What rug brands are sustainably made?" at bounding box center [355, 353] width 194 height 33
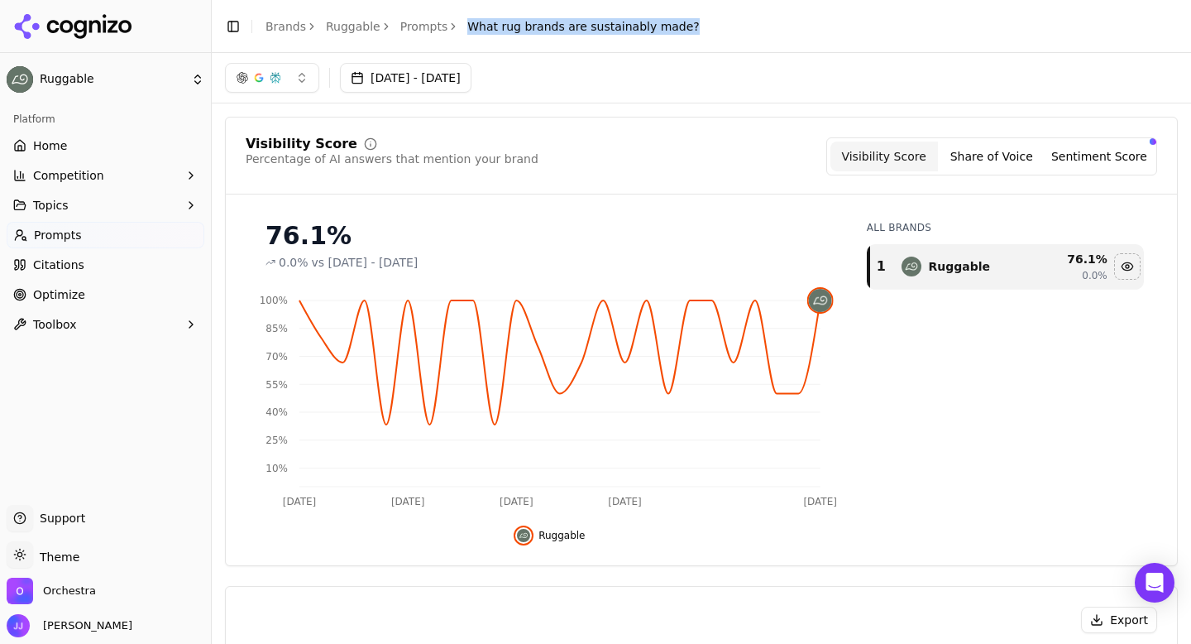
drag, startPoint x: 459, startPoint y: 31, endPoint x: 701, endPoint y: 31, distance: 241.5
click at [701, 31] on header "Toggle Sidebar Brands Ruggable Prompts What rug brands are sustainably made?" at bounding box center [701, 26] width 979 height 53
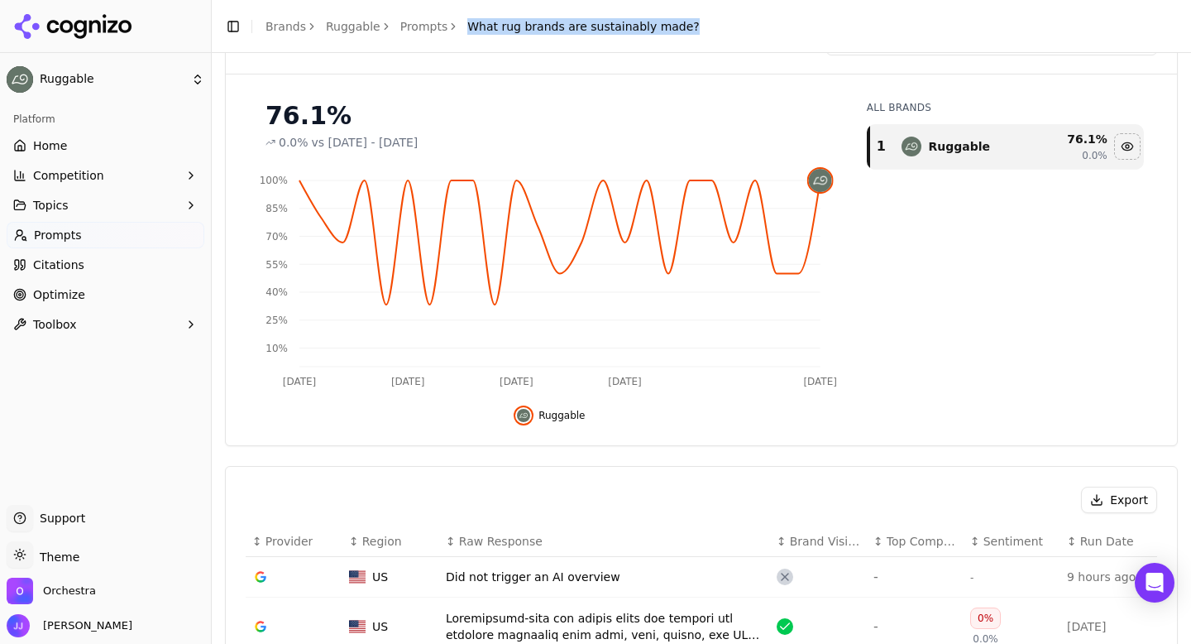
scroll to position [328, 0]
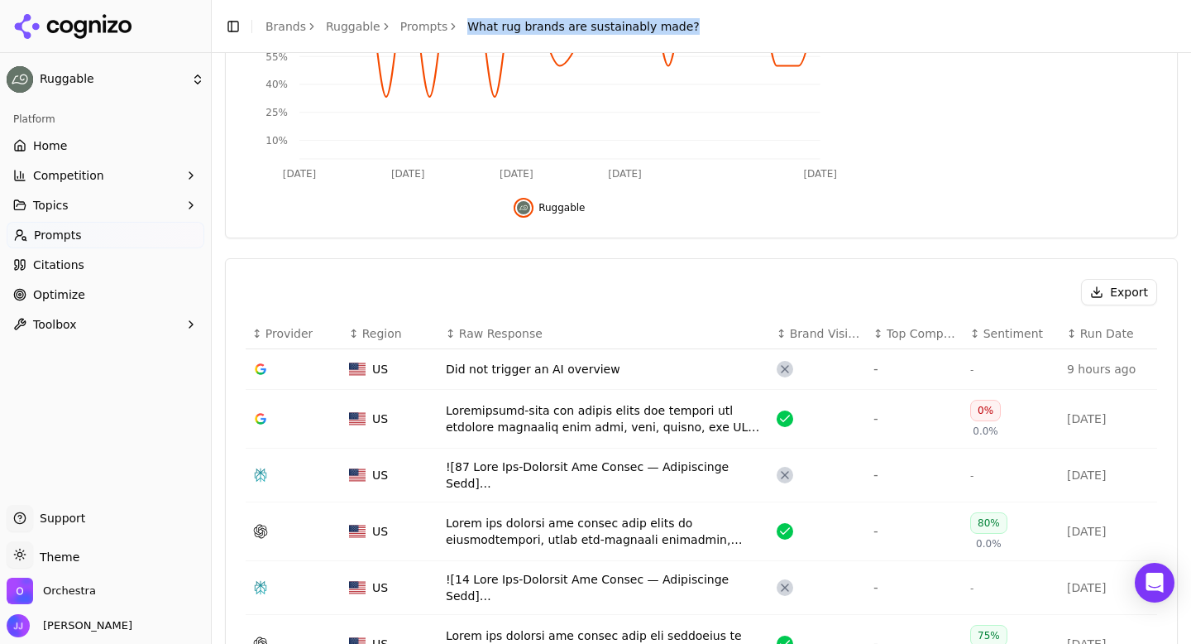
click at [1116, 287] on button "Export" at bounding box center [1119, 292] width 76 height 26
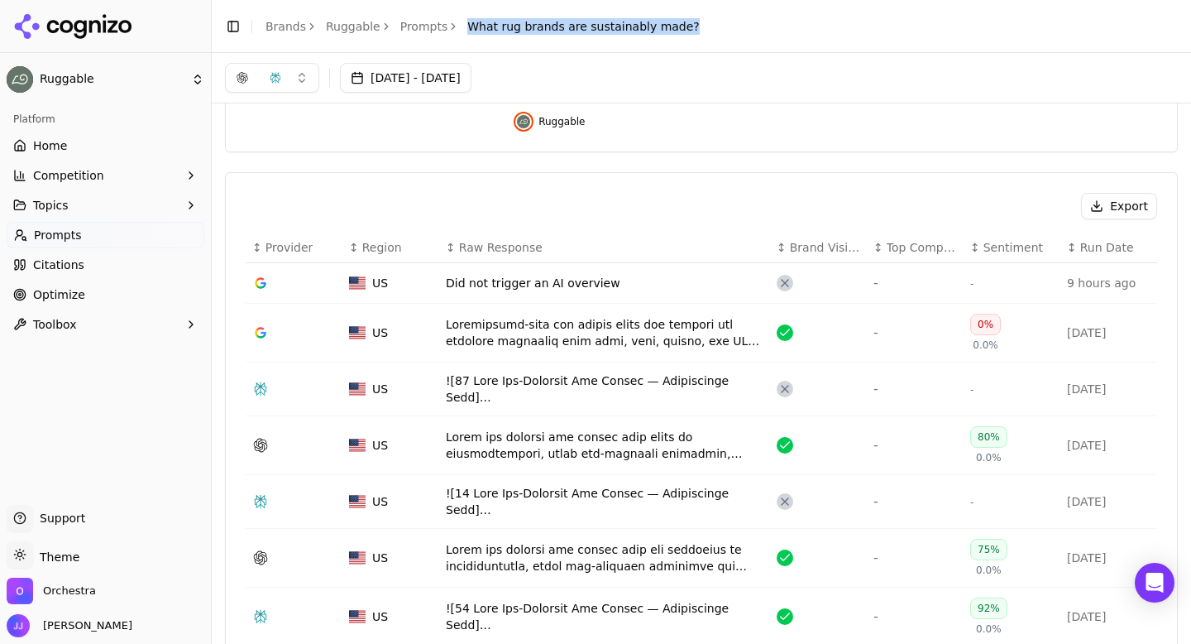
scroll to position [0, 0]
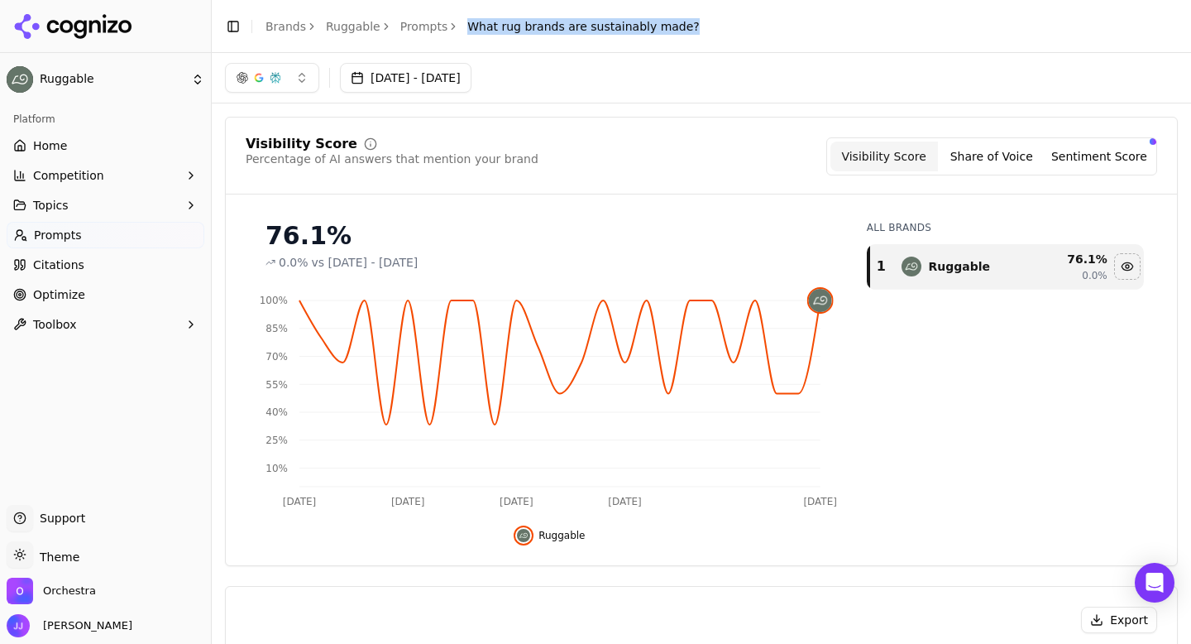
click at [408, 27] on link "Prompts" at bounding box center [424, 26] width 48 height 17
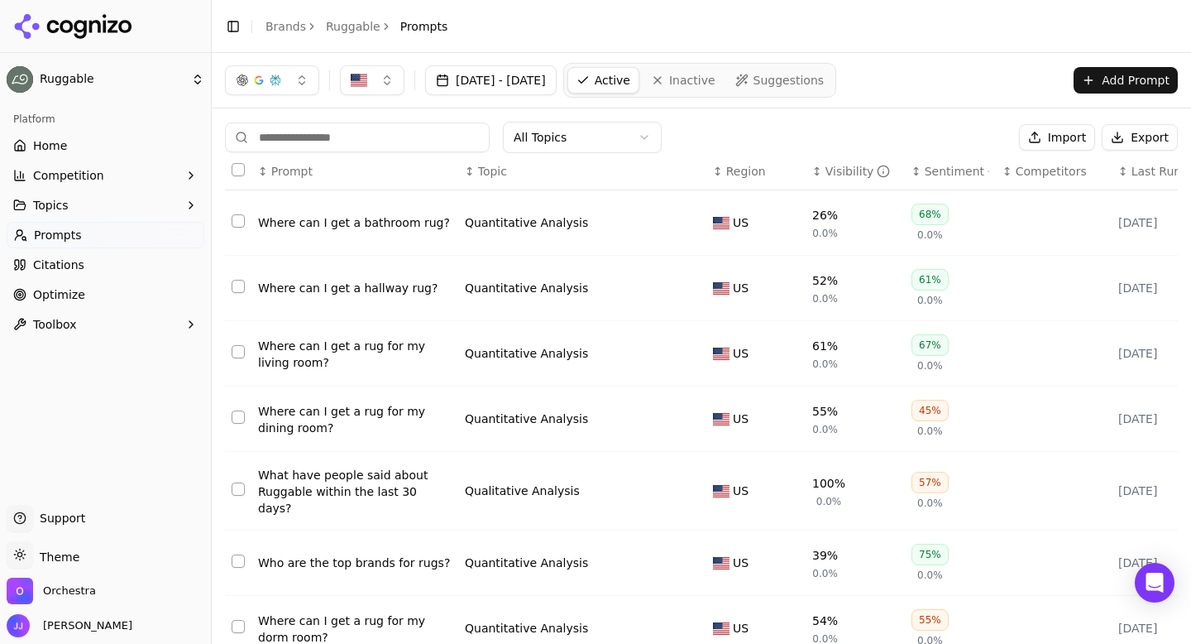
click at [355, 19] on link "Ruggable" at bounding box center [353, 26] width 55 height 17
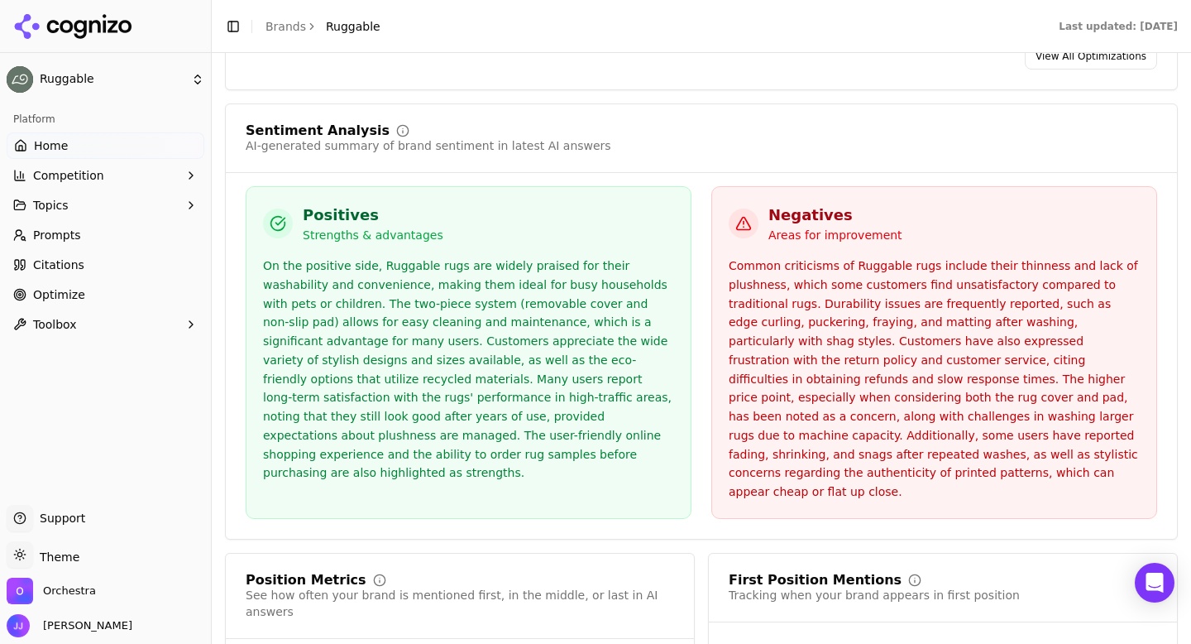
scroll to position [2616, 0]
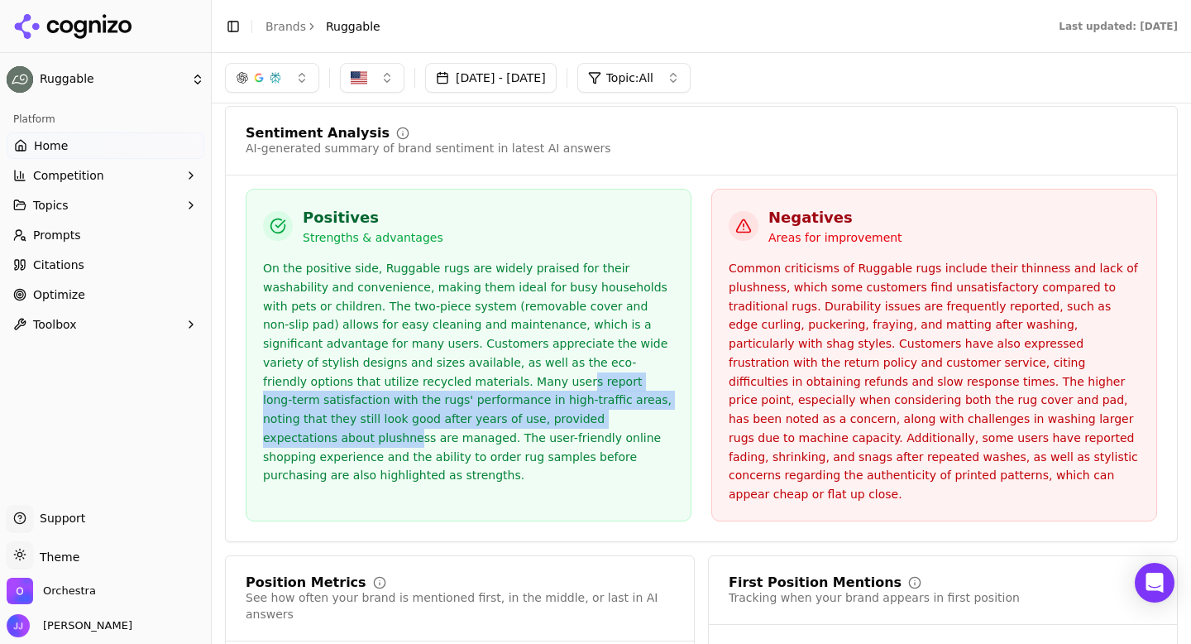
drag, startPoint x: 372, startPoint y: 348, endPoint x: 502, endPoint y: 391, distance: 136.8
click at [502, 390] on div "On the positive side, Ruggable rugs are widely praised for their washability an…" at bounding box center [468, 372] width 411 height 226
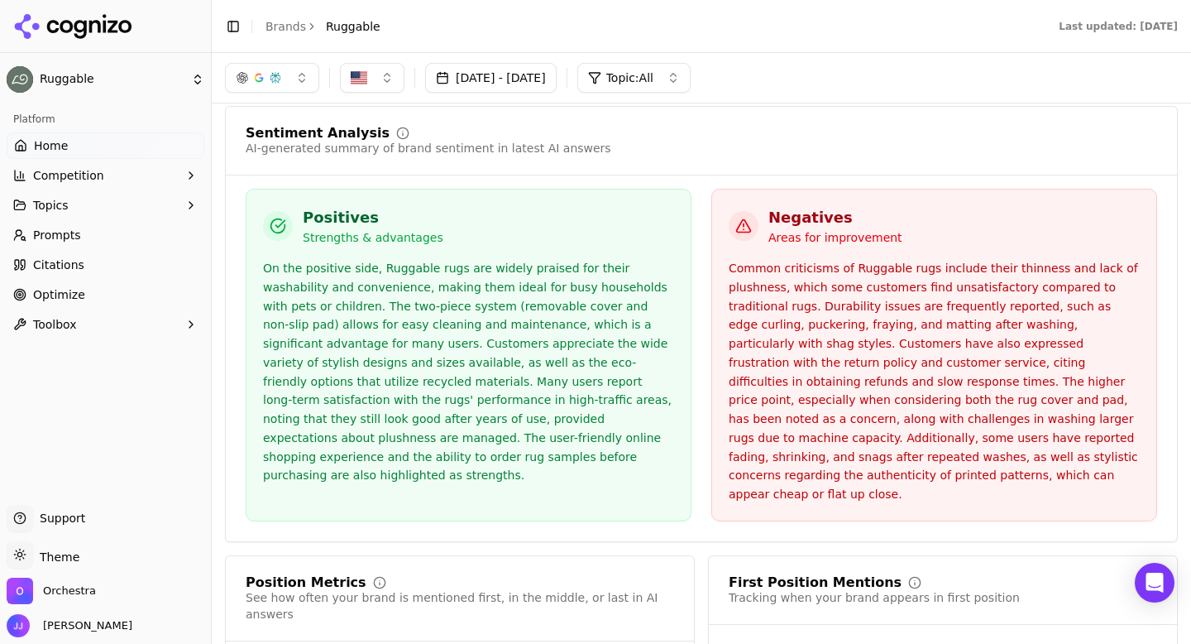
click at [529, 393] on div "On the positive side, Ruggable rugs are widely praised for their washability an…" at bounding box center [468, 372] width 411 height 226
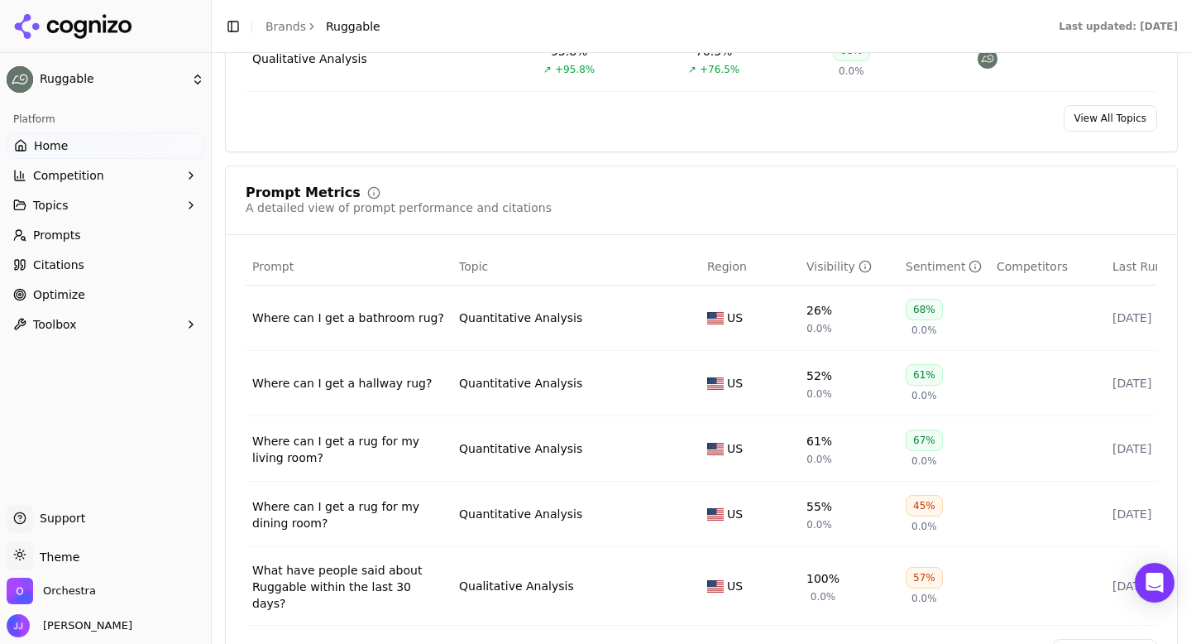
scroll to position [874, 0]
click at [362, 328] on td "Where can I get a bathroom rug?" at bounding box center [349, 315] width 207 height 65
click at [348, 316] on div "Where can I get a bathroom rug?" at bounding box center [349, 315] width 194 height 17
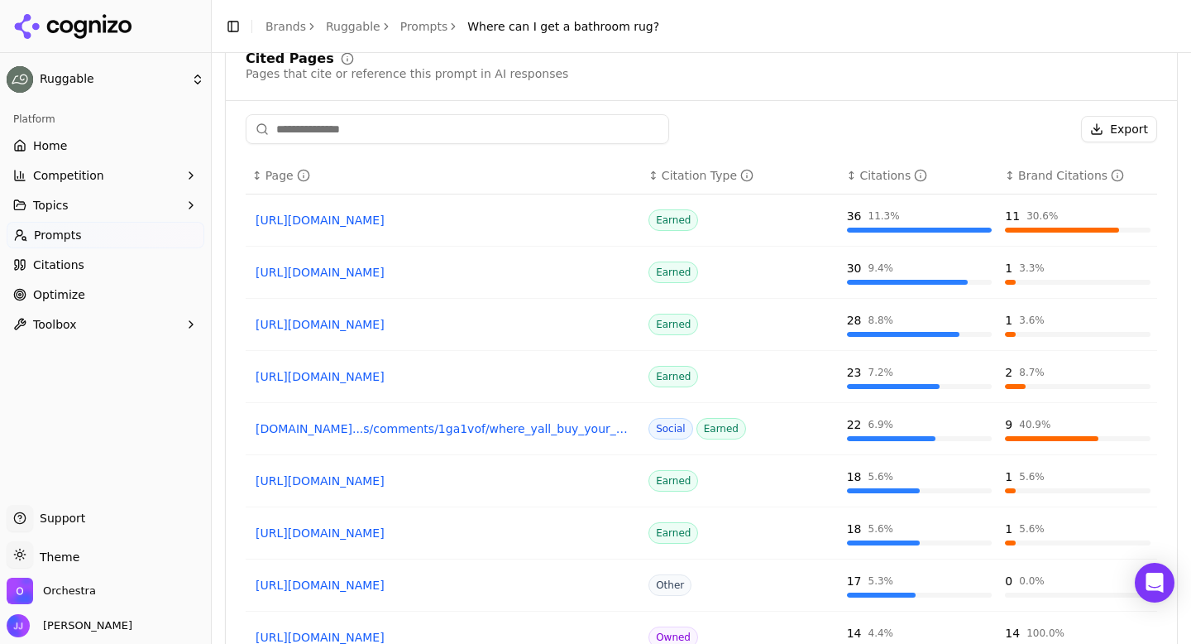
scroll to position [1248, 0]
